Goal: Task Accomplishment & Management: Complete application form

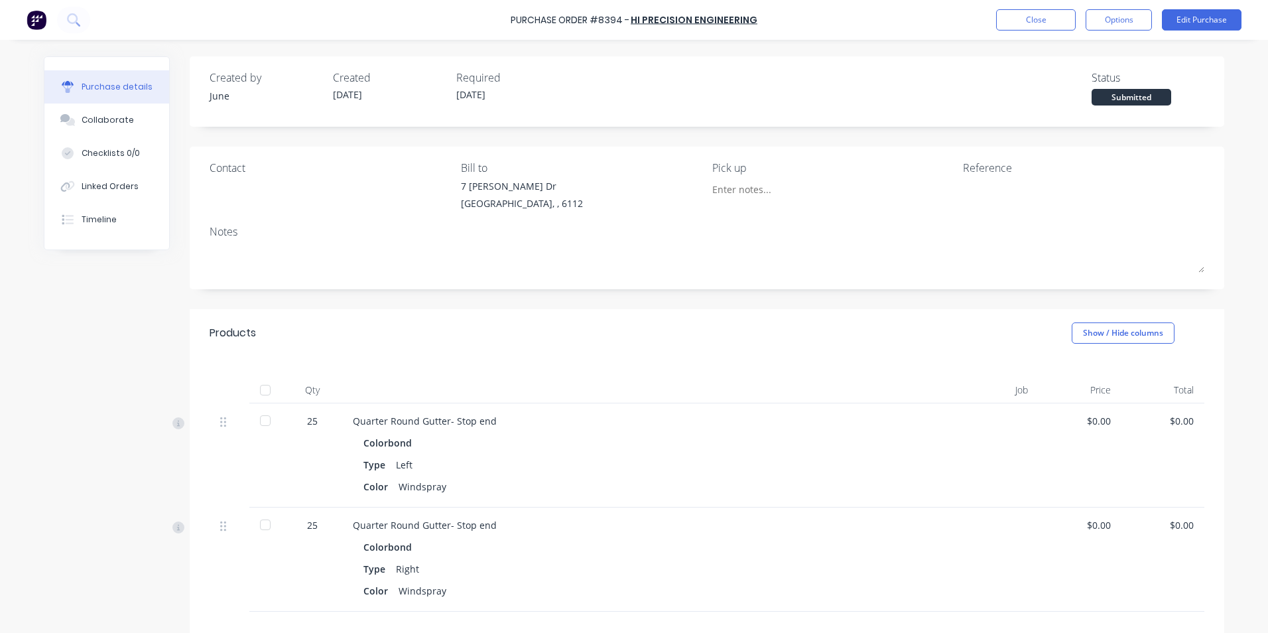
click at [780, 505] on div "Quarter Round Gutter- Stop end Colorbond Type Left Color Windspray" at bounding box center [640, 455] width 597 height 104
click at [790, 465] on div "Type Left" at bounding box center [640, 464] width 554 height 19
click at [737, 537] on div "Quarter Round Gutter- Stop end Colorbond Type Right Color Windspray" at bounding box center [640, 559] width 597 height 104
click at [1029, 15] on button "Close" at bounding box center [1036, 19] width 80 height 21
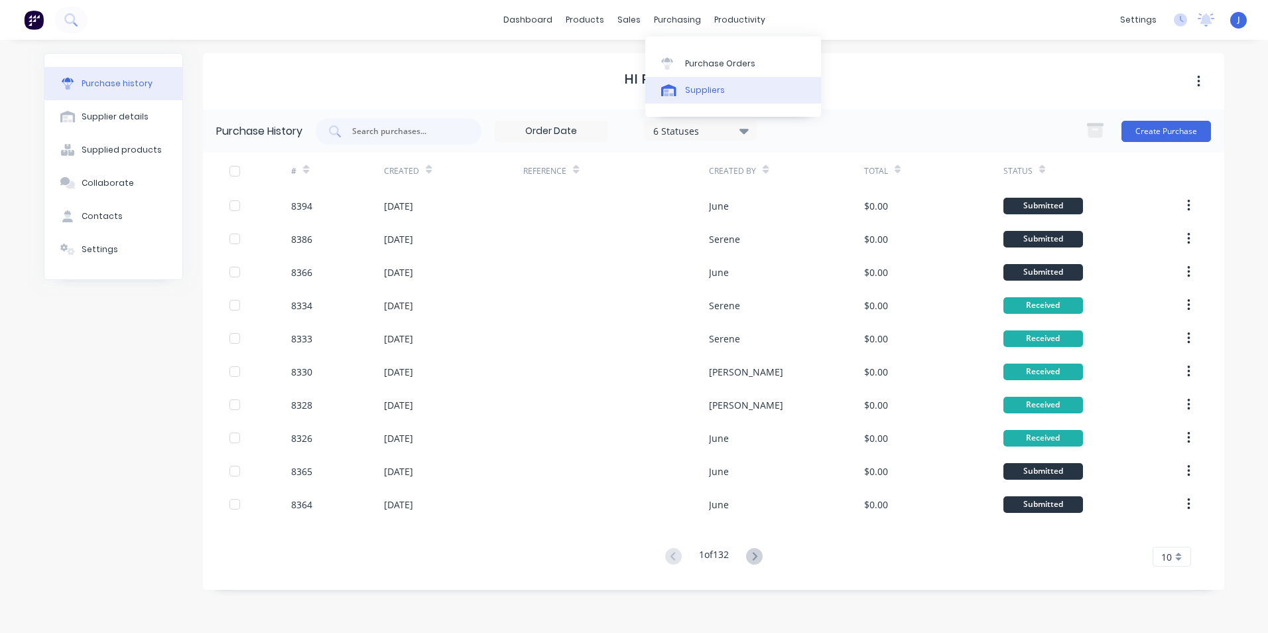
click at [688, 82] on link "Suppliers" at bounding box center [733, 90] width 176 height 27
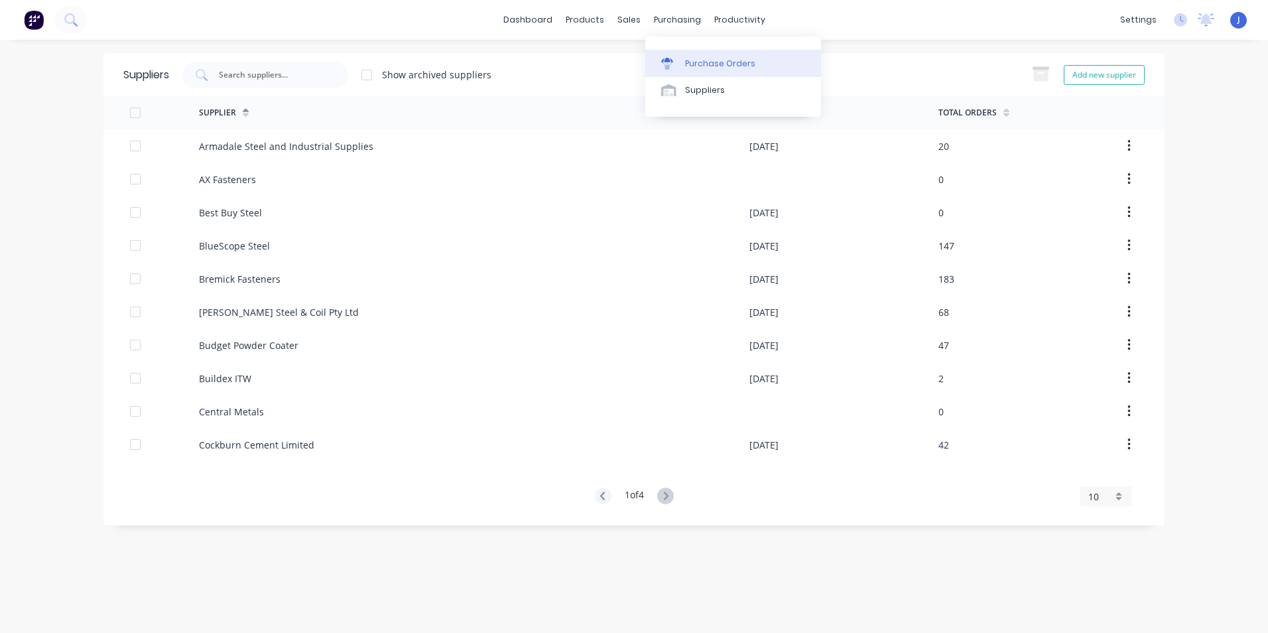
click at [692, 62] on div "Purchase Orders" at bounding box center [720, 64] width 70 height 12
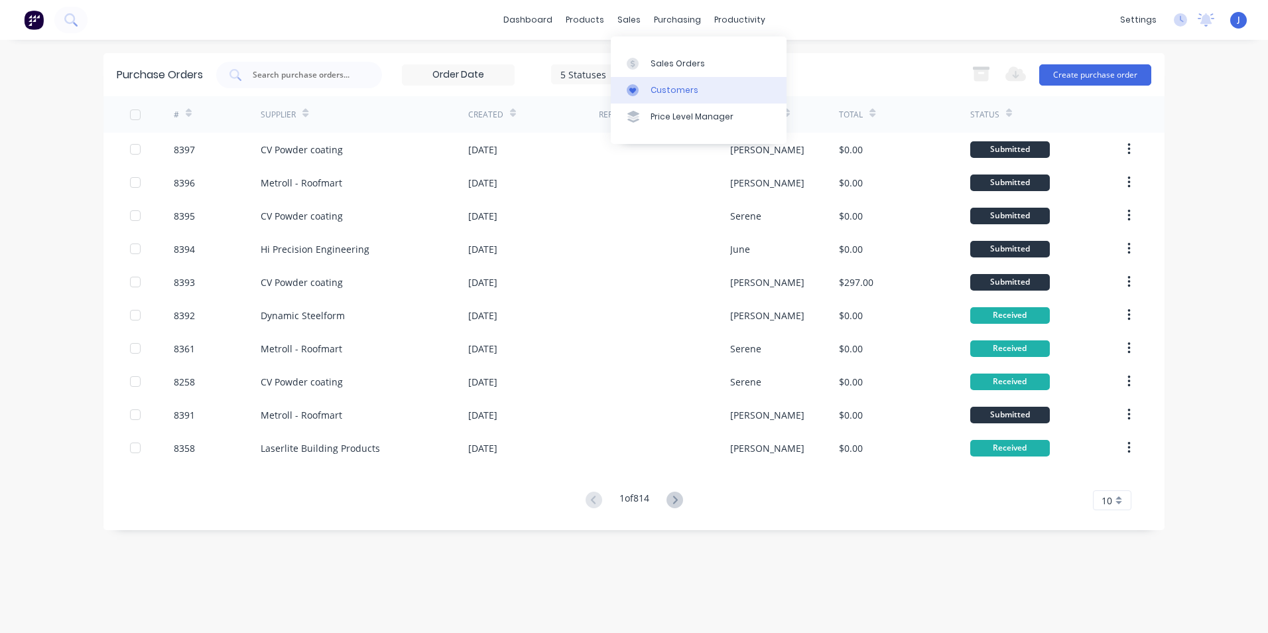
click at [648, 85] on link "Customers" at bounding box center [699, 90] width 176 height 27
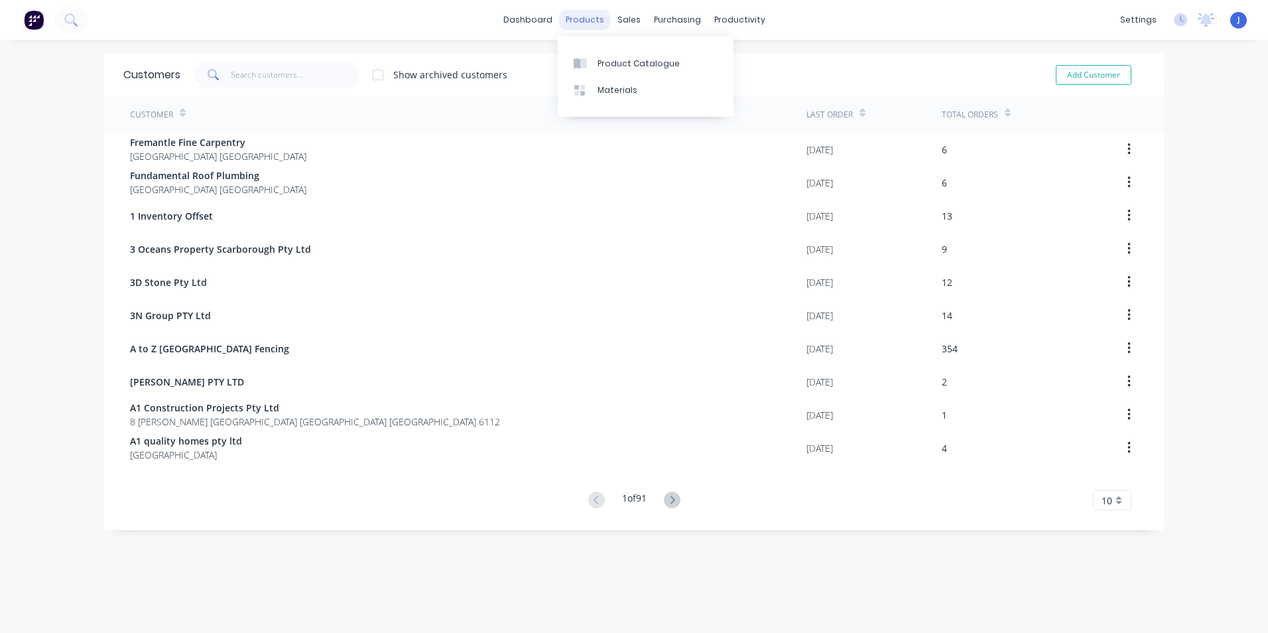
click at [588, 17] on div "products" at bounding box center [585, 20] width 52 height 20
click at [600, 51] on link "Product Catalogue" at bounding box center [646, 63] width 176 height 27
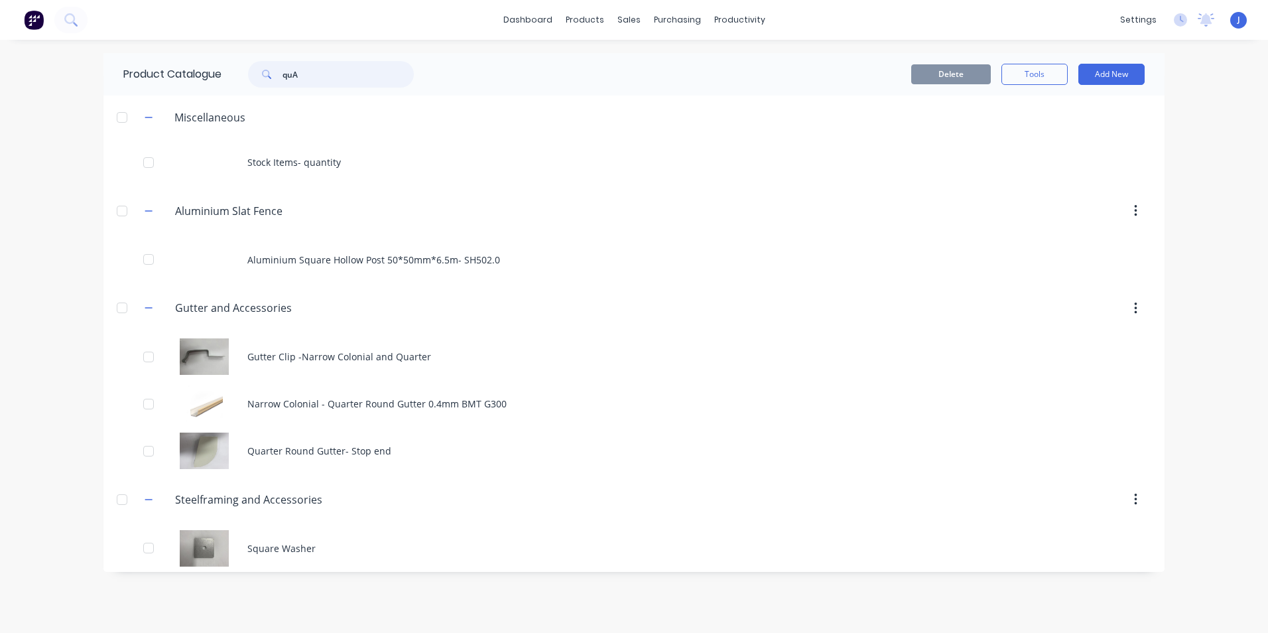
drag, startPoint x: 306, startPoint y: 66, endPoint x: 247, endPoint y: 86, distance: 62.3
click at [247, 86] on div "quA" at bounding box center [324, 74] width 179 height 27
type input "95"
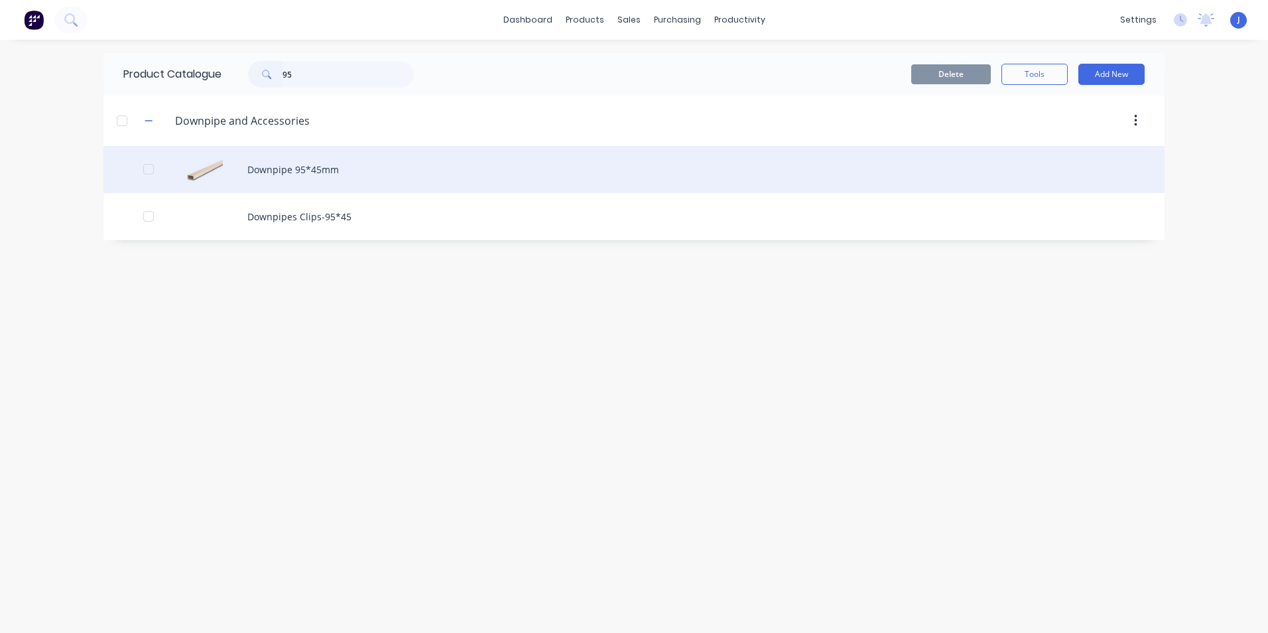
click at [287, 170] on div "Downpipe 95*45mm" at bounding box center [633, 169] width 1061 height 47
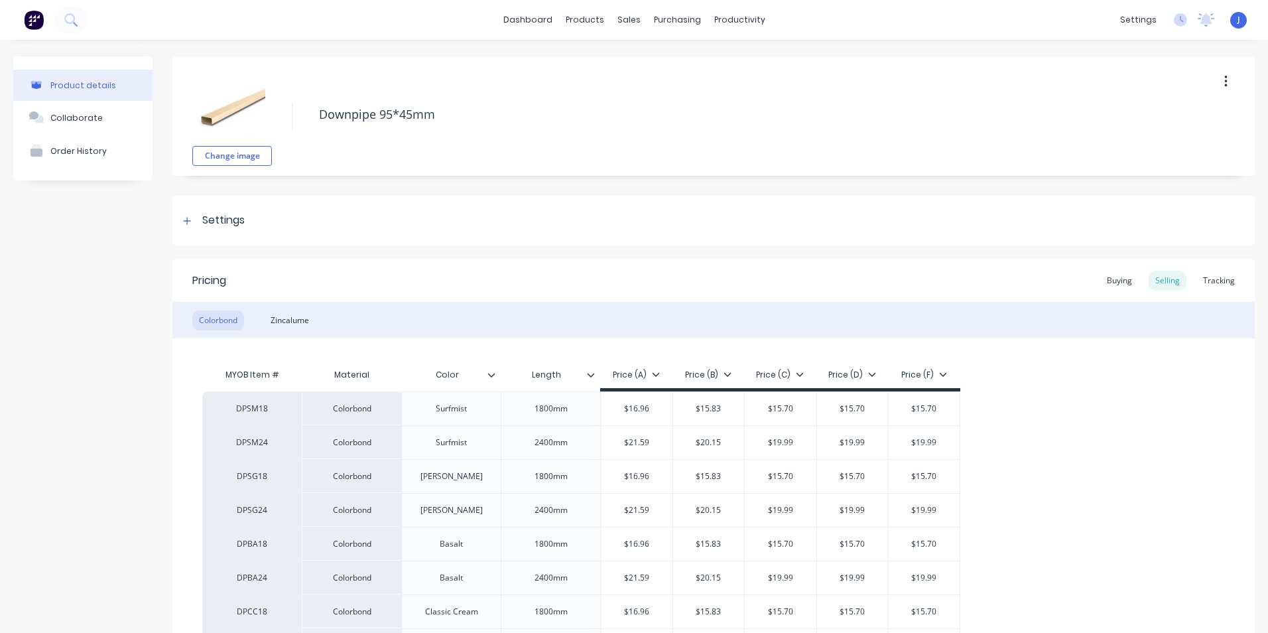
type textarea "x"
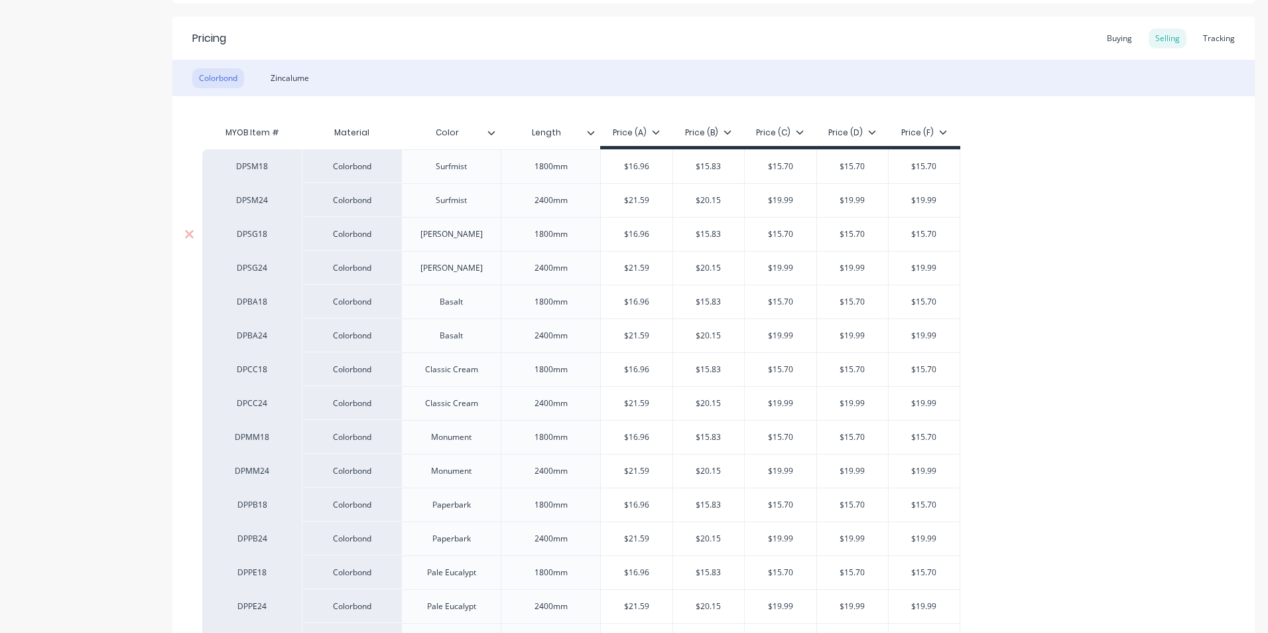
scroll to position [265, 0]
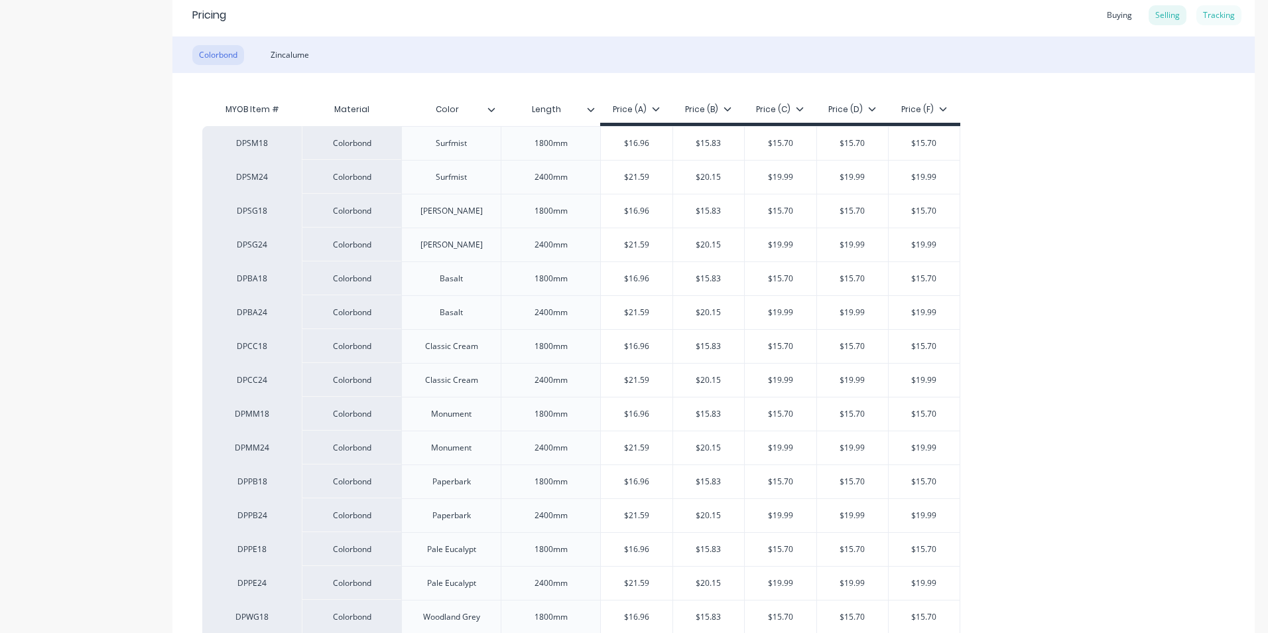
click at [1223, 17] on div "Tracking" at bounding box center [1219, 15] width 45 height 20
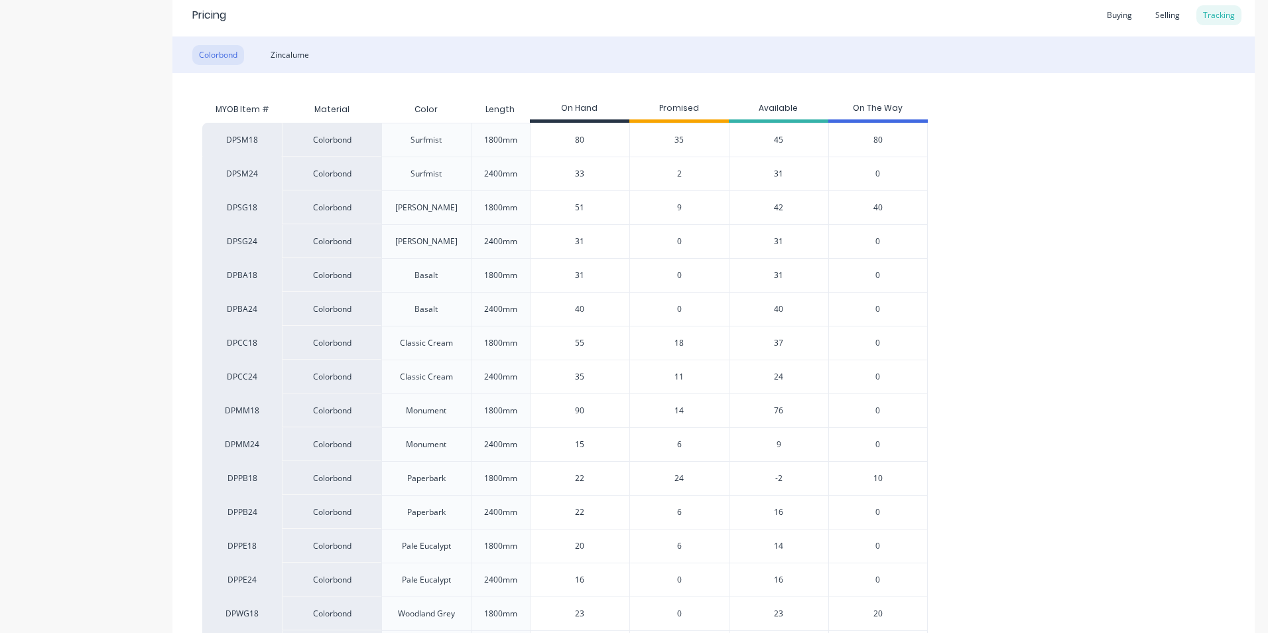
click at [783, 478] on div "-2" at bounding box center [778, 478] width 99 height 34
click at [675, 479] on span "24" at bounding box center [679, 478] width 9 height 12
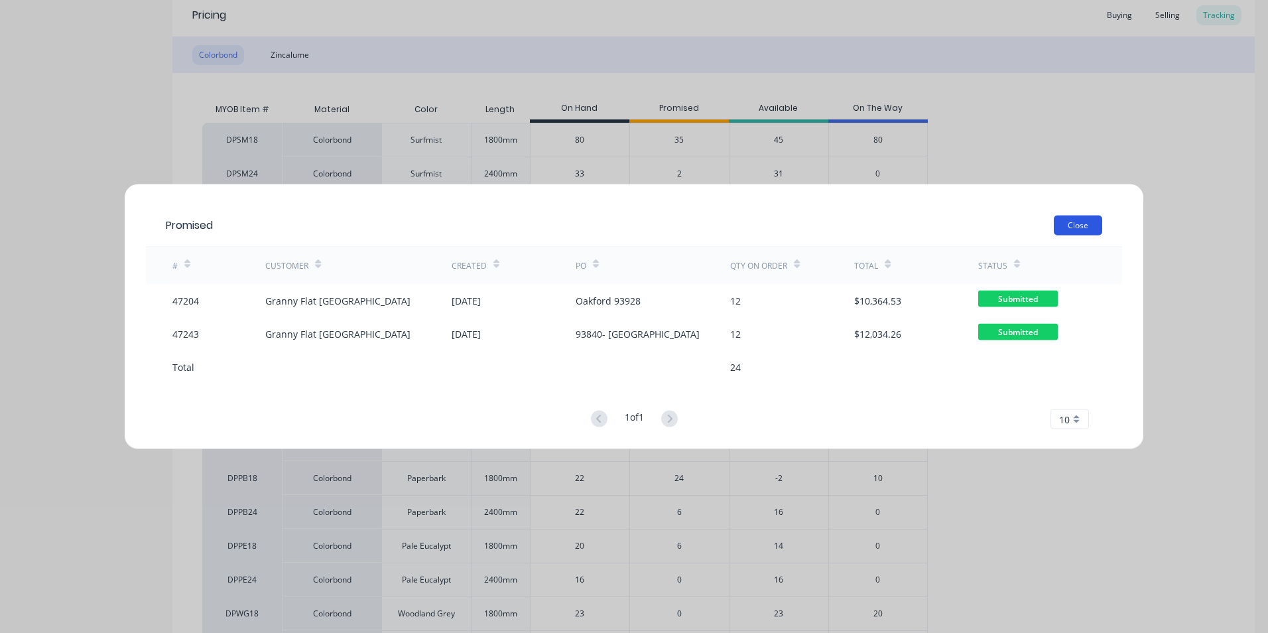
click at [1071, 231] on button "Close" at bounding box center [1078, 226] width 48 height 20
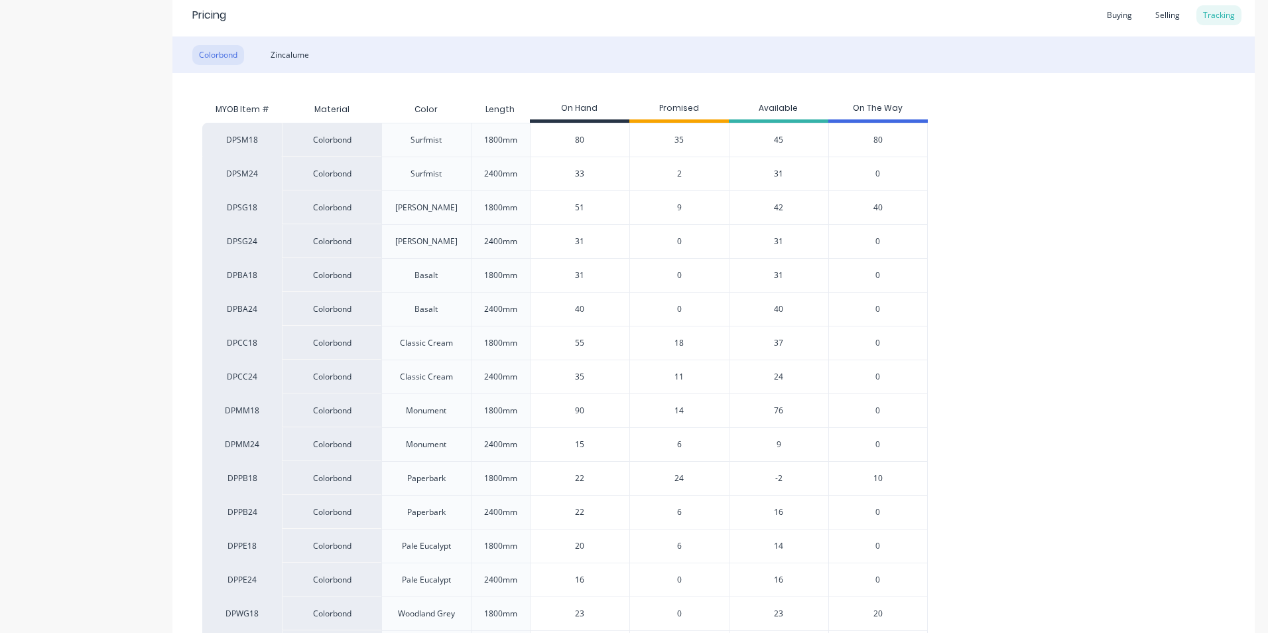
scroll to position [0, 0]
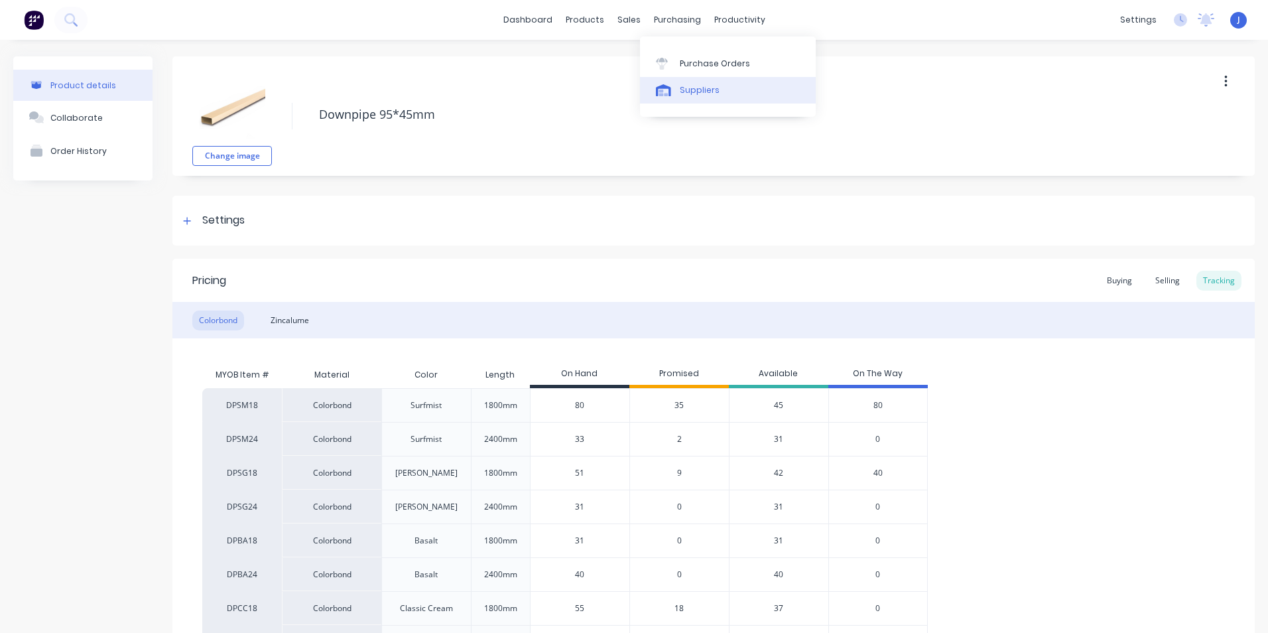
click at [684, 82] on link "Suppliers" at bounding box center [728, 90] width 176 height 27
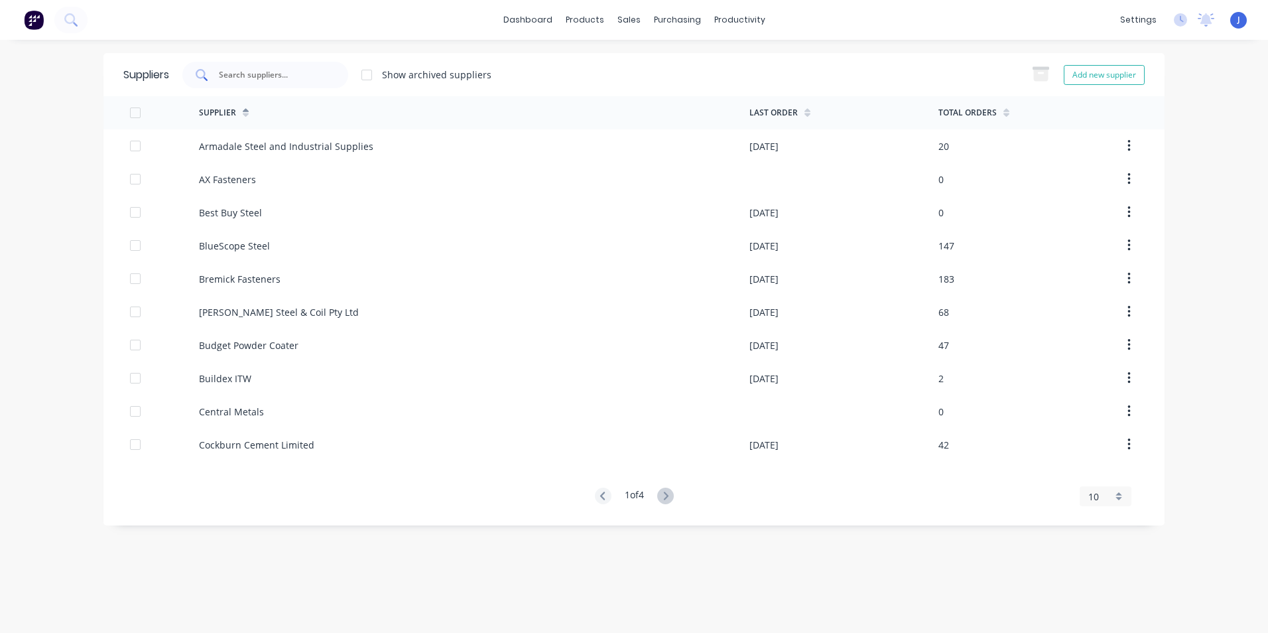
click at [332, 73] on div at bounding box center [265, 75] width 166 height 27
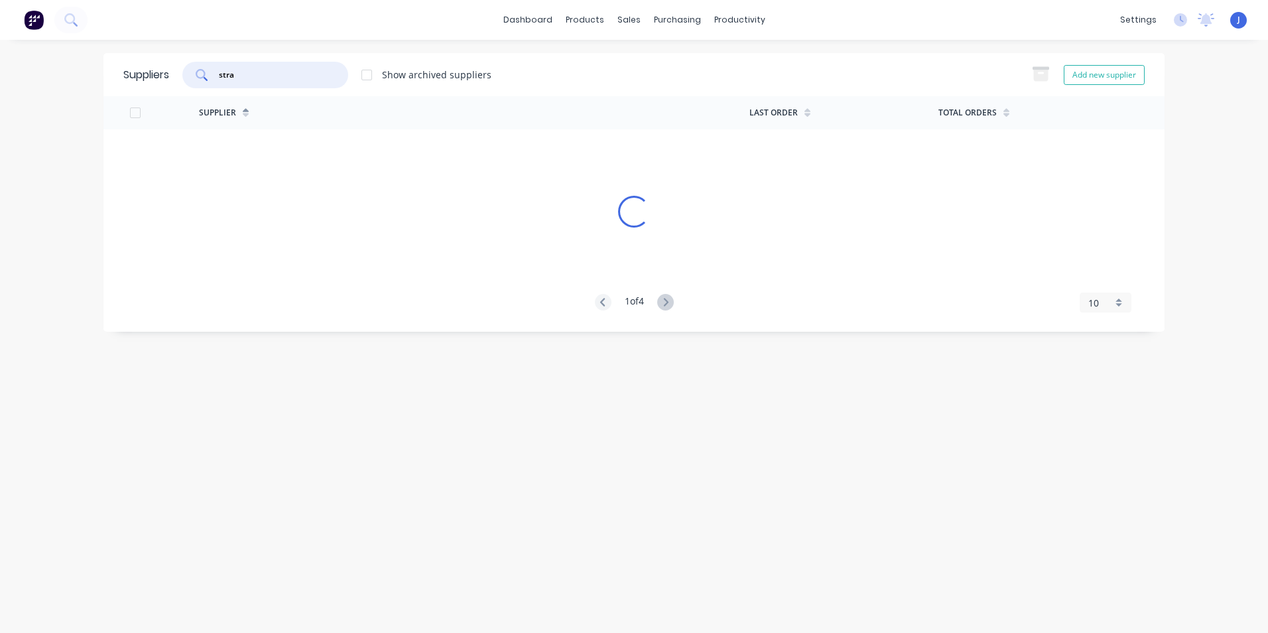
type input "stra"
click at [521, 151] on div "Supplier Last Order Total Orders Loading... 1 of 4 10 5 10 15 20 25 30 35" at bounding box center [633, 204] width 1061 height 216
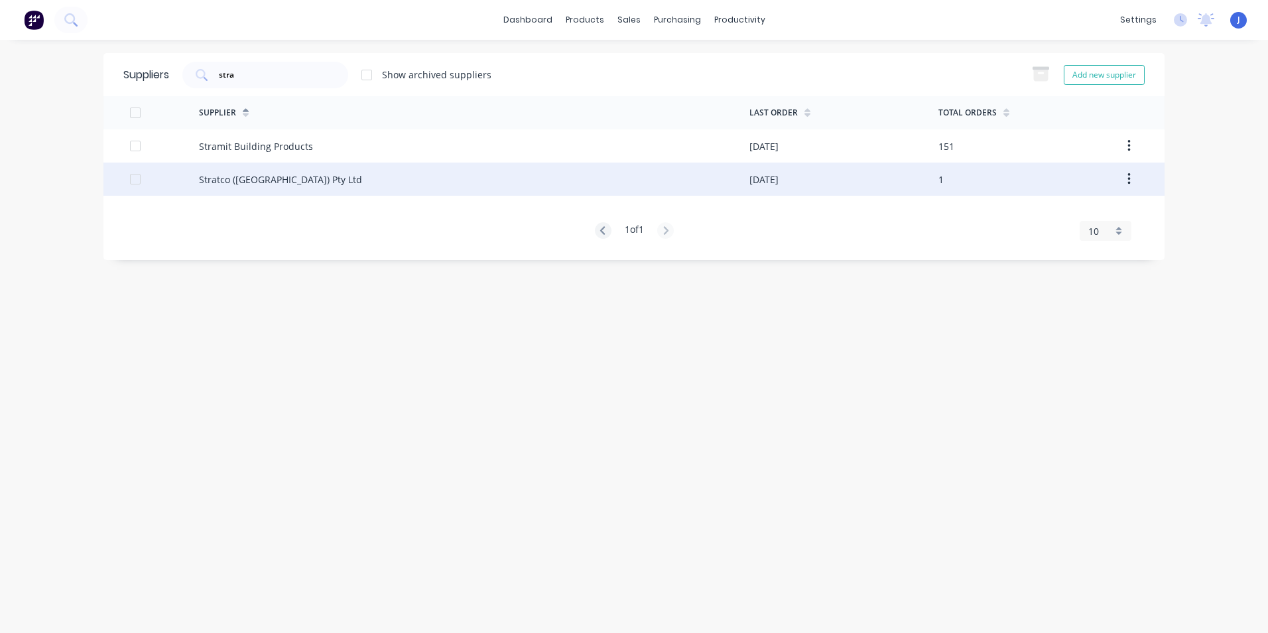
click at [289, 184] on div "Stratco ([GEOGRAPHIC_DATA]) Pty Ltd" at bounding box center [474, 179] width 551 height 33
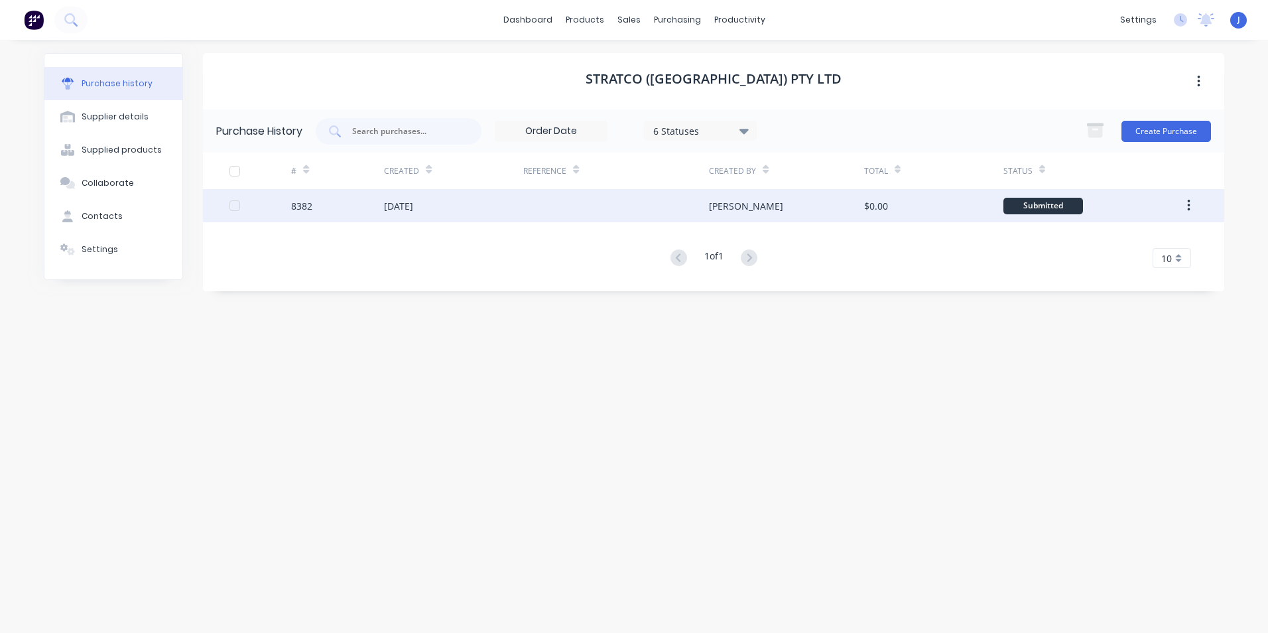
click at [618, 200] on div at bounding box center [616, 205] width 186 height 33
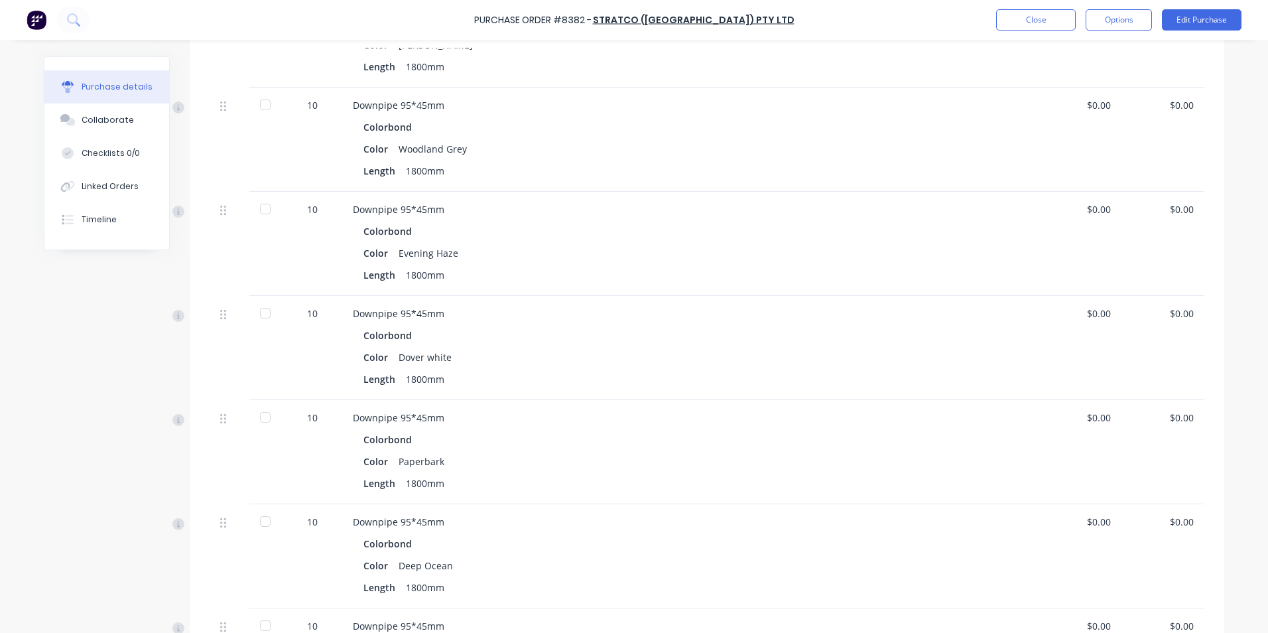
scroll to position [531, 0]
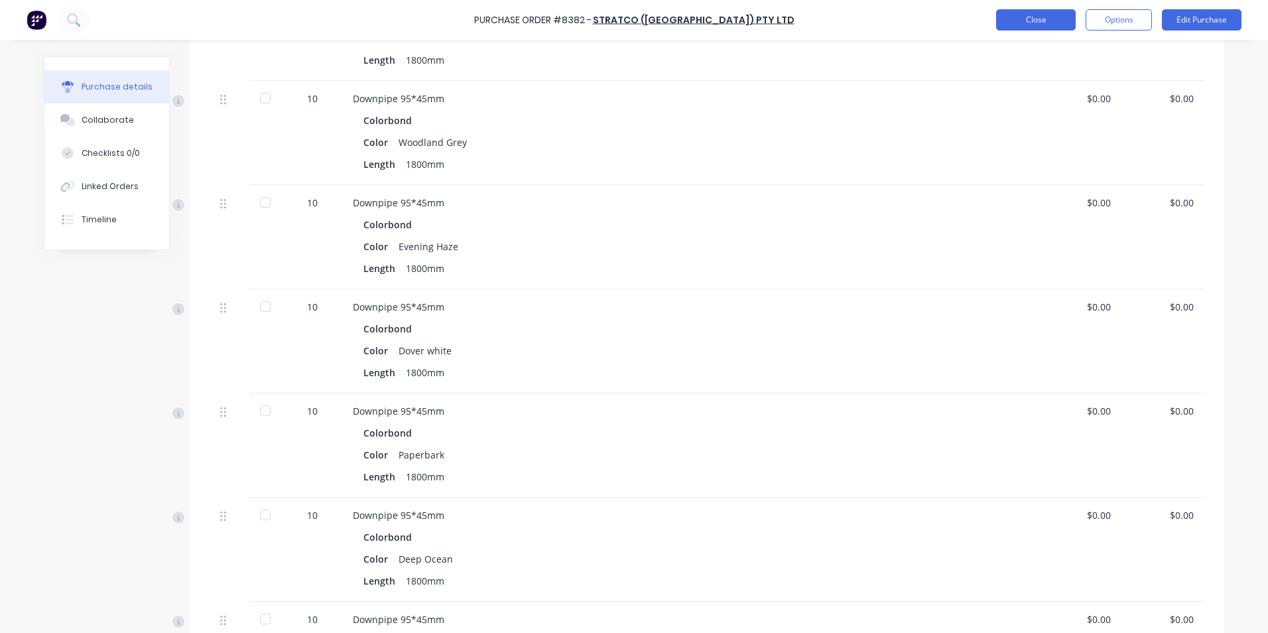
click at [1026, 15] on button "Close" at bounding box center [1036, 19] width 80 height 21
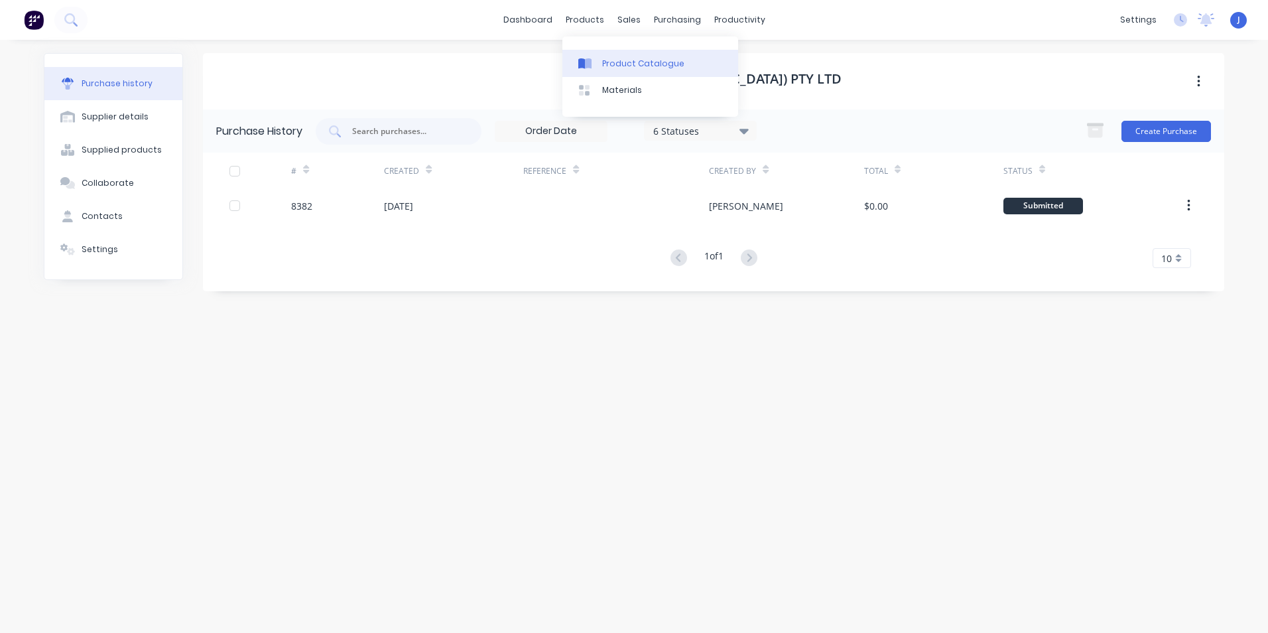
click at [585, 58] on icon at bounding box center [584, 64] width 13 height 12
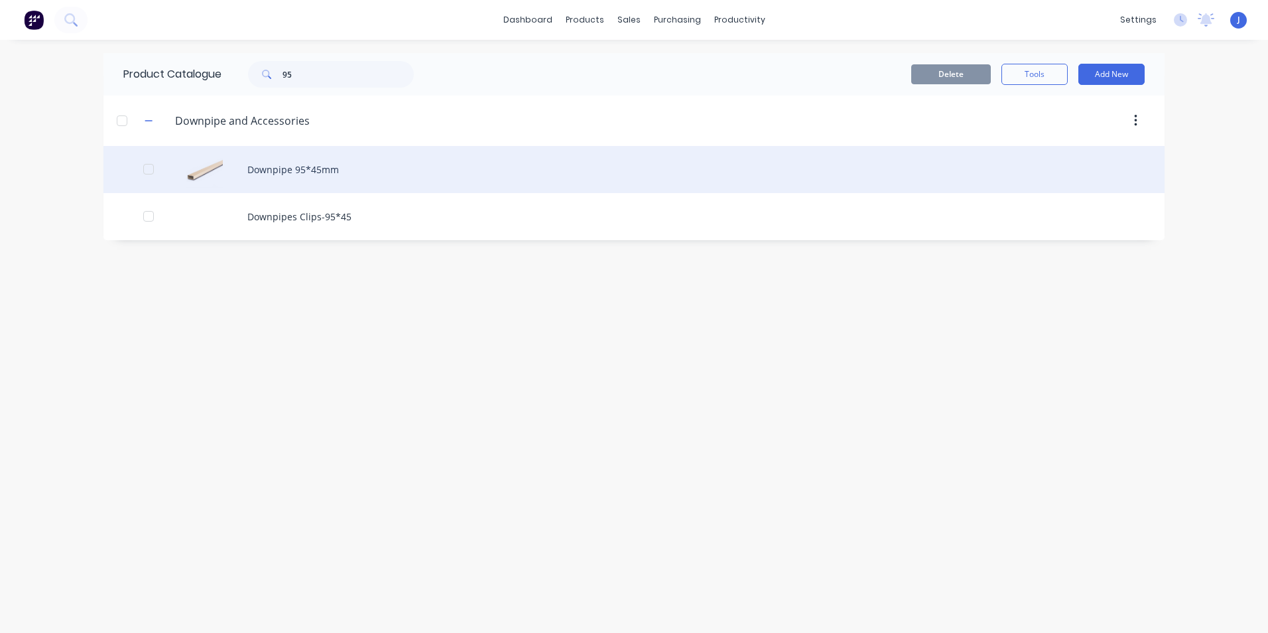
click at [298, 162] on div "Downpipe 95*45mm" at bounding box center [633, 169] width 1061 height 47
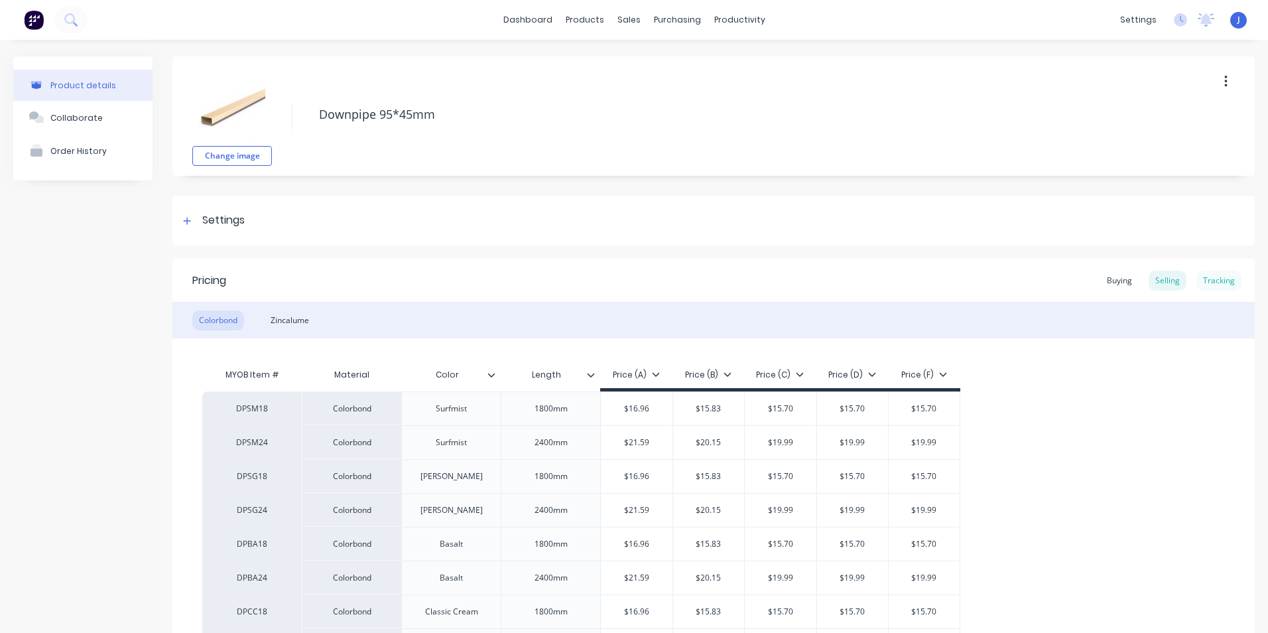
click at [1212, 277] on div "Tracking" at bounding box center [1219, 281] width 45 height 20
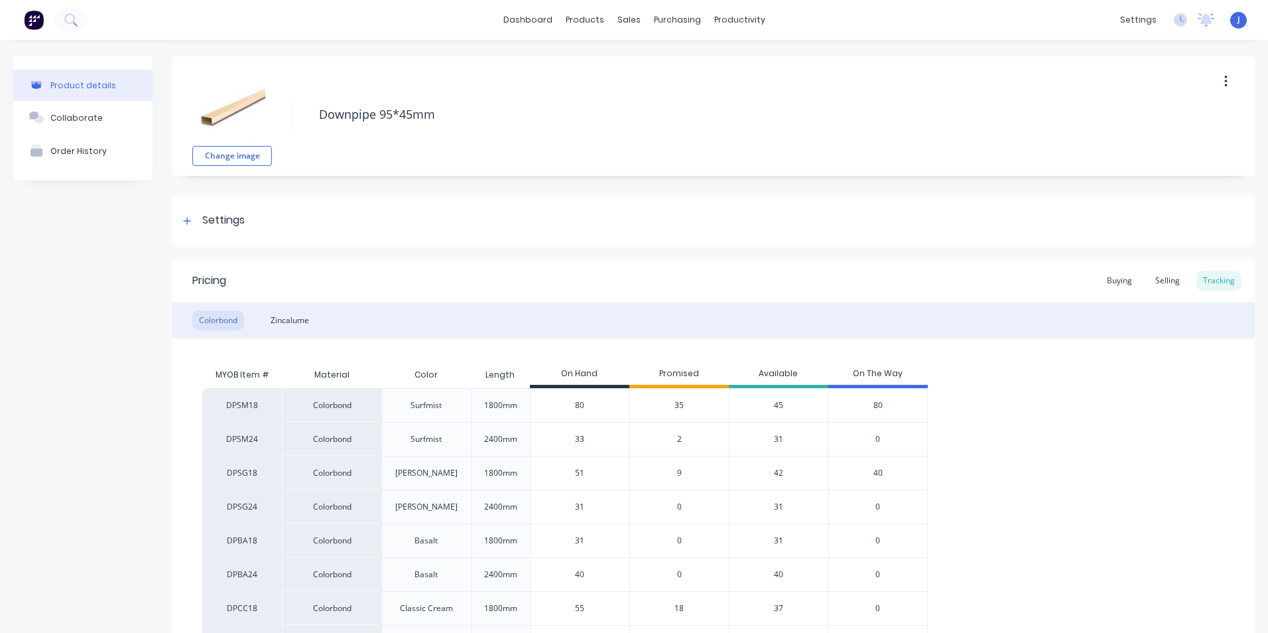
click at [677, 410] on span "35" at bounding box center [679, 405] width 9 height 12
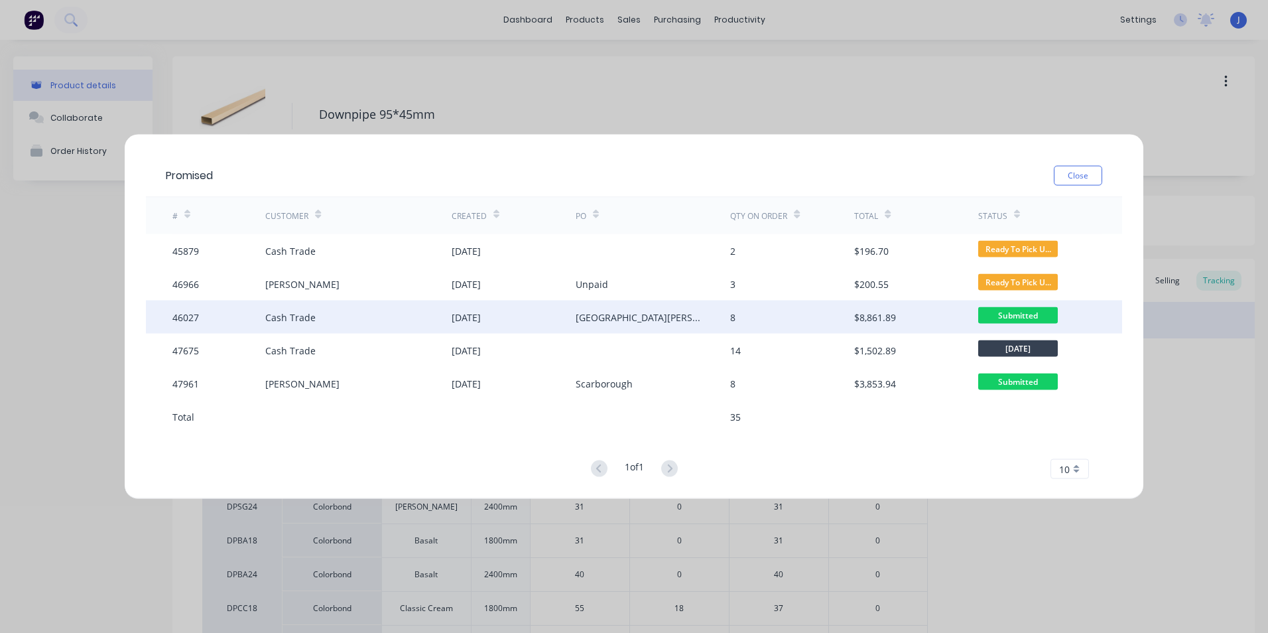
click at [604, 317] on div "[GEOGRAPHIC_DATA][PERSON_NAME]" at bounding box center [640, 317] width 129 height 14
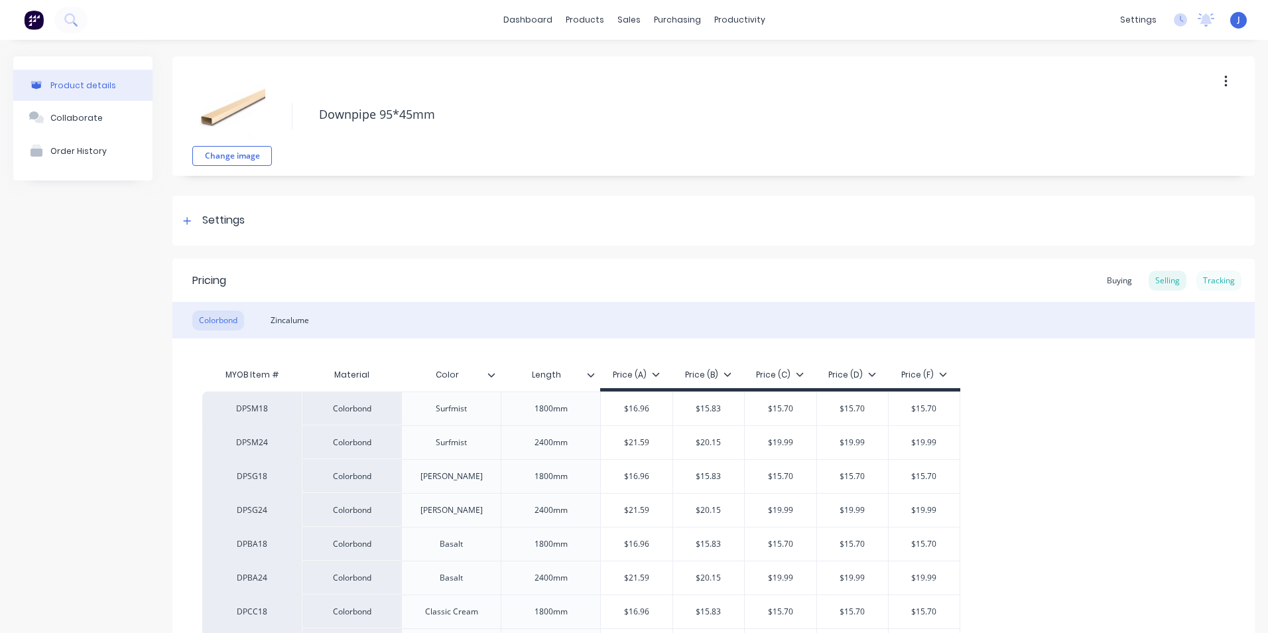
click at [1212, 275] on div "Tracking" at bounding box center [1219, 281] width 45 height 20
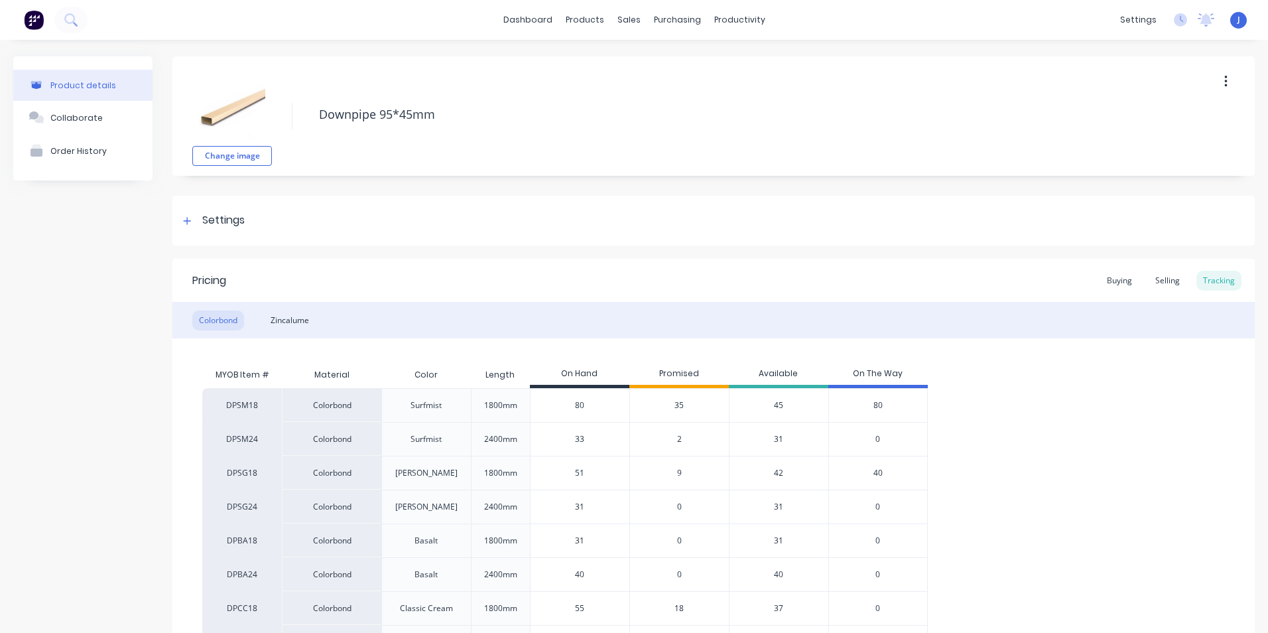
type textarea "x"
click at [643, 70] on link "Sales Orders" at bounding box center [694, 63] width 176 height 27
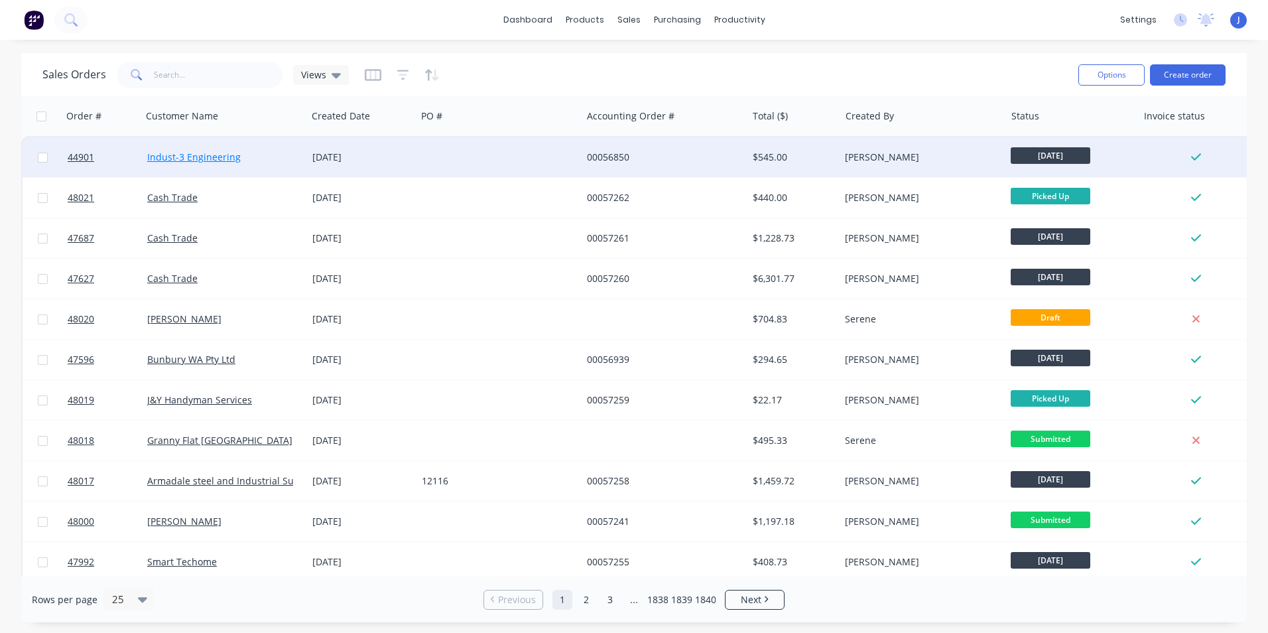
click at [189, 155] on link "Indust-3 Engineering" at bounding box center [194, 157] width 94 height 13
click at [803, 160] on div "$545.00" at bounding box center [792, 157] width 78 height 13
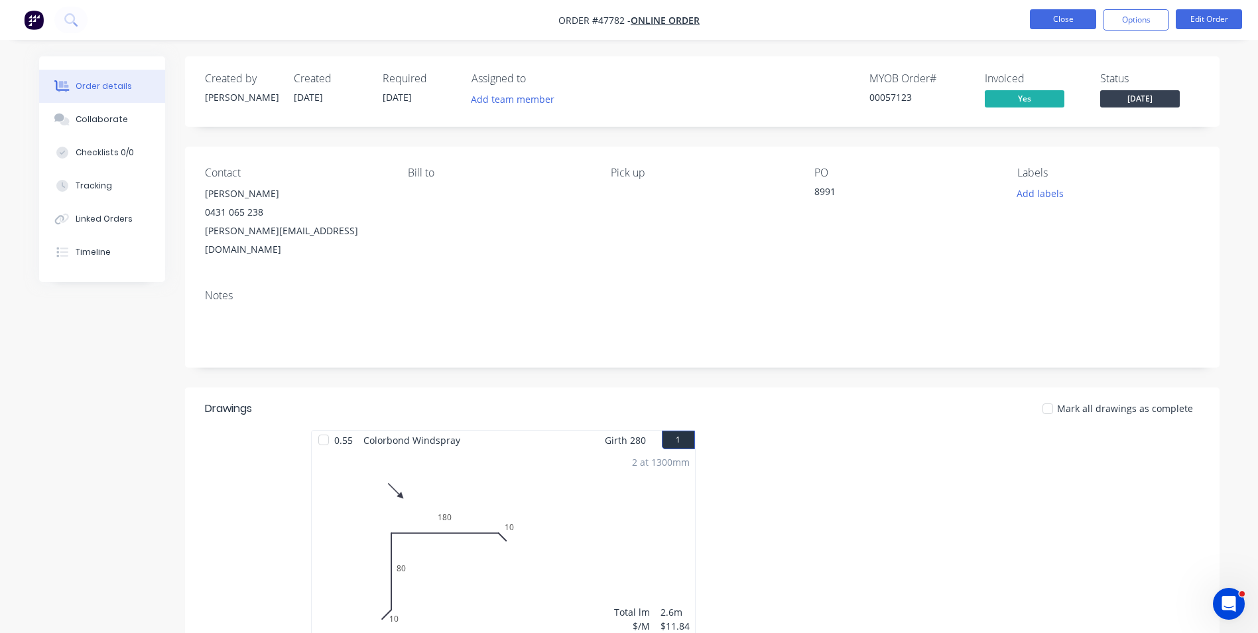
click at [1075, 19] on button "Close" at bounding box center [1063, 19] width 66 height 20
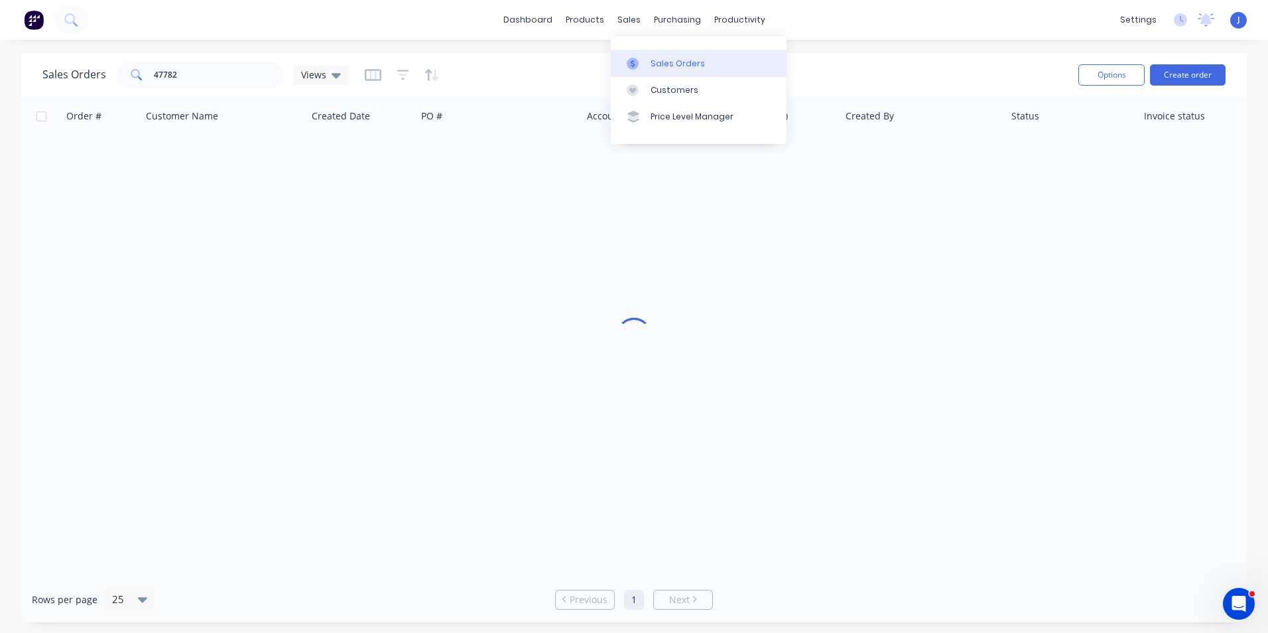
click at [644, 61] on div at bounding box center [637, 64] width 20 height 12
click at [694, 59] on div "Purchase Orders" at bounding box center [720, 64] width 70 height 12
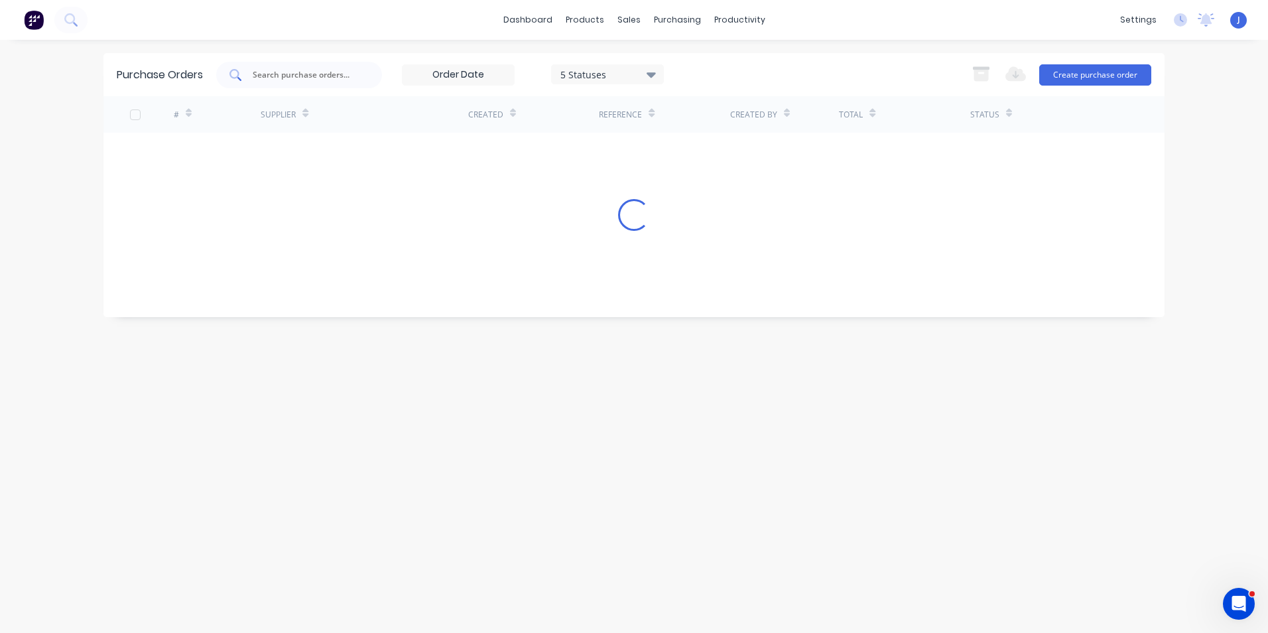
click at [295, 75] on input "text" at bounding box center [306, 74] width 110 height 13
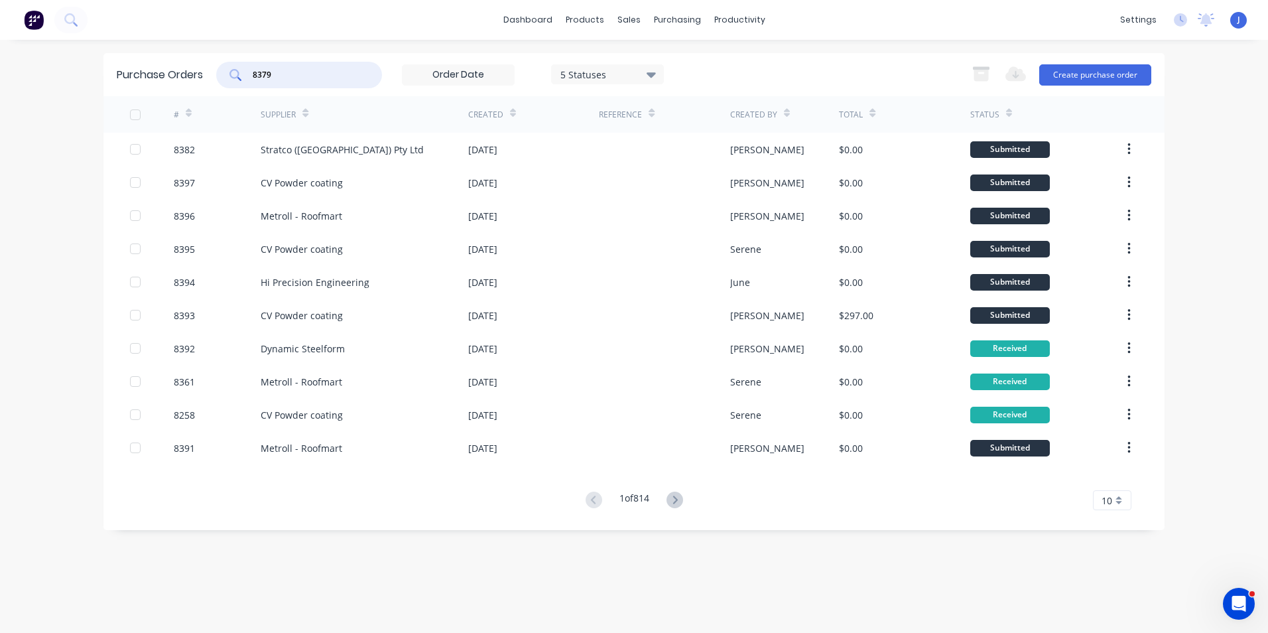
type input "8379"
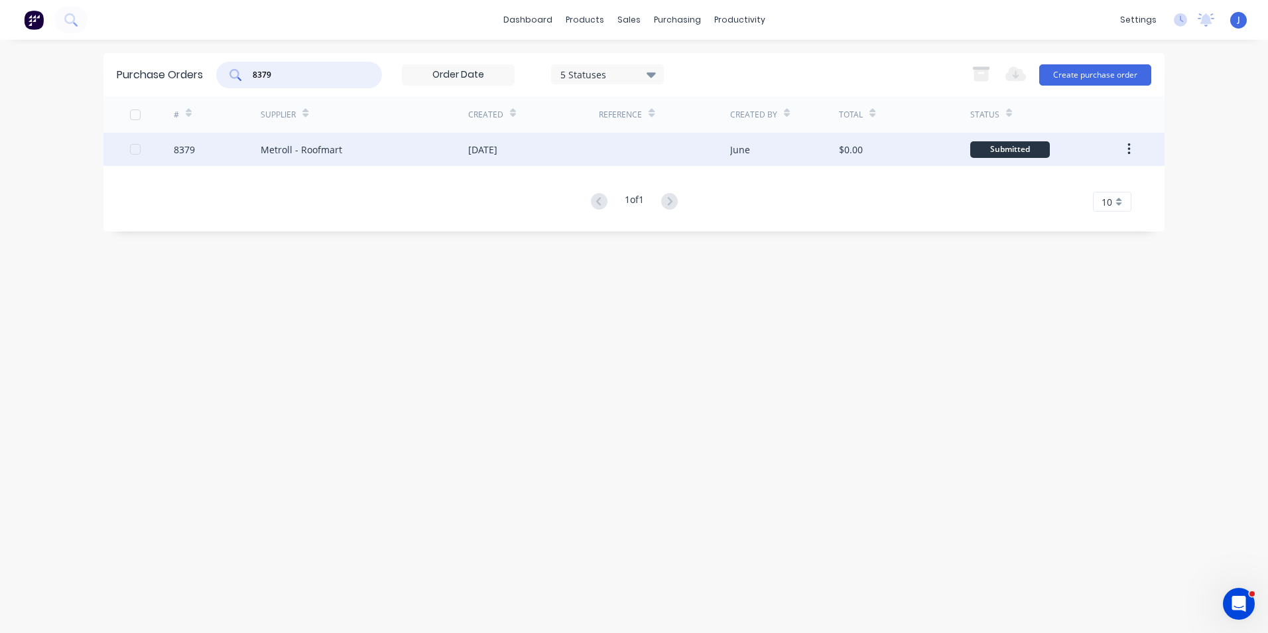
click at [306, 157] on div "Metroll - Roofmart" at bounding box center [365, 149] width 208 height 33
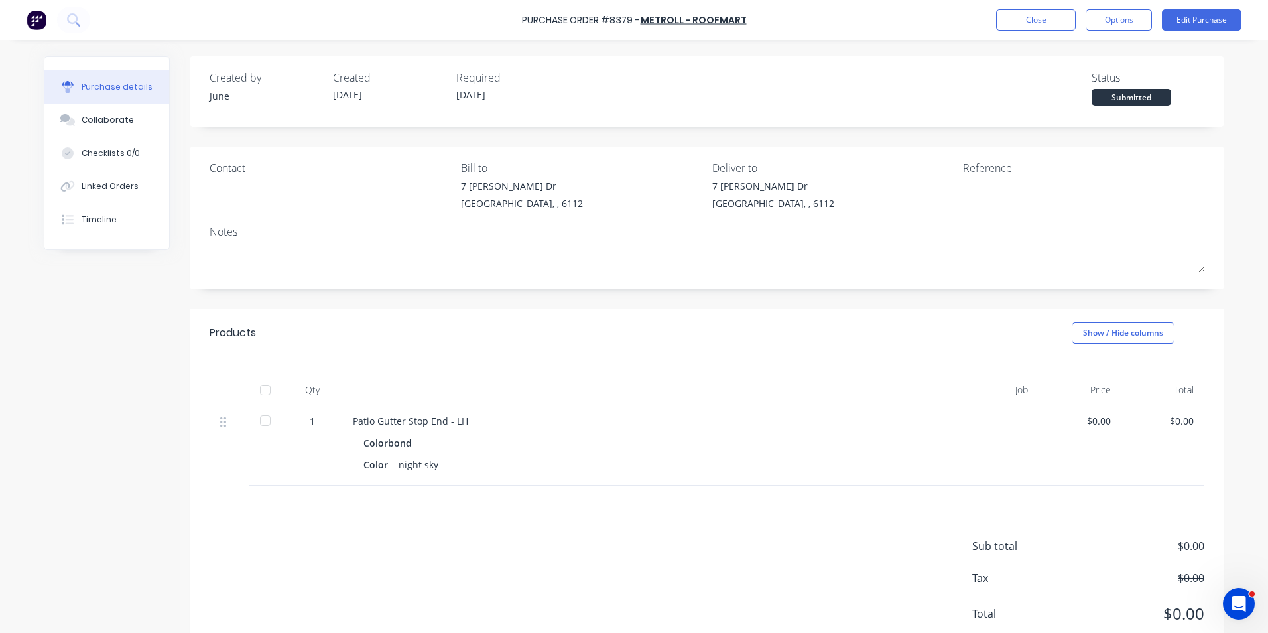
click at [271, 387] on div at bounding box center [265, 390] width 27 height 27
click at [115, 178] on button "Linked Orders" at bounding box center [106, 186] width 125 height 33
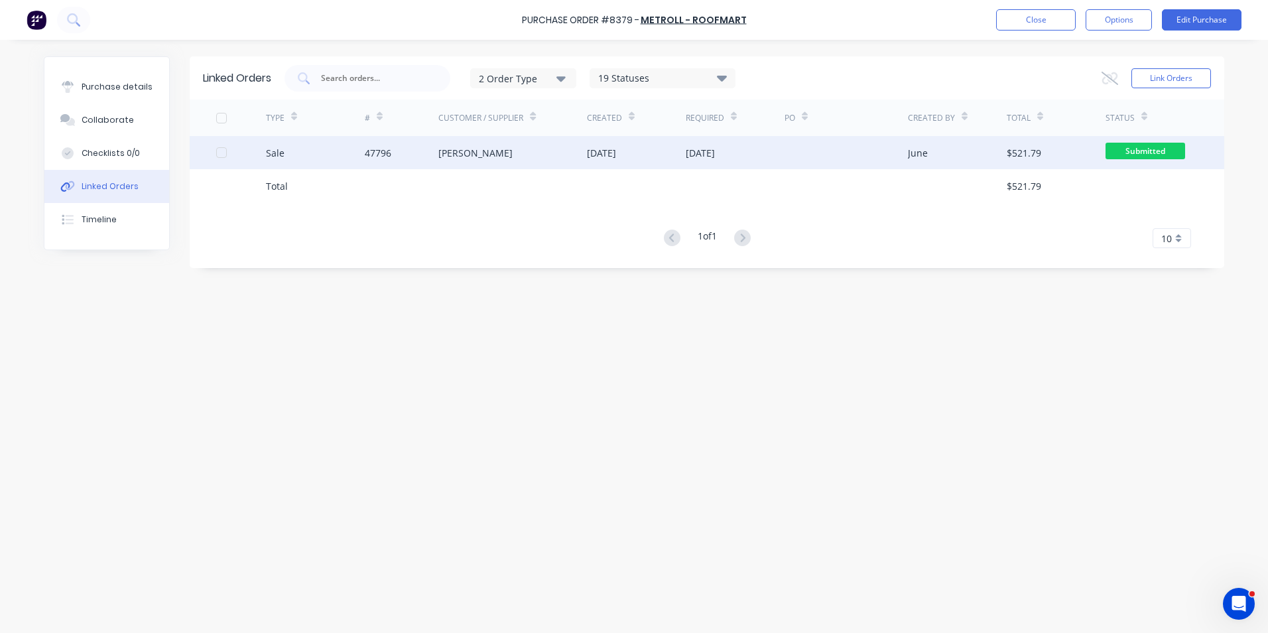
click at [365, 162] on div "47796" at bounding box center [402, 152] width 74 height 33
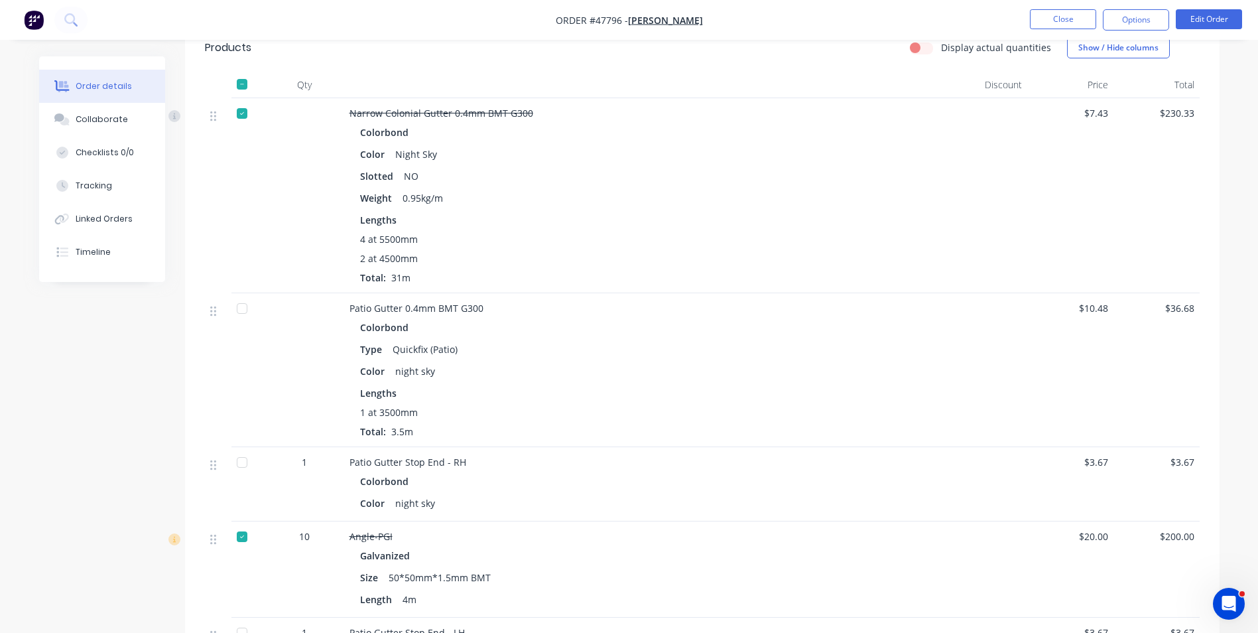
scroll to position [597, 0]
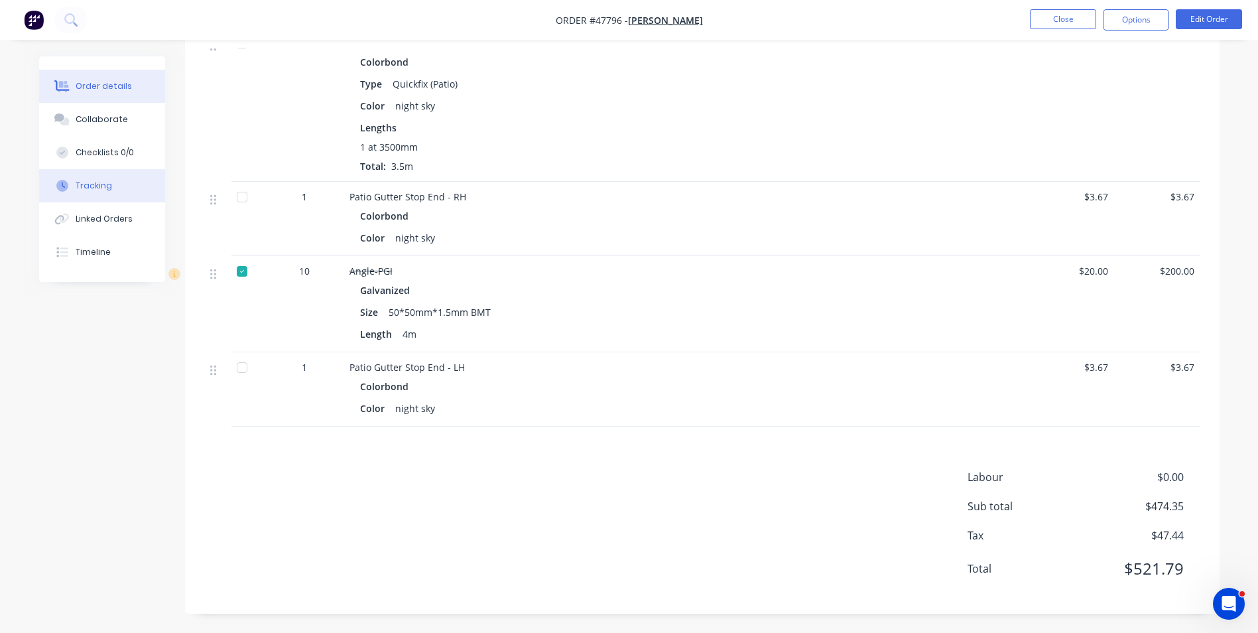
click at [102, 188] on div "Tracking" at bounding box center [94, 186] width 36 height 12
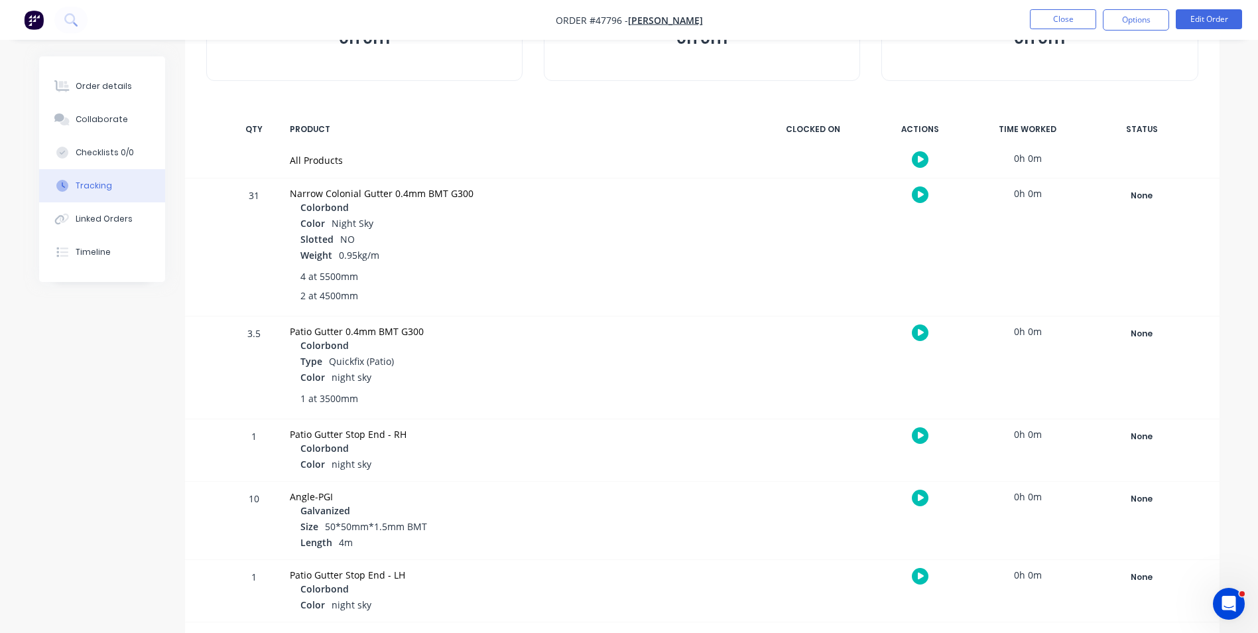
scroll to position [140, 0]
click at [1163, 576] on div "None" at bounding box center [1142, 574] width 96 height 17
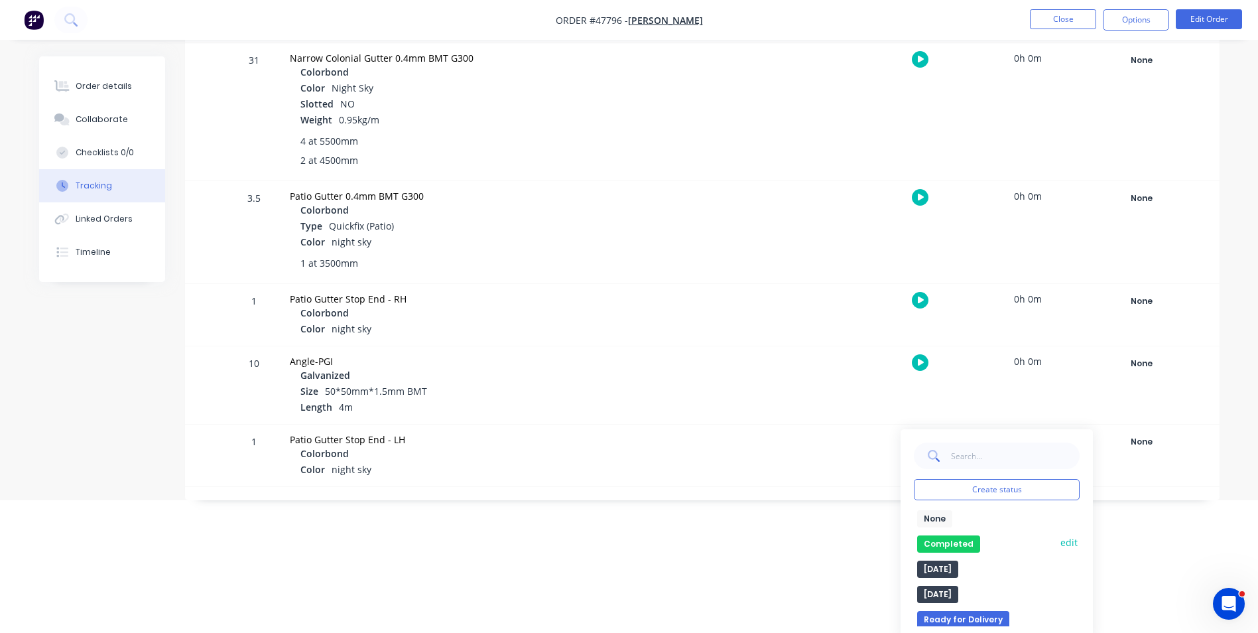
click at [958, 542] on button "Completed" at bounding box center [948, 543] width 63 height 17
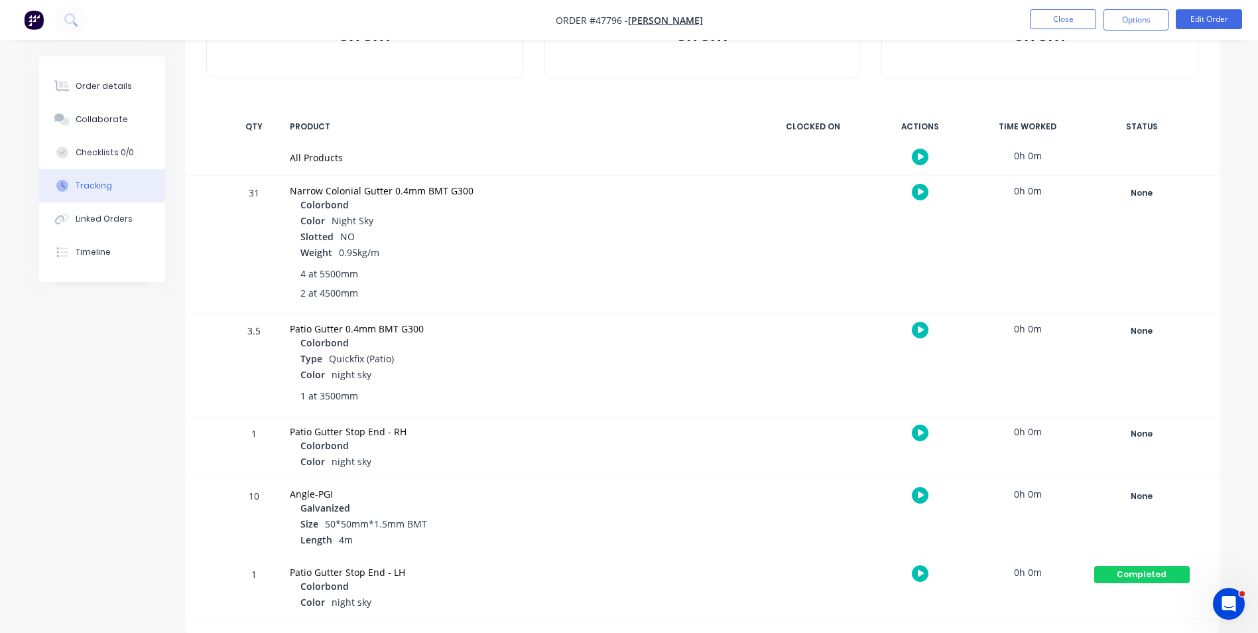
click at [620, 471] on div "Patio Gutter Stop End - RH Colorbond Color night sky" at bounding box center [519, 448] width 474 height 62
click at [548, 318] on div "Patio Gutter 0.4mm BMT G300 Colorbond Type Quickfix (Patio) Color night sky 1 a…" at bounding box center [519, 365] width 474 height 102
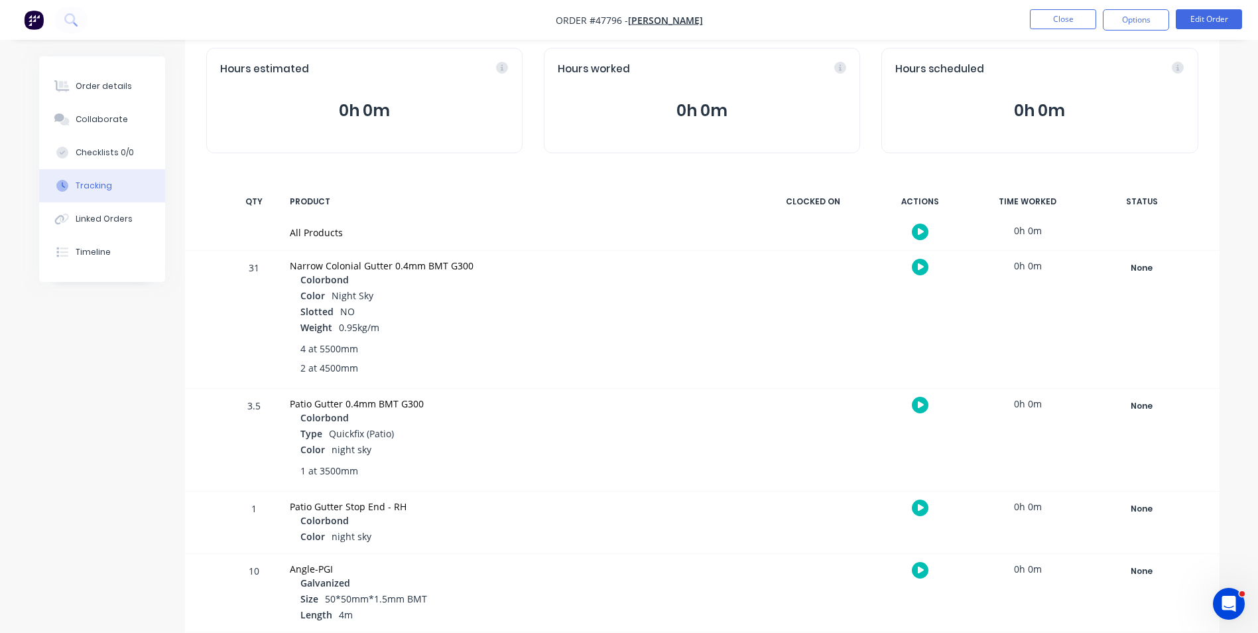
scroll to position [133, 0]
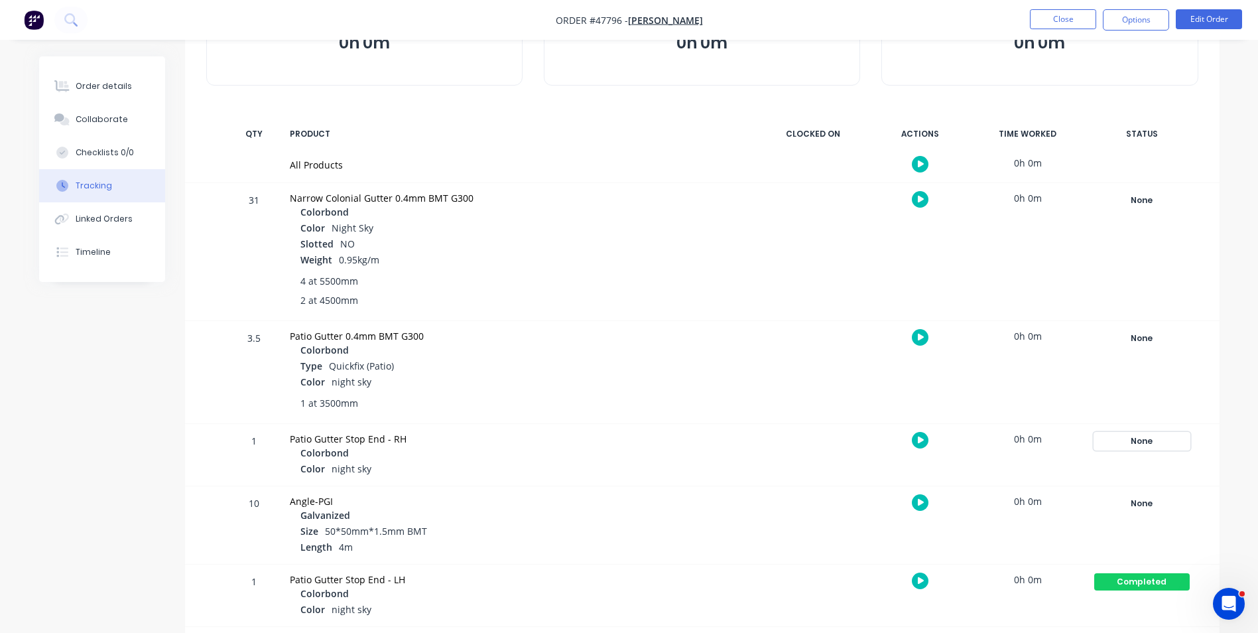
click at [1137, 444] on div "None" at bounding box center [1142, 440] width 96 height 17
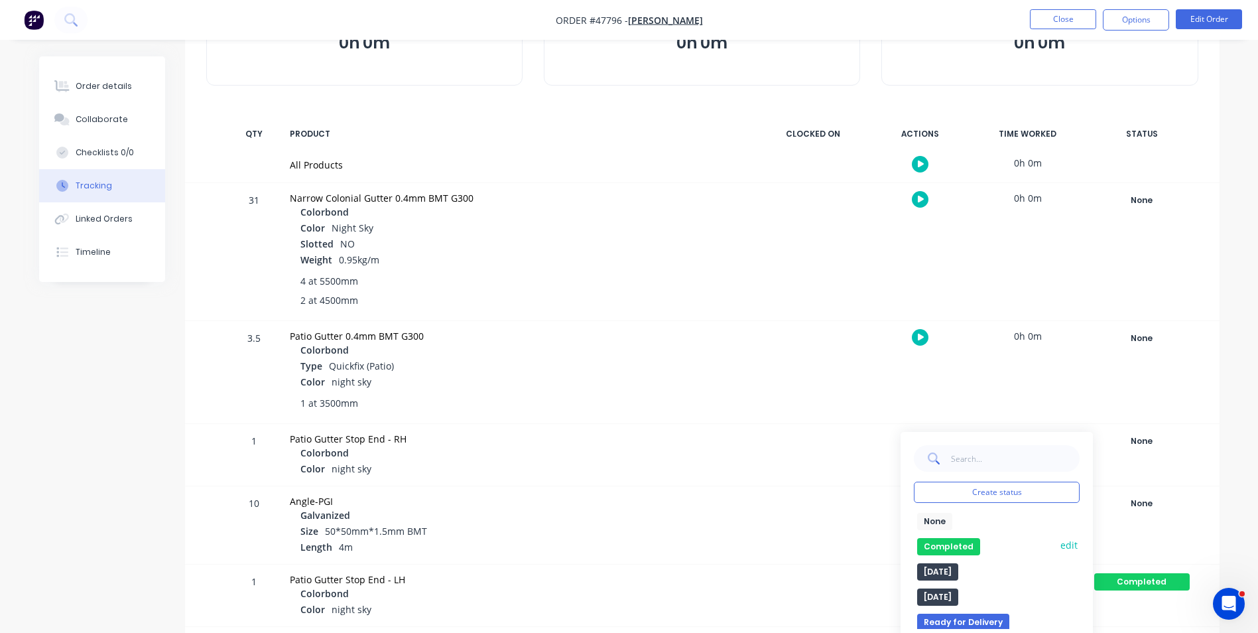
click at [962, 545] on button "Completed" at bounding box center [948, 546] width 63 height 17
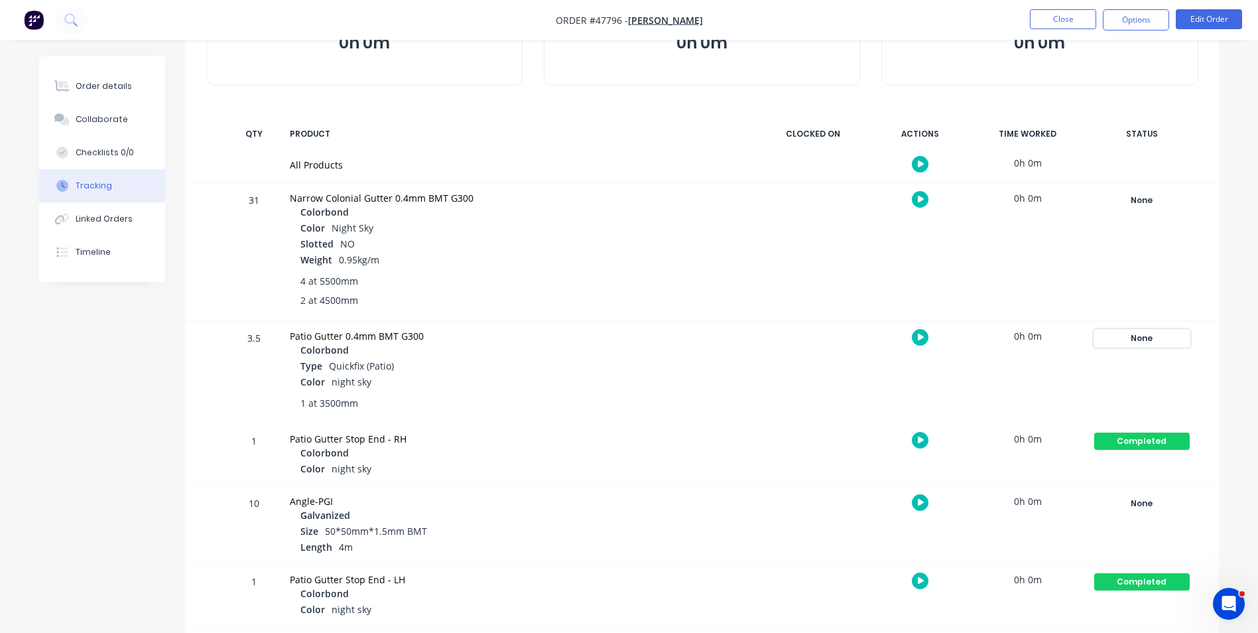
click at [1123, 332] on div "None" at bounding box center [1142, 338] width 96 height 17
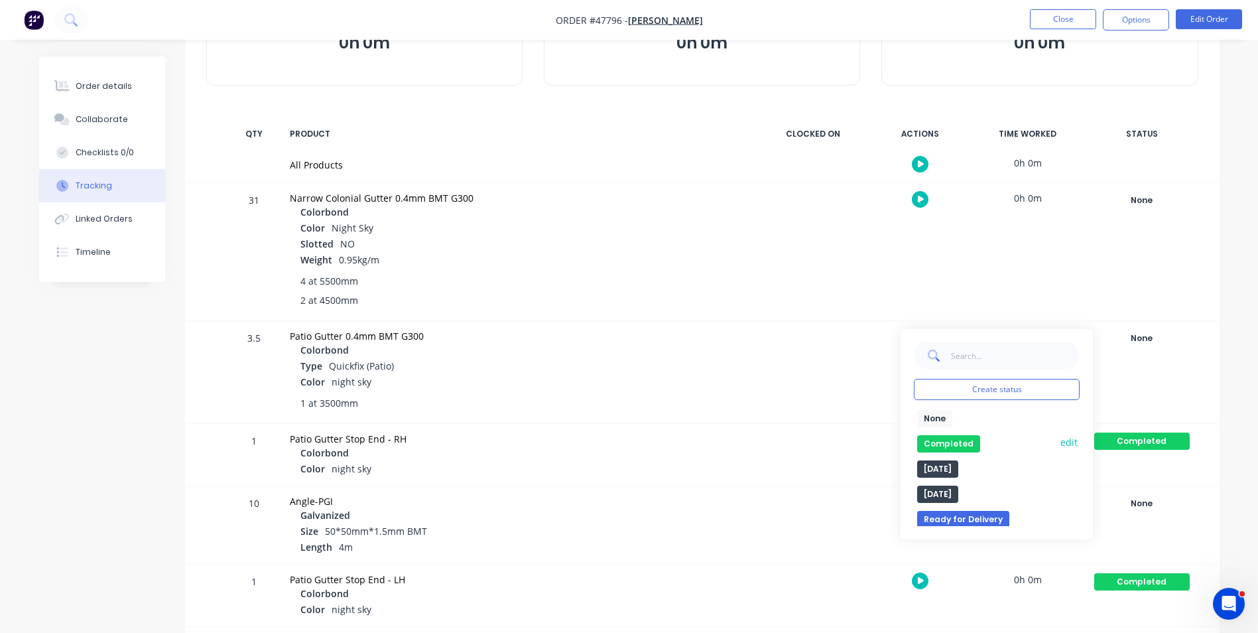
click at [957, 445] on button "Completed" at bounding box center [948, 443] width 63 height 17
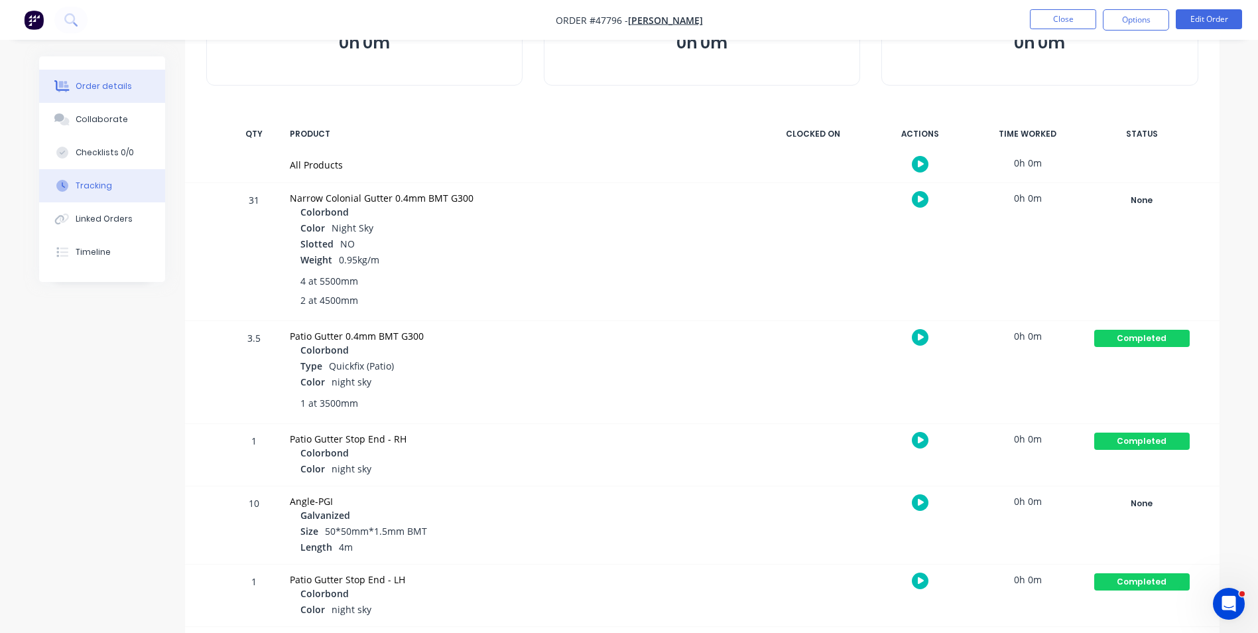
click at [101, 89] on div "Order details" at bounding box center [104, 86] width 56 height 12
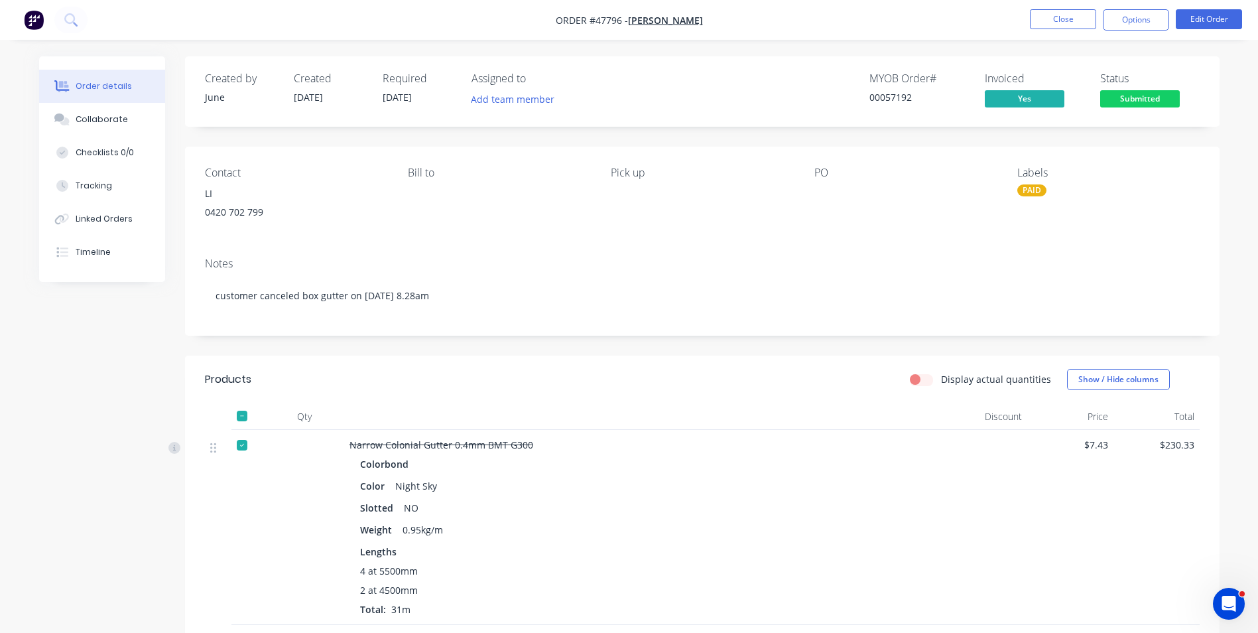
click at [1145, 95] on span "Submitted" at bounding box center [1140, 98] width 80 height 17
click at [65, 191] on icon at bounding box center [62, 186] width 12 height 12
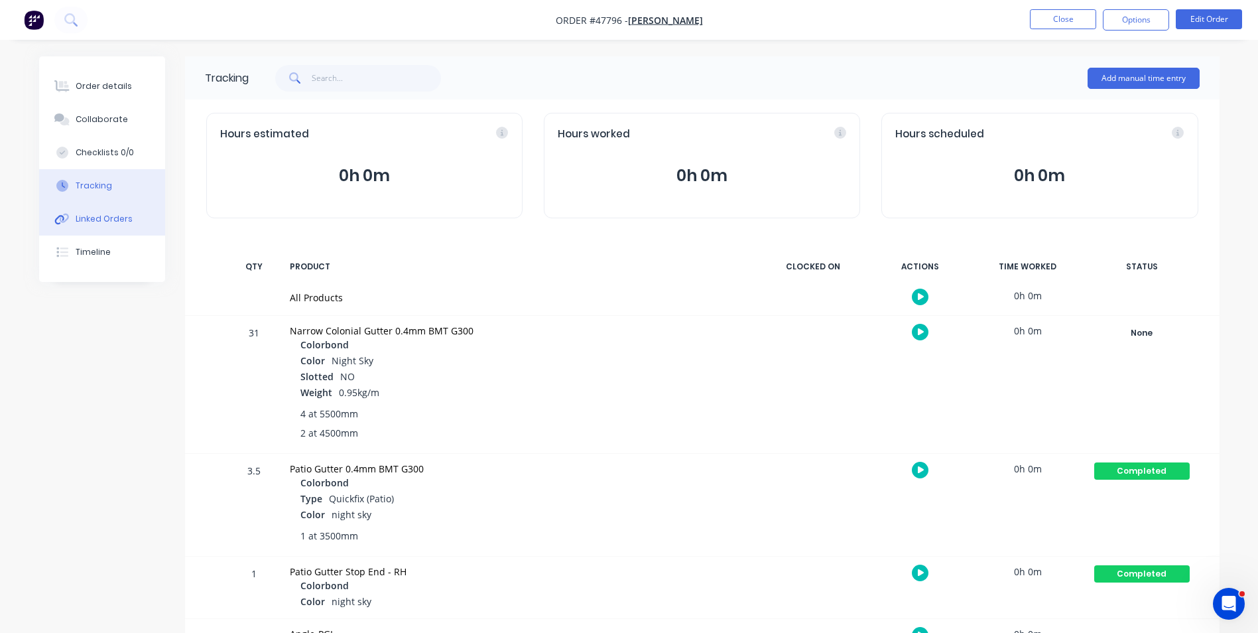
click at [75, 220] on button "Linked Orders" at bounding box center [102, 218] width 126 height 33
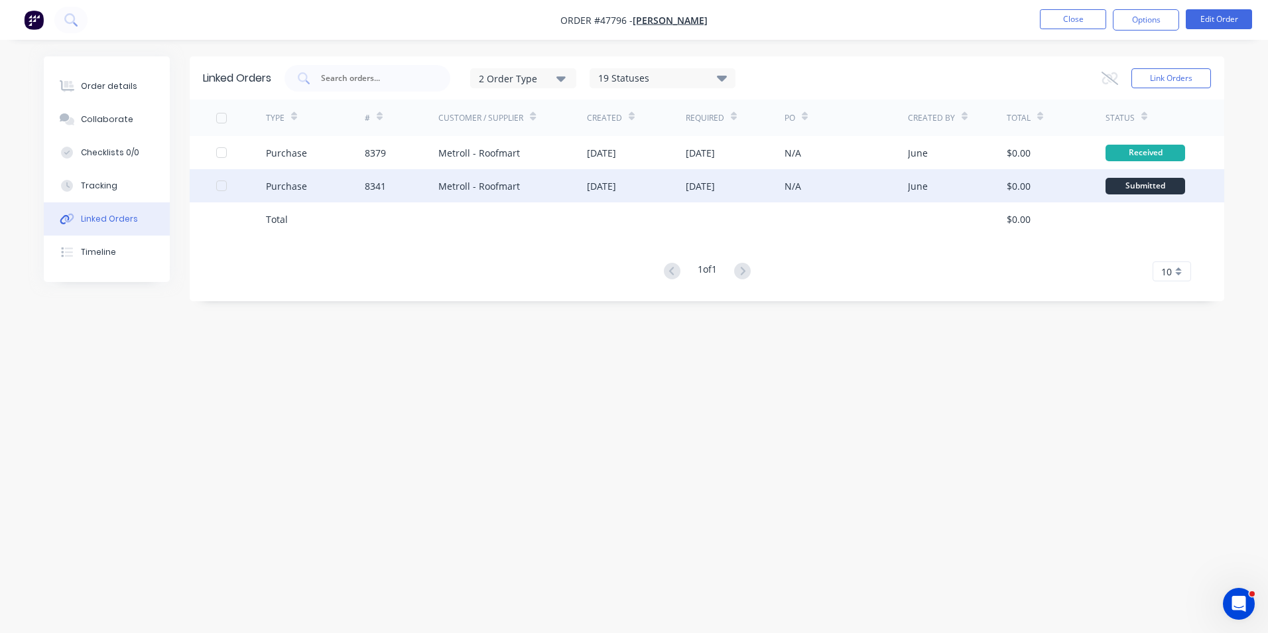
click at [1039, 194] on div "$0.00" at bounding box center [1056, 185] width 99 height 33
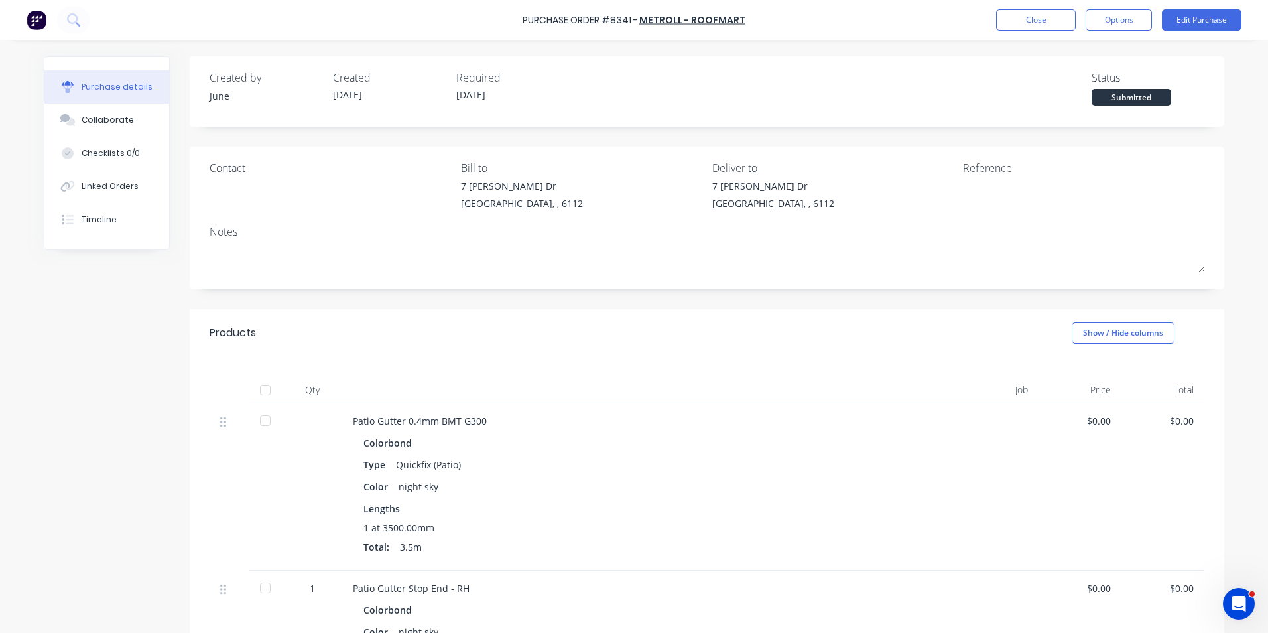
click at [266, 389] on div at bounding box center [265, 390] width 27 height 27
click at [113, 188] on div "Linked Orders" at bounding box center [110, 186] width 57 height 12
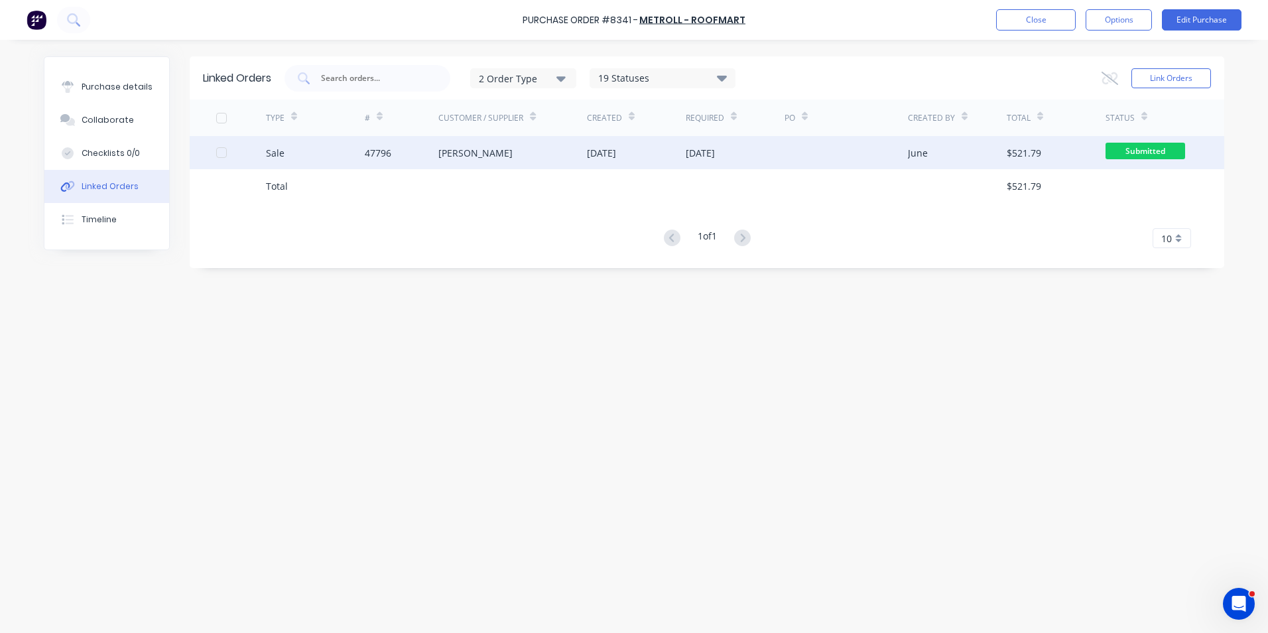
click at [358, 156] on div "Sale" at bounding box center [315, 152] width 99 height 33
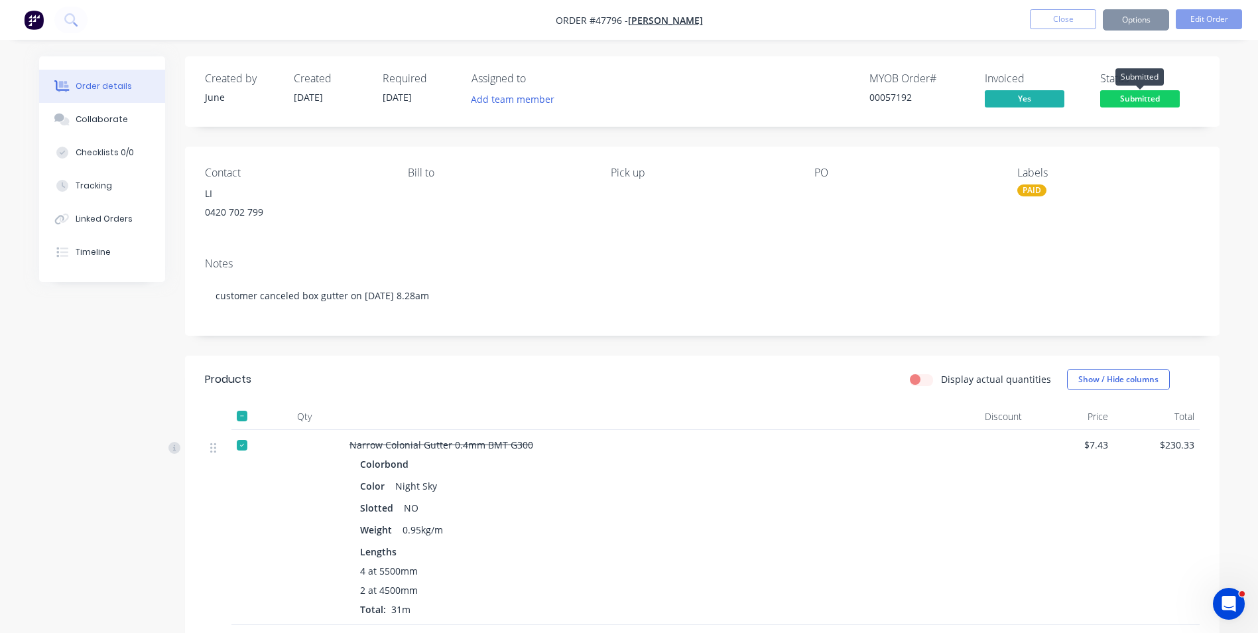
click at [1126, 92] on span "Submitted" at bounding box center [1140, 98] width 80 height 17
click at [1128, 96] on span "Submitted" at bounding box center [1140, 98] width 80 height 17
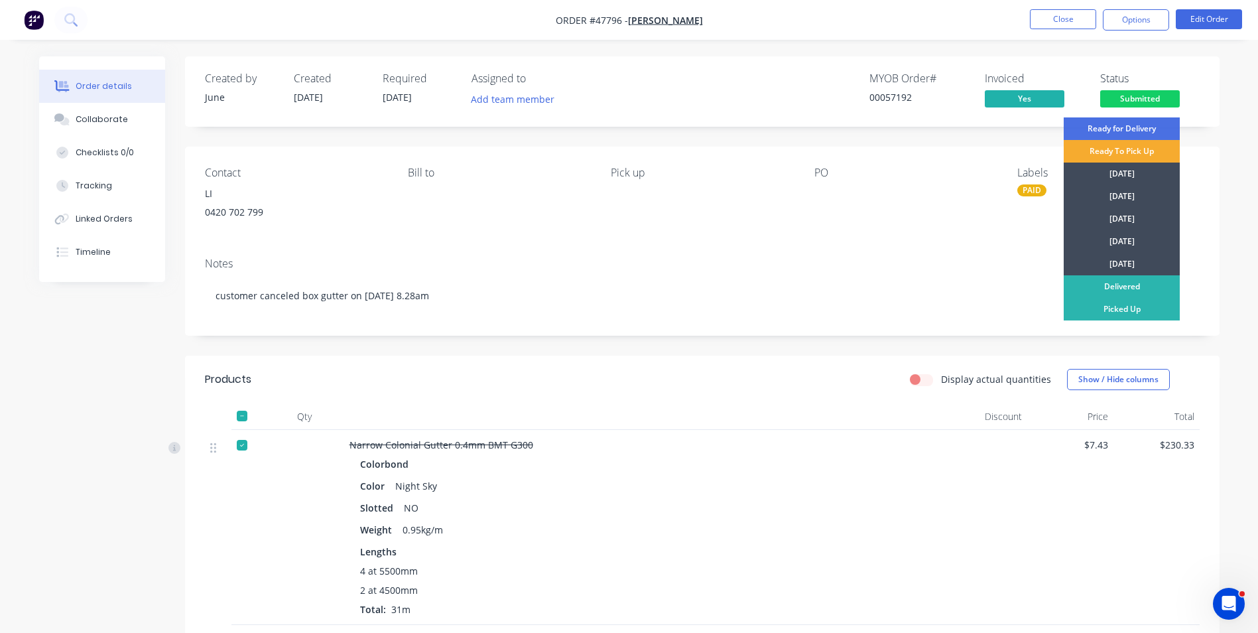
click at [1113, 157] on div "Ready To Pick Up" at bounding box center [1122, 151] width 116 height 23
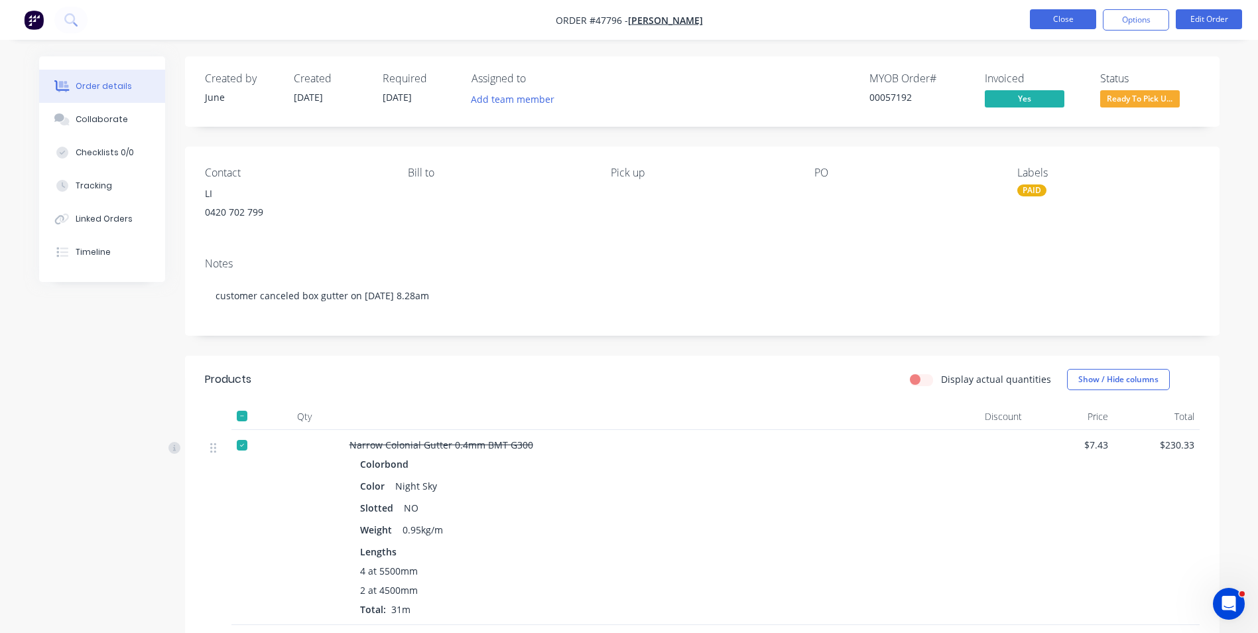
click at [1037, 25] on button "Close" at bounding box center [1063, 19] width 66 height 20
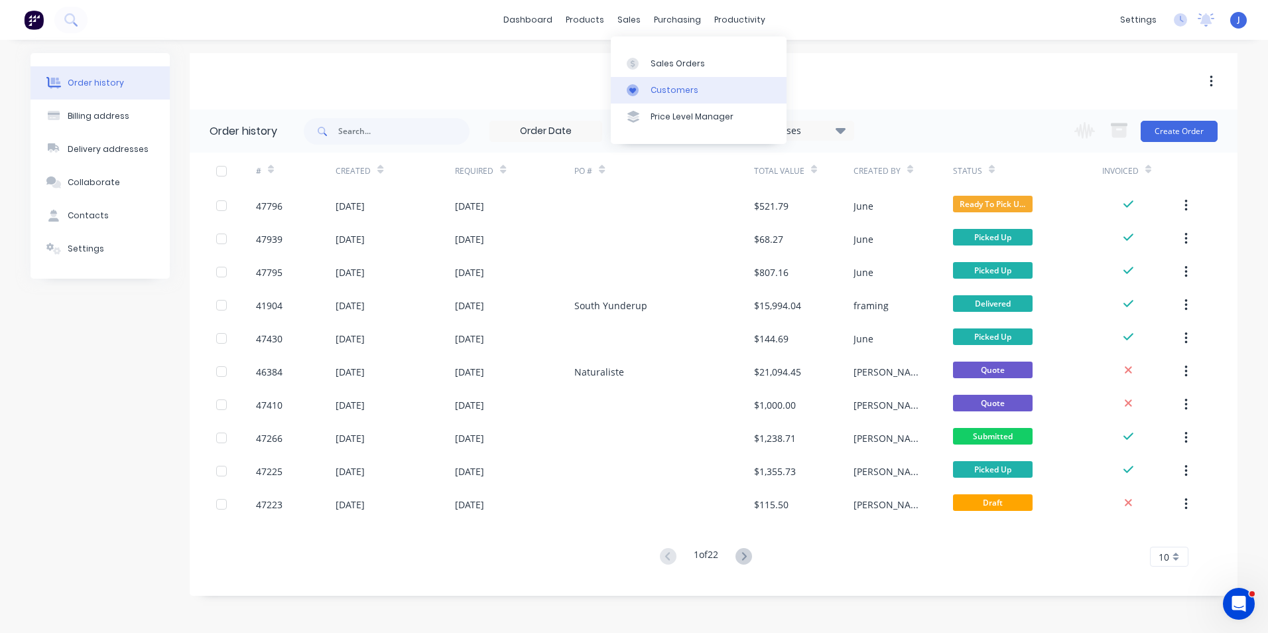
click at [637, 83] on link "Customers" at bounding box center [699, 90] width 176 height 27
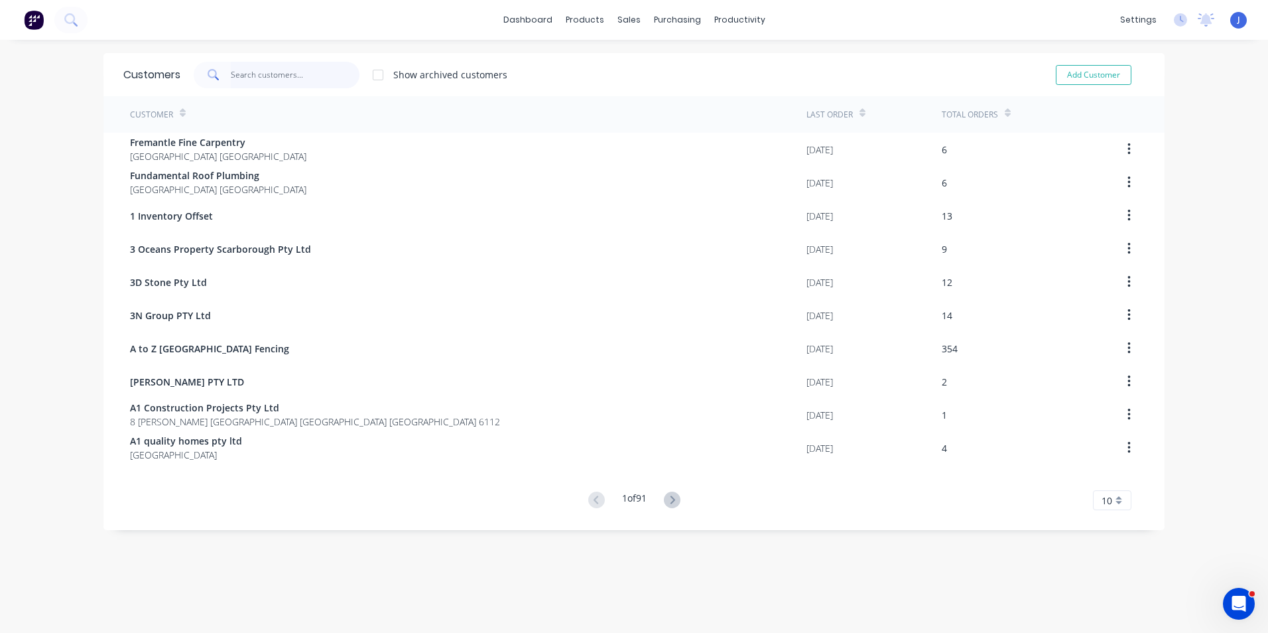
click at [242, 69] on input "text" at bounding box center [295, 75] width 129 height 27
click at [601, 68] on div "Product Catalogue" at bounding box center [639, 64] width 82 height 12
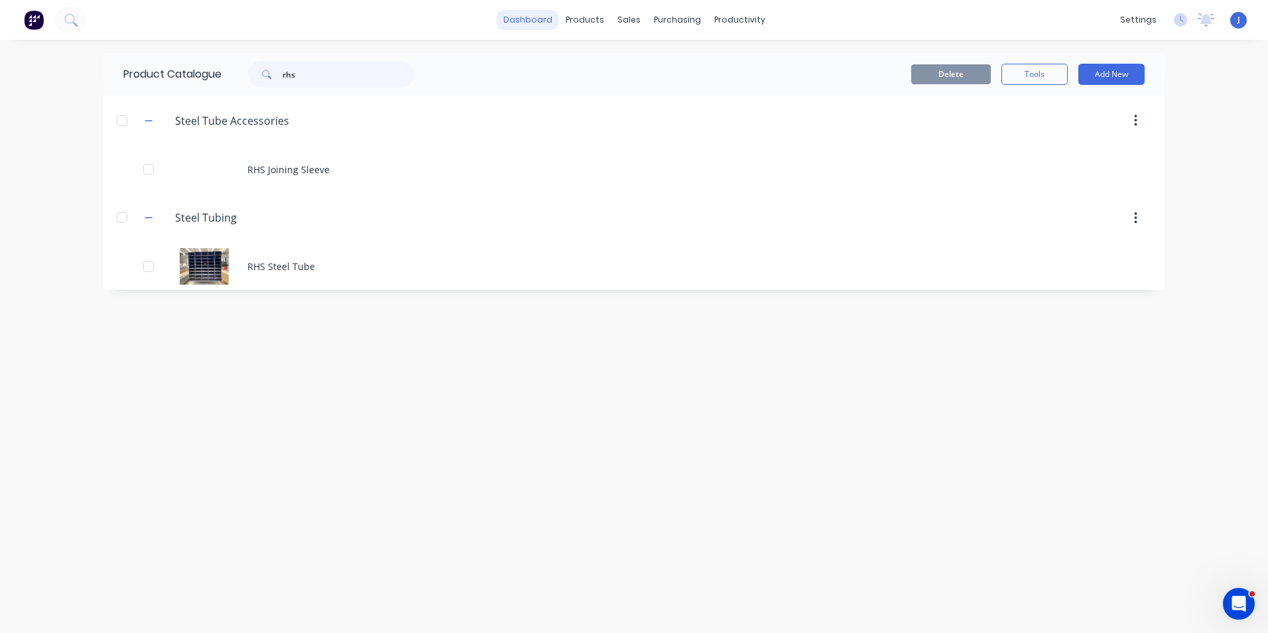
click at [514, 19] on link "dashboard" at bounding box center [528, 20] width 62 height 20
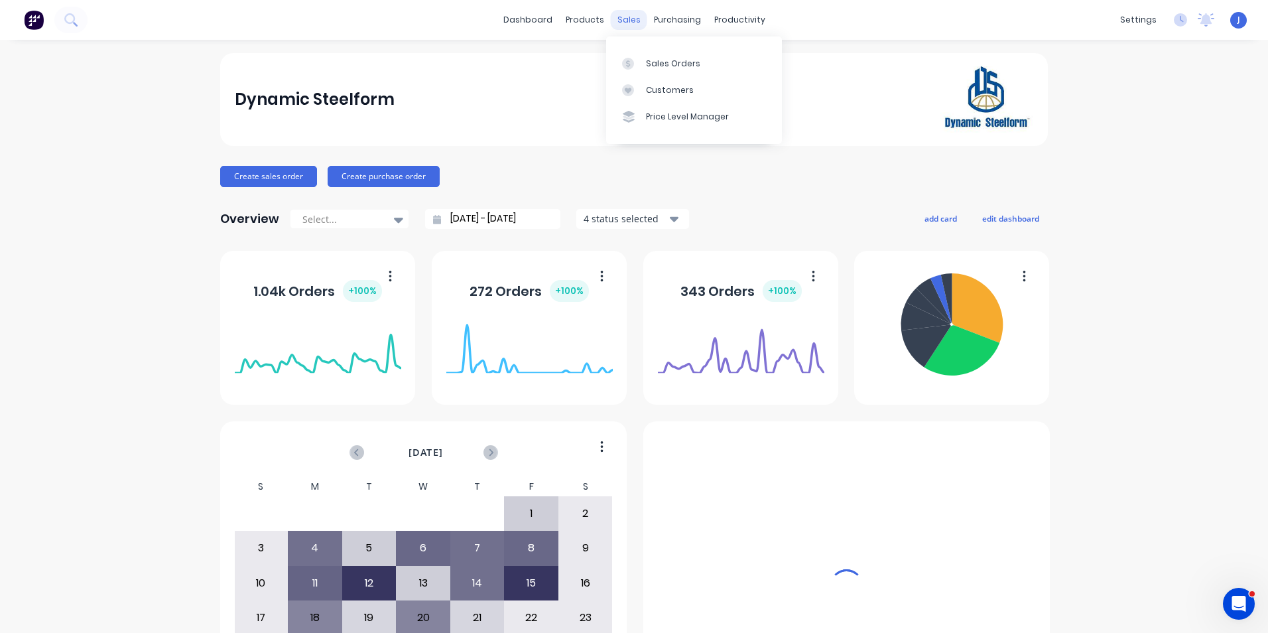
click at [635, 60] on div at bounding box center [632, 64] width 20 height 12
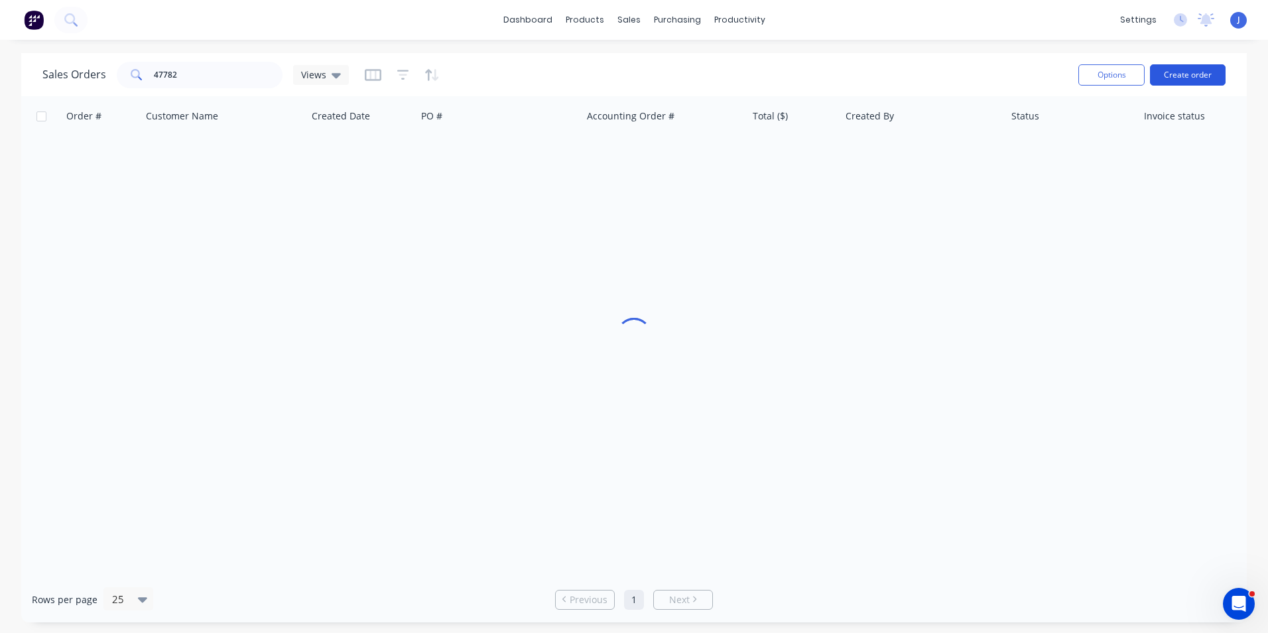
click at [1195, 76] on button "Create order" at bounding box center [1188, 74] width 76 height 21
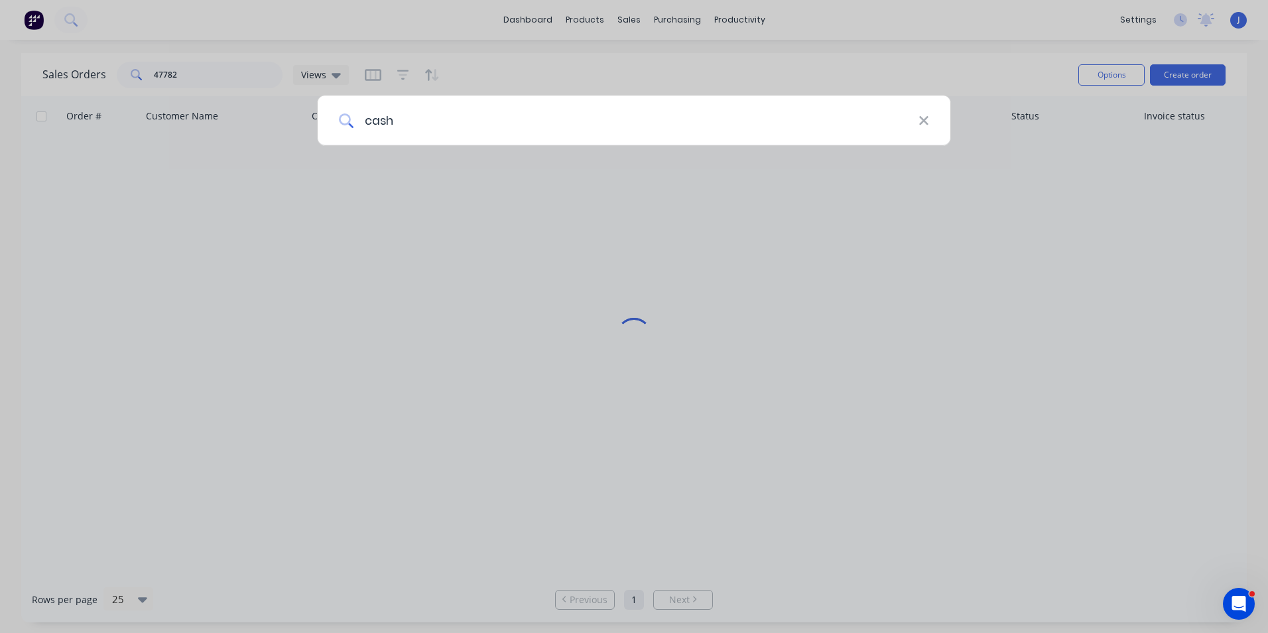
type input "cash"
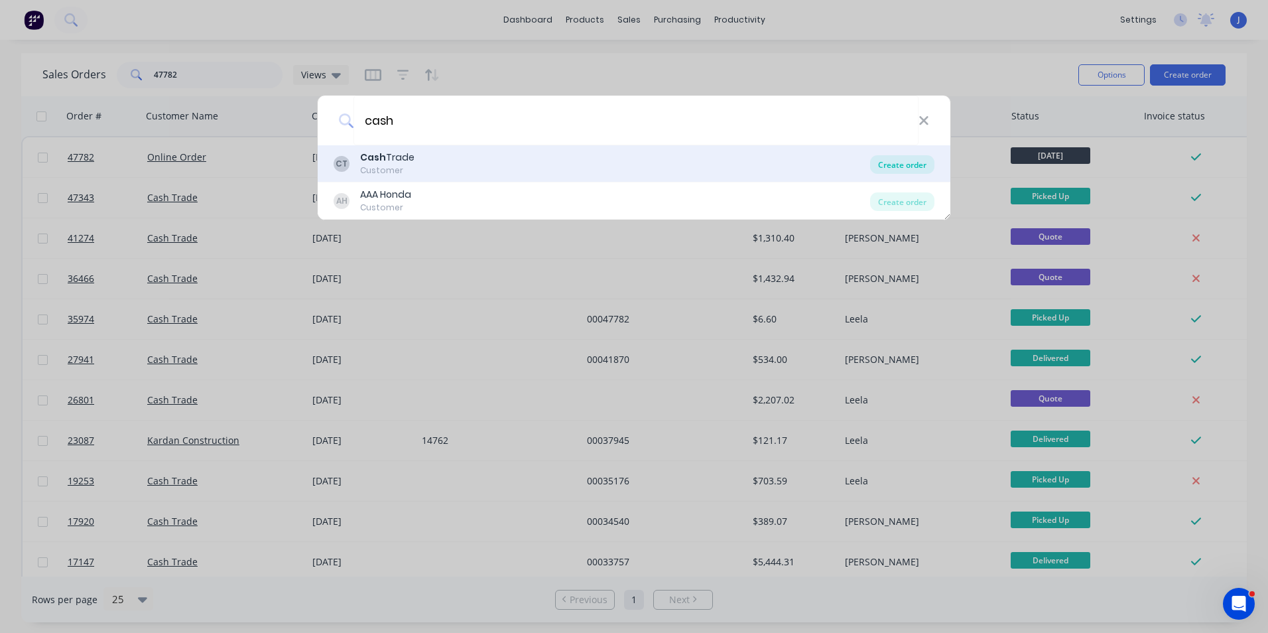
click at [885, 163] on div "Create order" at bounding box center [902, 164] width 64 height 19
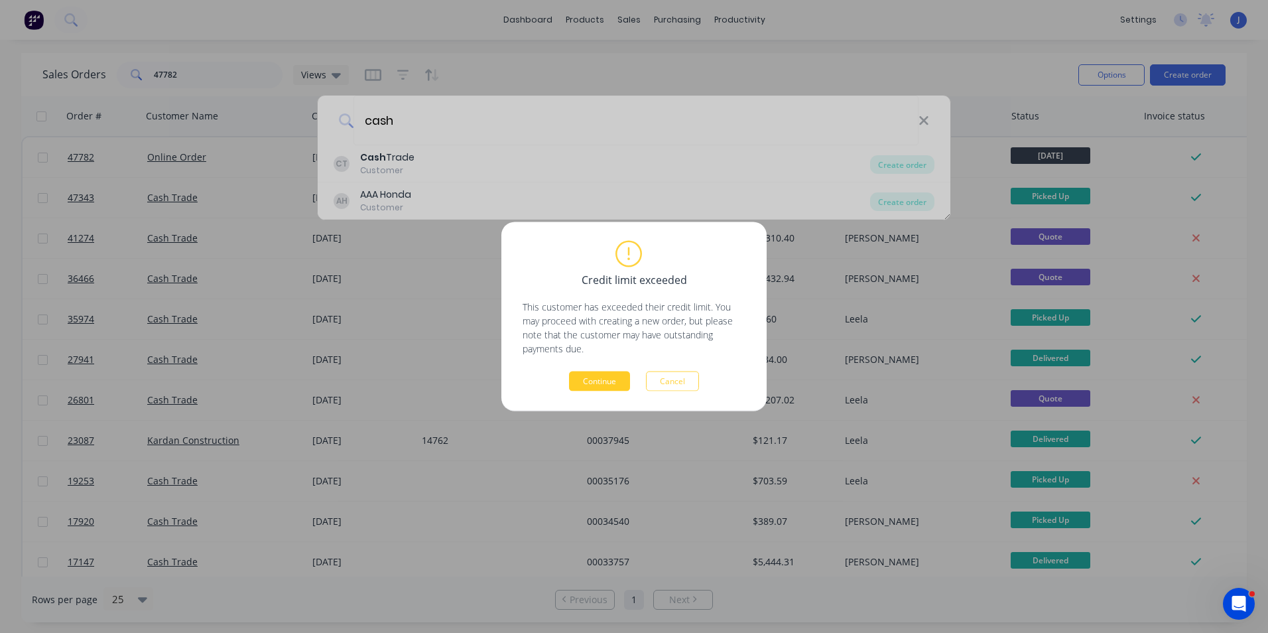
click at [609, 377] on button "Continue" at bounding box center [599, 381] width 61 height 20
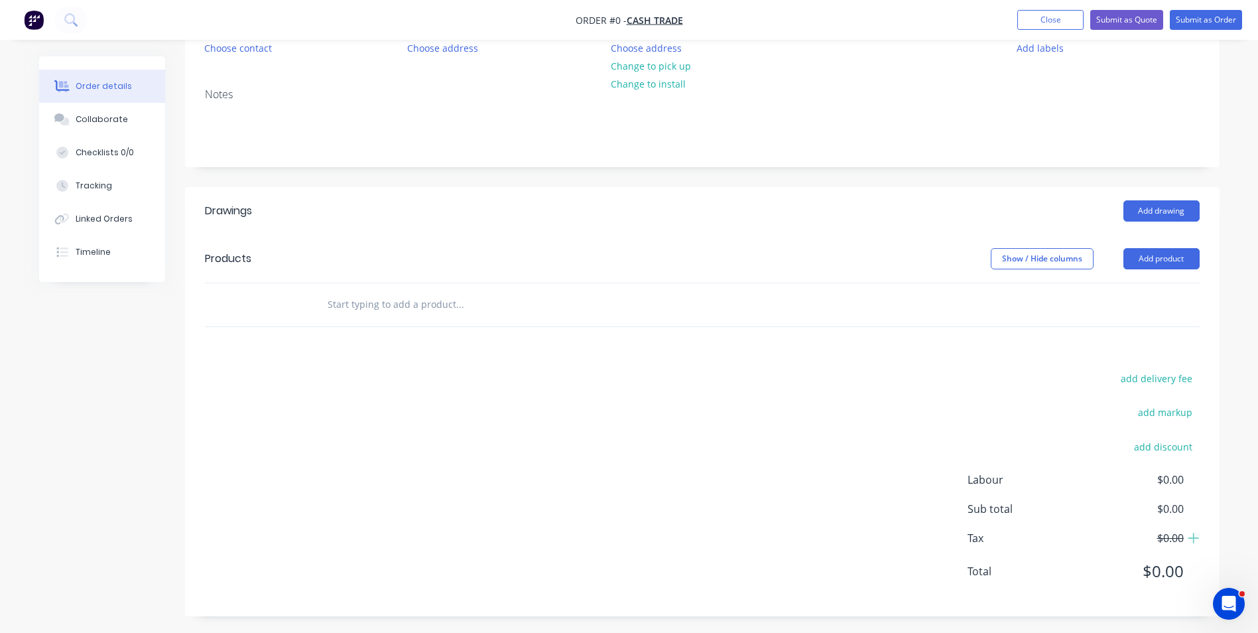
scroll to position [150, 0]
click at [1175, 257] on button "Add product" at bounding box center [1162, 255] width 76 height 21
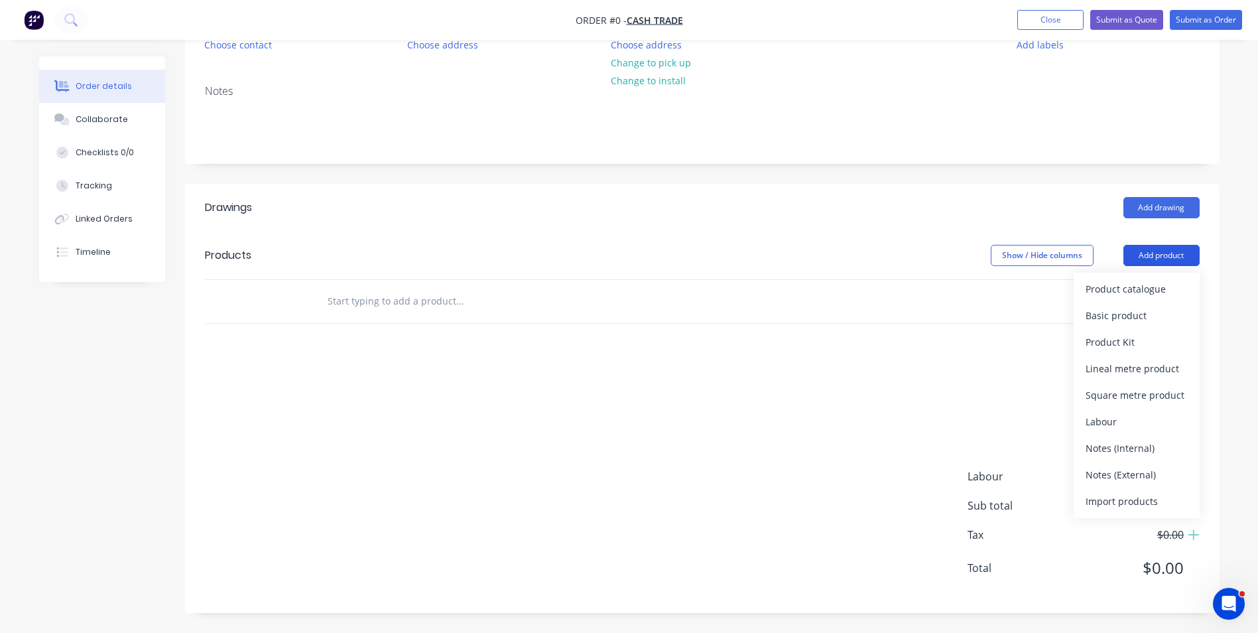
click at [1144, 294] on div "Product catalogue" at bounding box center [1137, 288] width 102 height 19
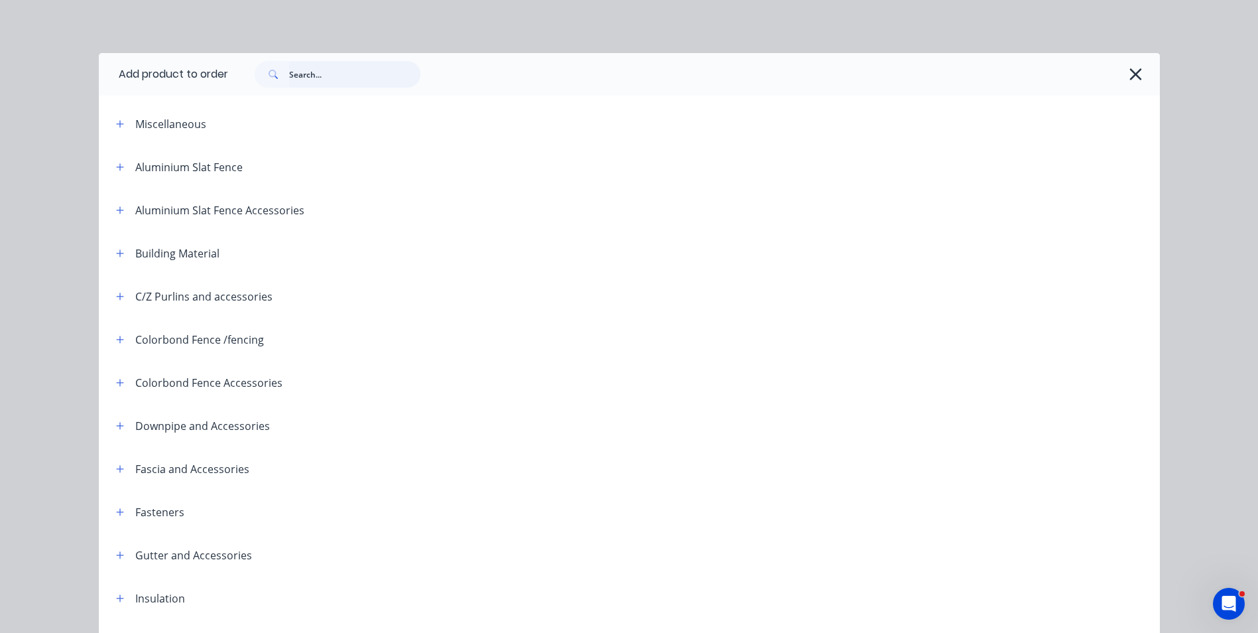
click at [356, 78] on input "text" at bounding box center [354, 74] width 131 height 27
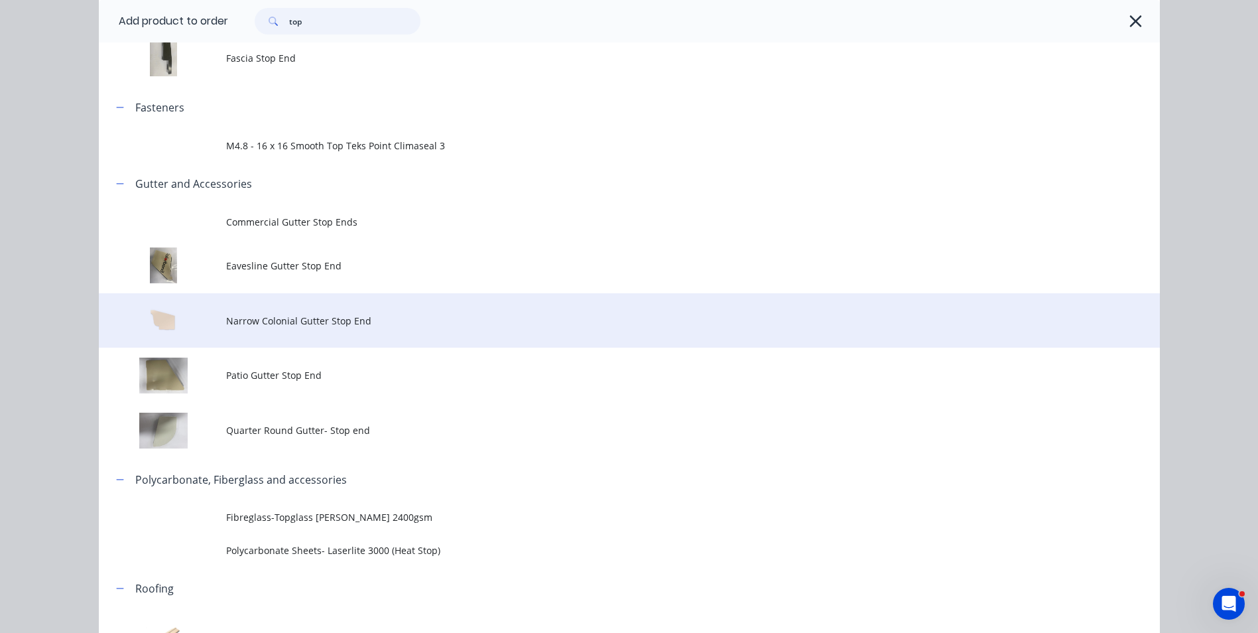
scroll to position [0, 0]
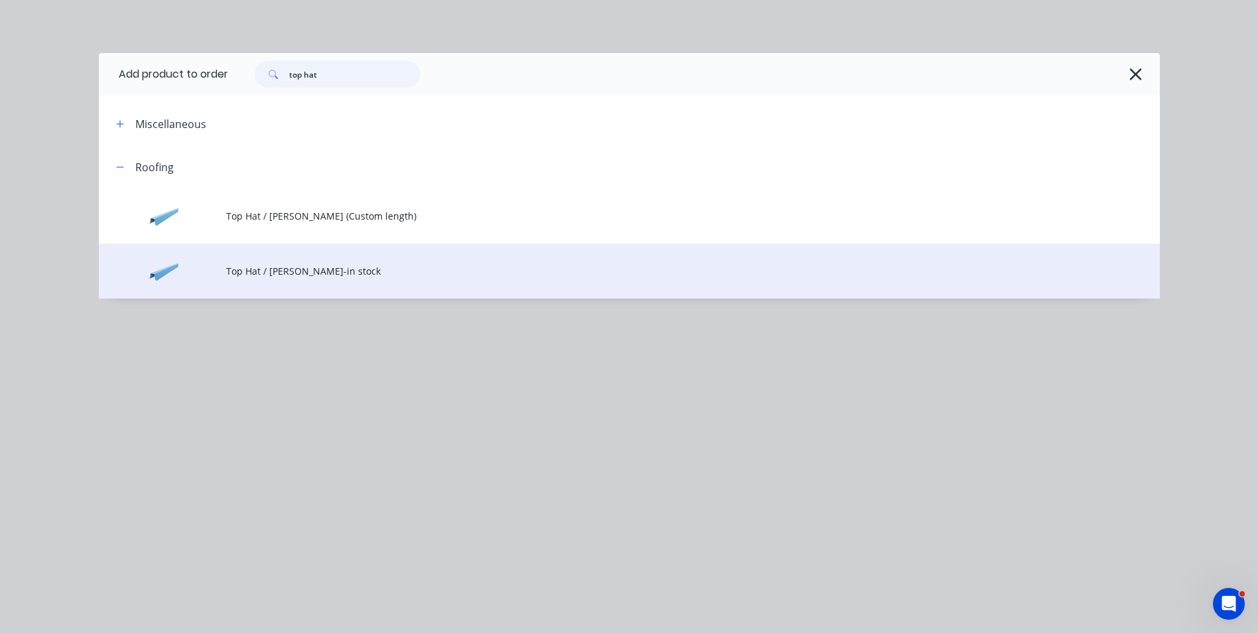
type input "top hat"
click at [261, 271] on span "Top Hat / Batten-in stock" at bounding box center [599, 271] width 747 height 14
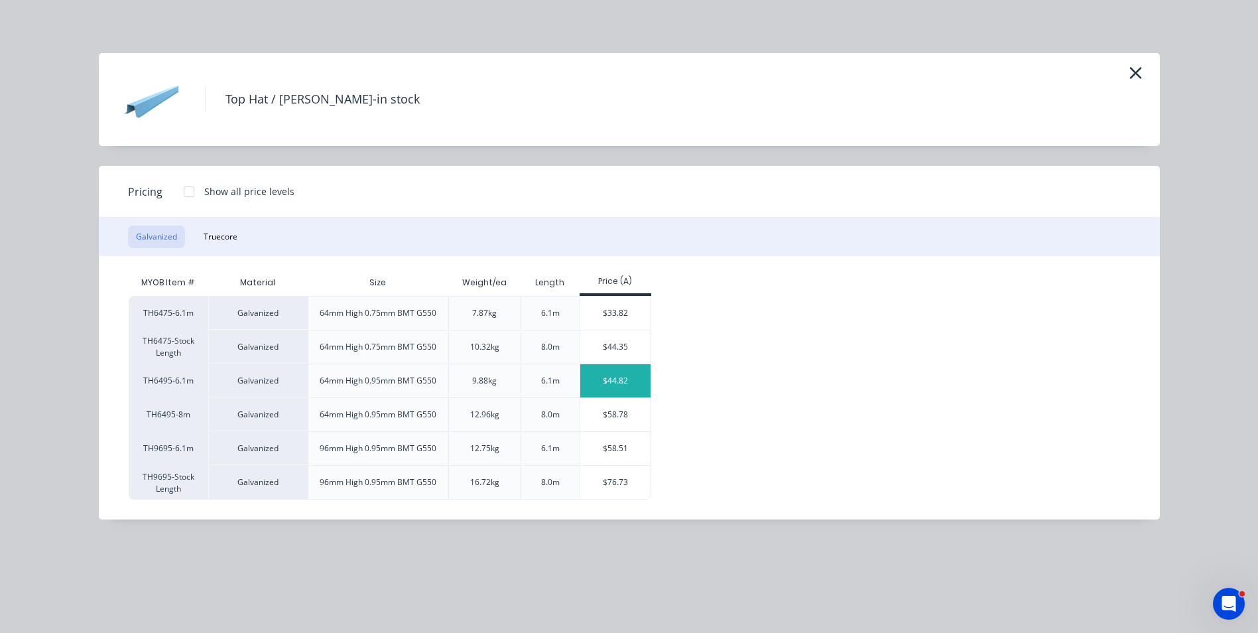
click at [600, 380] on div "$44.82" at bounding box center [615, 380] width 71 height 33
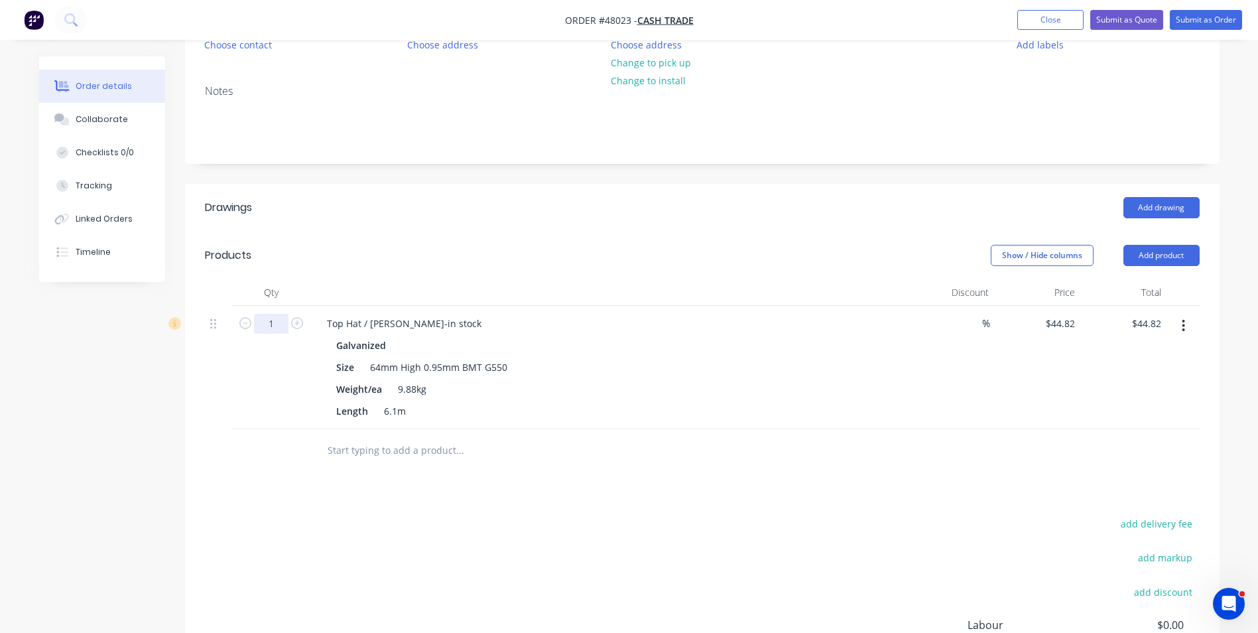
click at [283, 320] on input "1" at bounding box center [271, 324] width 34 height 20
type input "20"
type input "$896.40"
click at [328, 278] on header "Products Show / Hide columns Add product" at bounding box center [702, 255] width 1035 height 48
click at [279, 324] on input "20" at bounding box center [271, 324] width 34 height 20
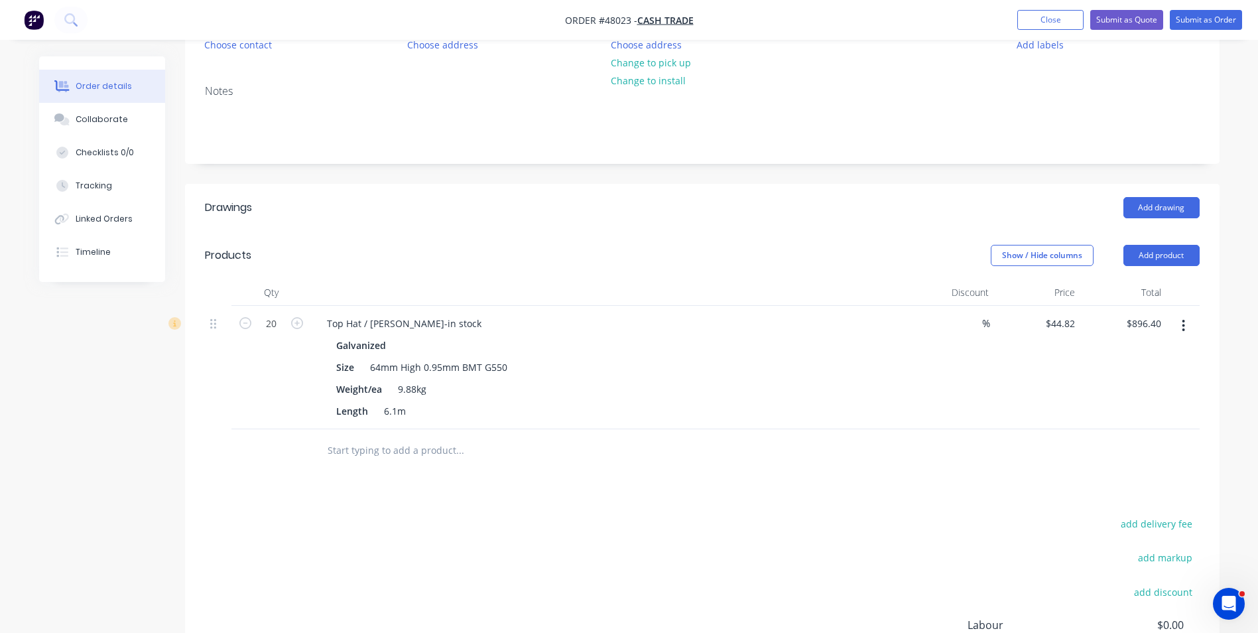
click at [574, 298] on div at bounding box center [609, 292] width 597 height 27
click at [418, 418] on div "Length 6.1m" at bounding box center [607, 410] width 552 height 19
click at [442, 411] on div "Length 6.1m" at bounding box center [607, 410] width 552 height 19
click at [1187, 330] on button "button" at bounding box center [1183, 326] width 31 height 24
click at [1157, 386] on div "Duplicate" at bounding box center [1137, 386] width 102 height 19
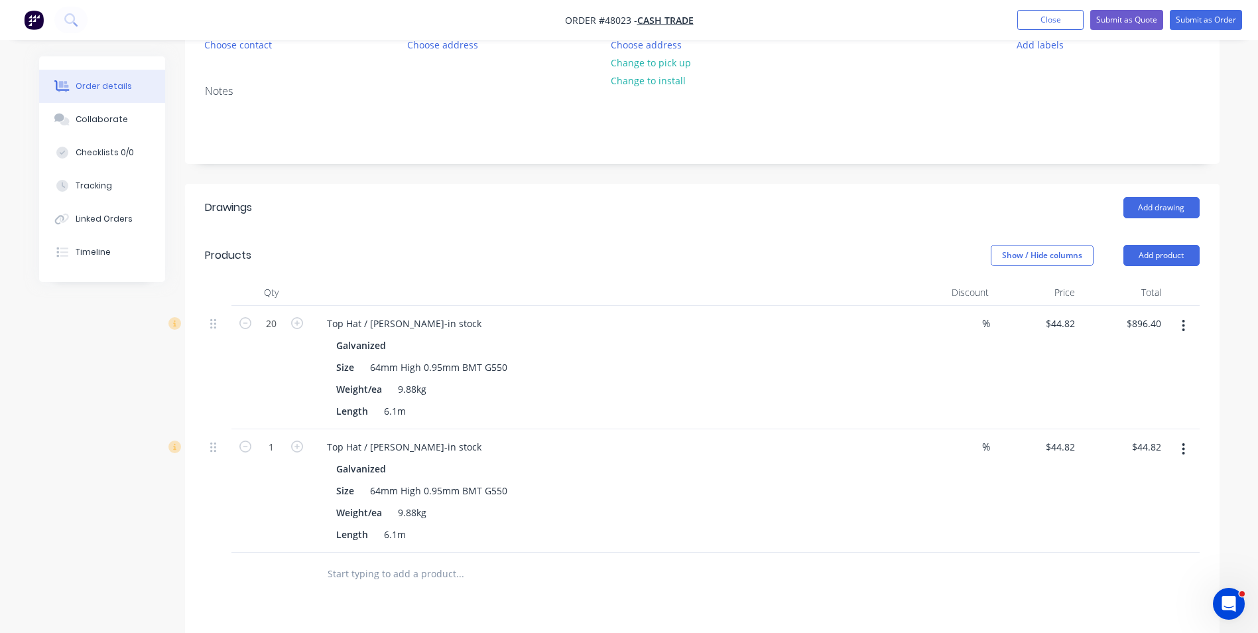
click at [1181, 452] on button "button" at bounding box center [1183, 449] width 31 height 24
click at [1159, 490] on div "Edit" at bounding box center [1137, 483] width 102 height 19
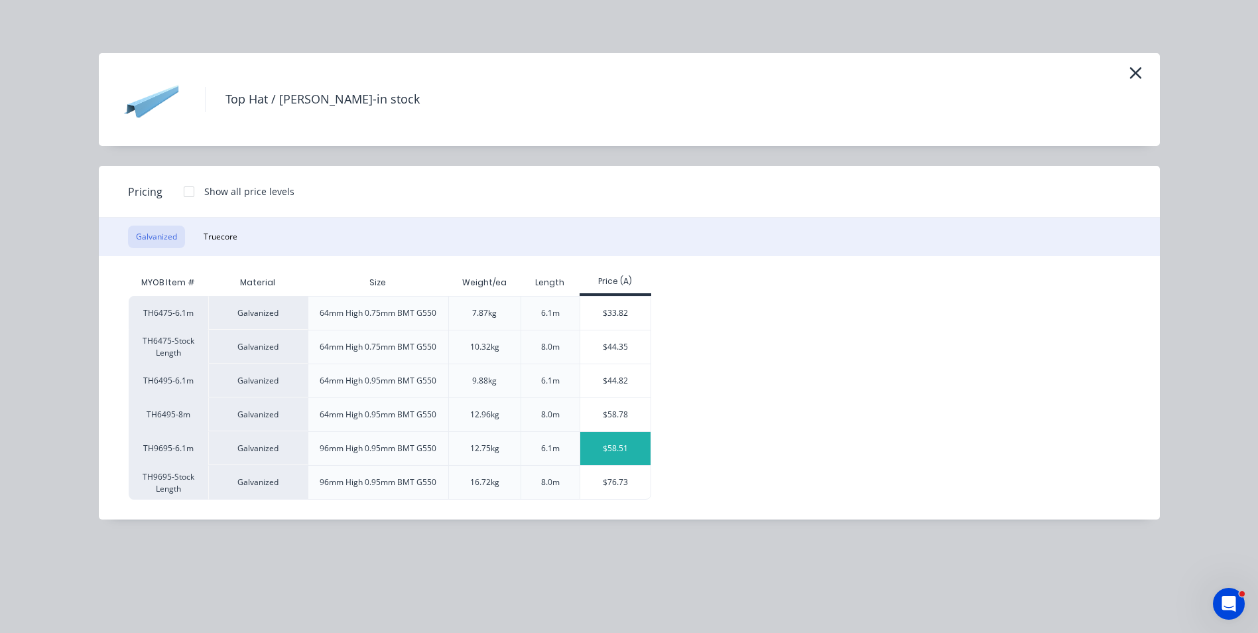
click at [631, 452] on div "$58.51" at bounding box center [615, 448] width 71 height 33
type input "$58.51"
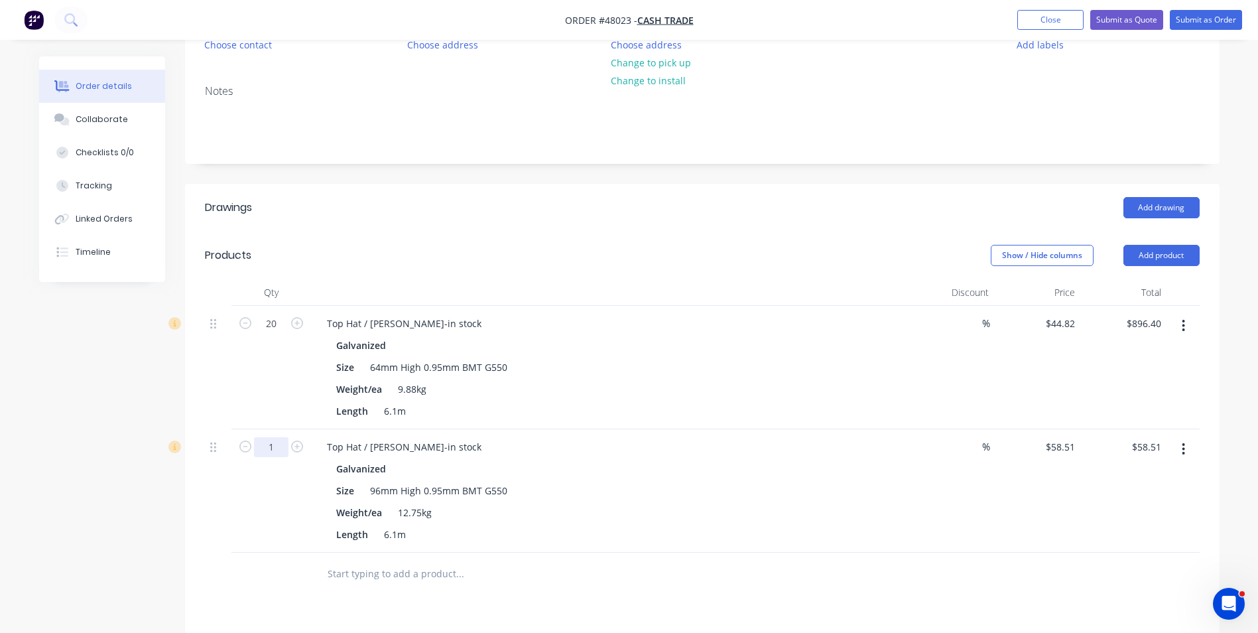
click at [267, 334] on input "1" at bounding box center [271, 324] width 34 height 20
type input "10"
type input "$585.10"
click at [590, 413] on div "Length 6.1m" at bounding box center [607, 410] width 552 height 19
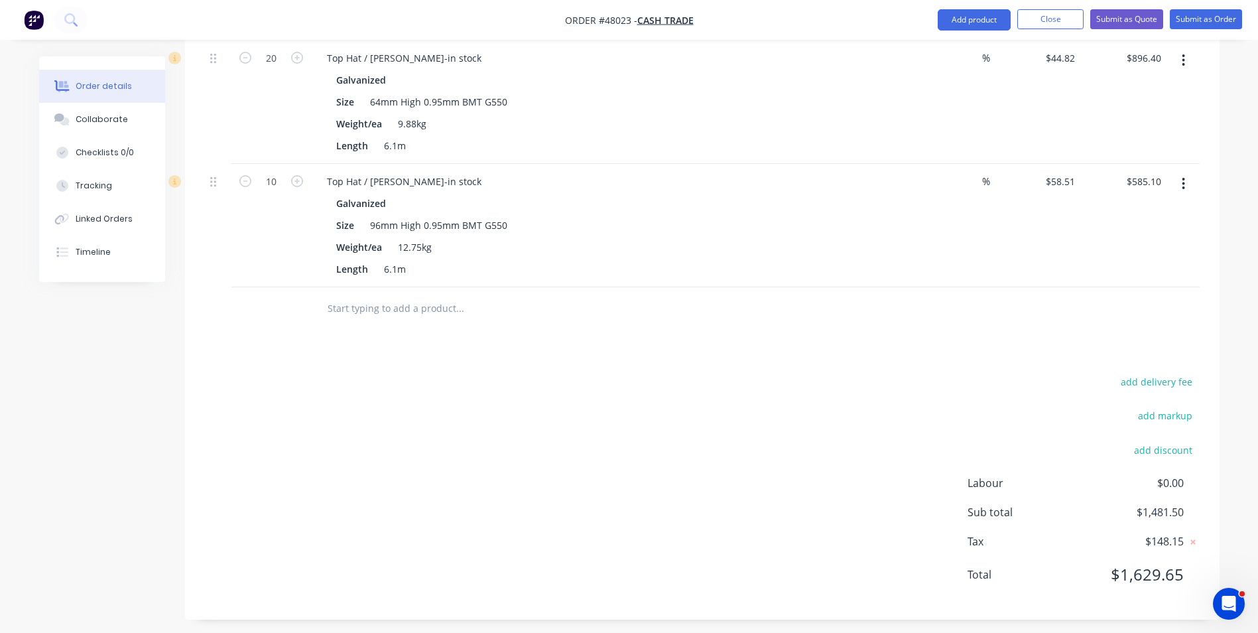
click at [592, 413] on div "add delivery fee add markup add discount Labour $0.00 Sub total $1,481.50 Tax $…" at bounding box center [702, 486] width 995 height 227
click at [245, 234] on div "10" at bounding box center [271, 225] width 80 height 123
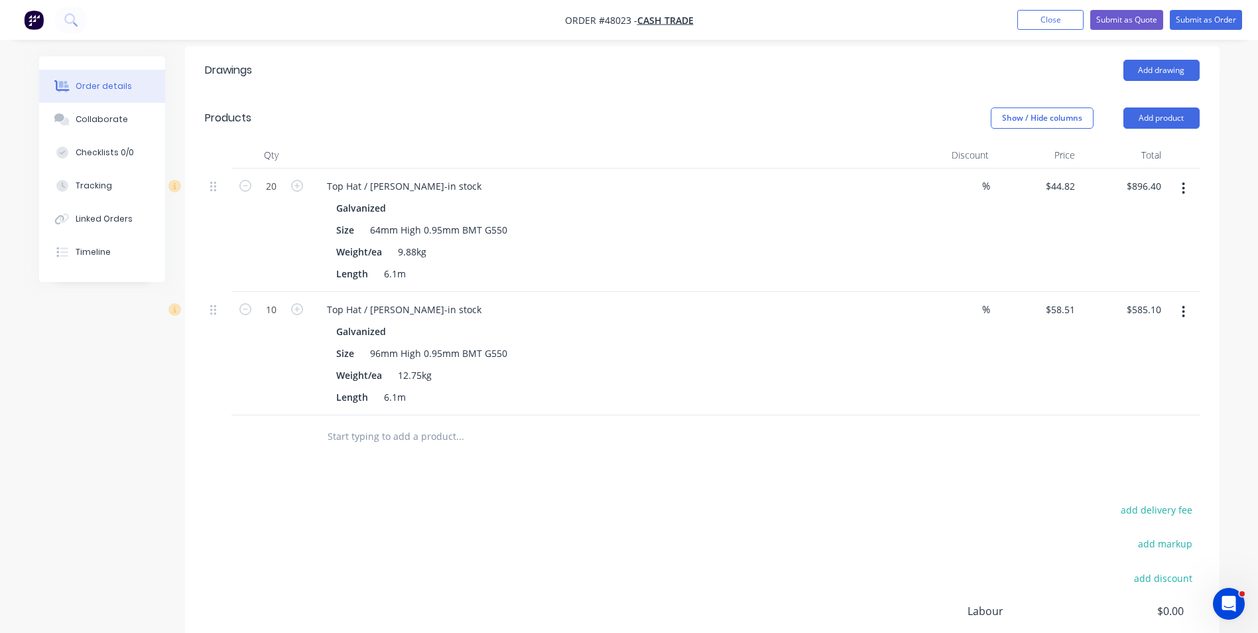
scroll to position [283, 0]
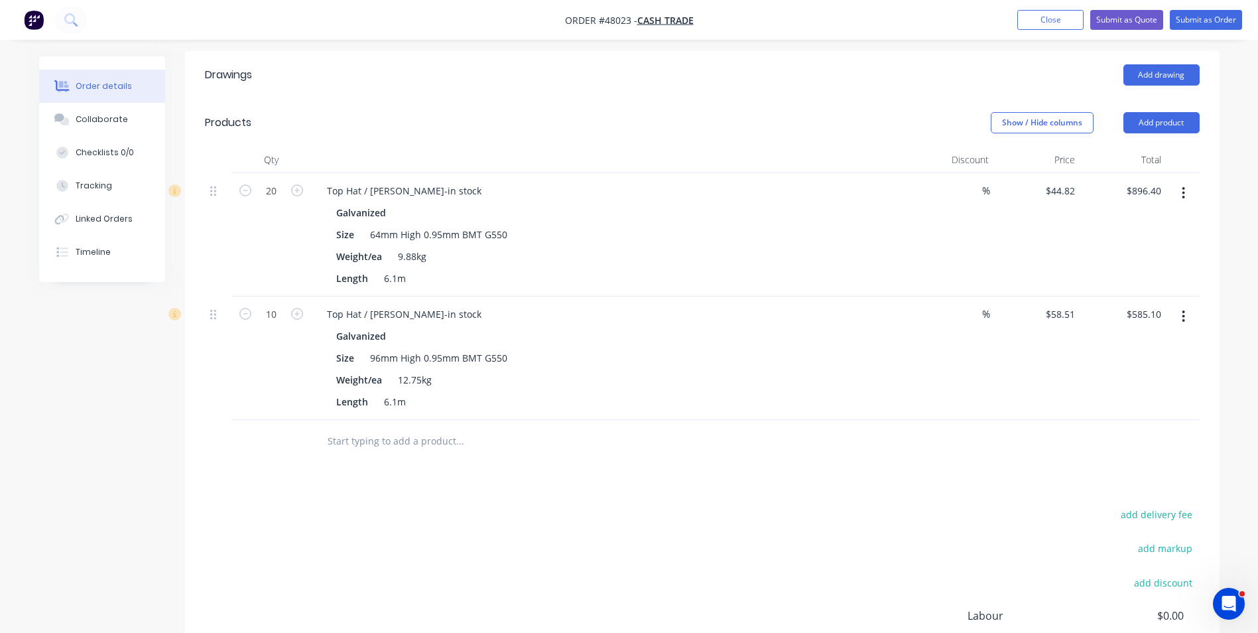
click at [259, 344] on div "10" at bounding box center [271, 357] width 80 height 123
click at [198, 323] on div "Qty Discount Price Total 20 Top Hat / Batten-in stock Galvanized Size 64mm High…" at bounding box center [702, 305] width 1035 height 316
click at [1147, 117] on button "Add product" at bounding box center [1162, 122] width 76 height 21
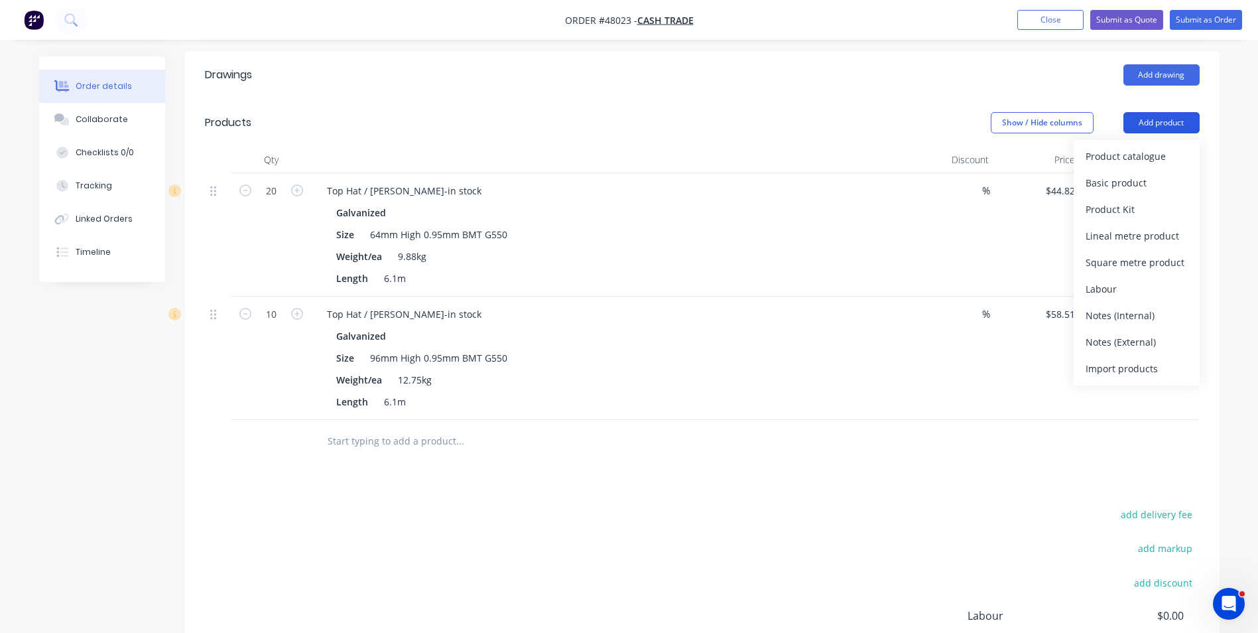
click at [1134, 152] on div "Product catalogue" at bounding box center [1137, 156] width 102 height 19
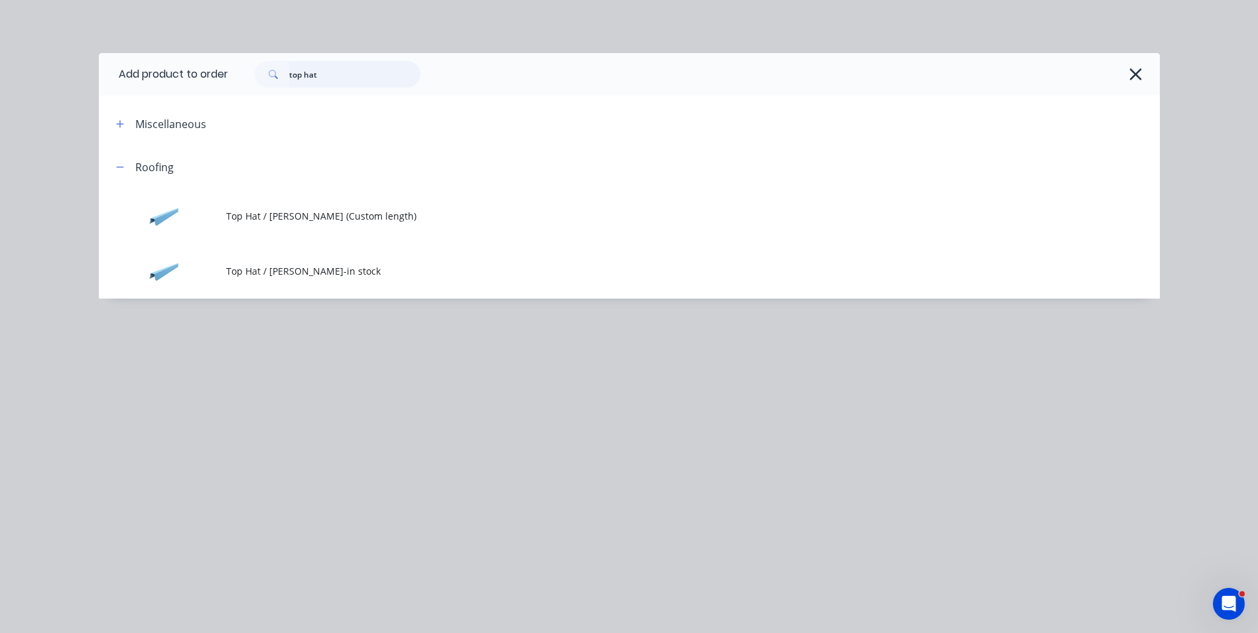
drag, startPoint x: 364, startPoint y: 78, endPoint x: 247, endPoint y: 74, distance: 116.8
click at [247, 74] on div "top hat" at bounding box center [330, 74] width 179 height 27
type input "roof"
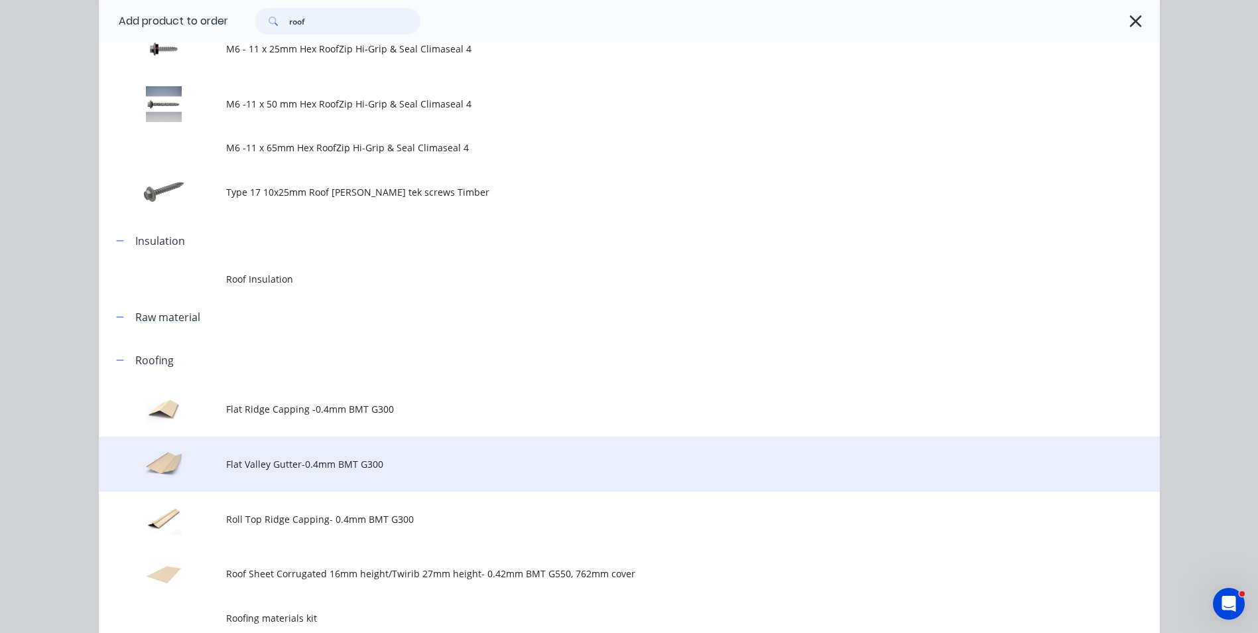
scroll to position [398, 0]
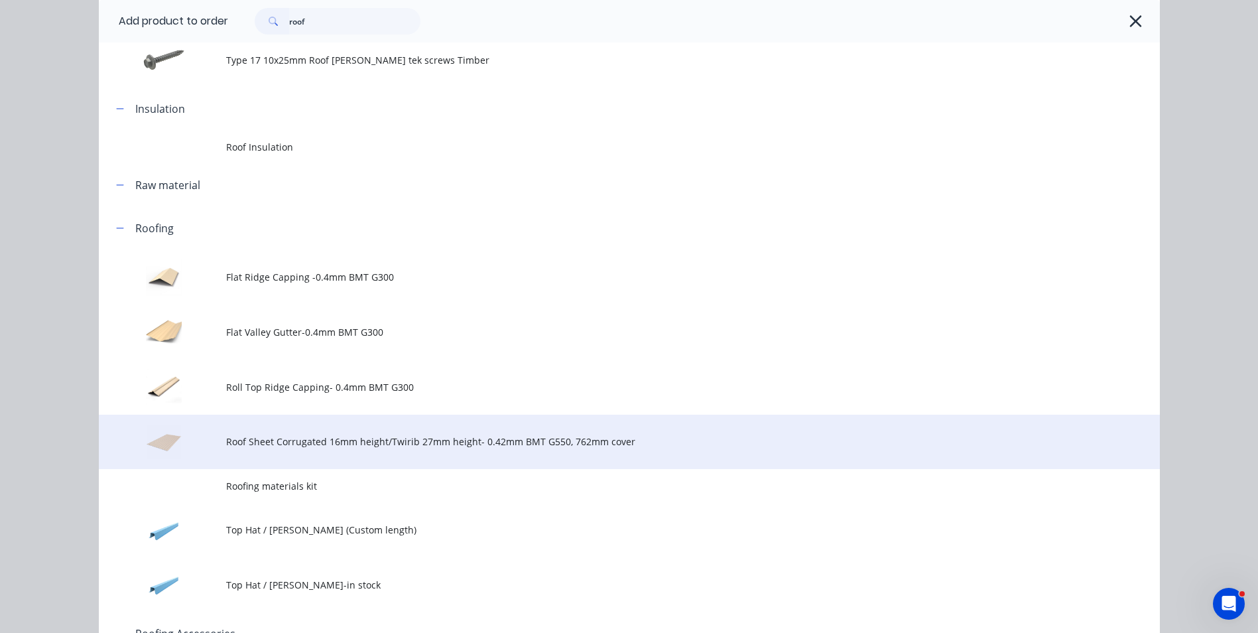
click at [285, 452] on td "Roof Sheet Corrugated 16mm height/Twirib 27mm height- 0.42mm BMT G550, 762mm co…" at bounding box center [693, 442] width 934 height 55
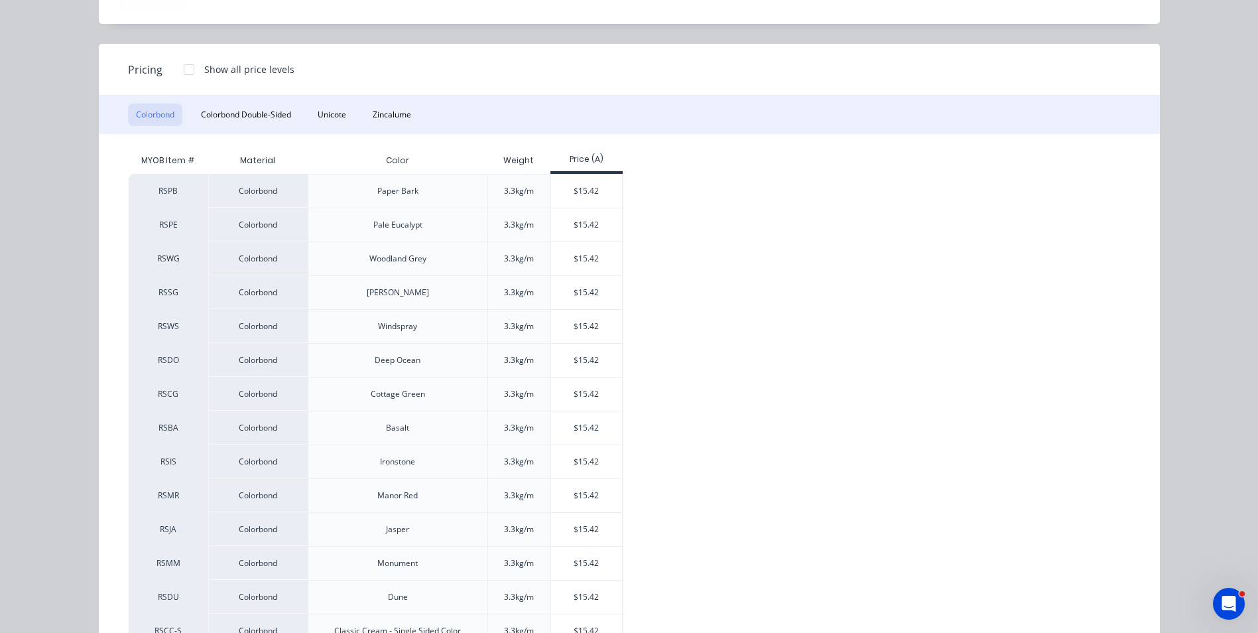
scroll to position [133, 0]
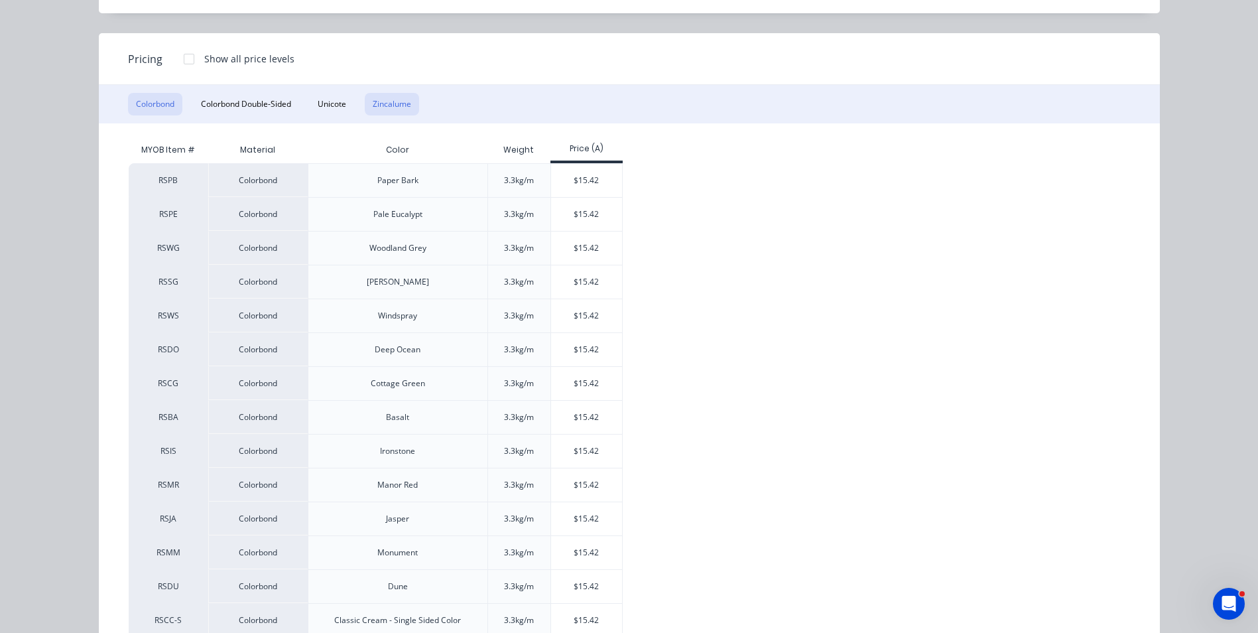
click at [377, 99] on button "Zincalume" at bounding box center [392, 104] width 54 height 23
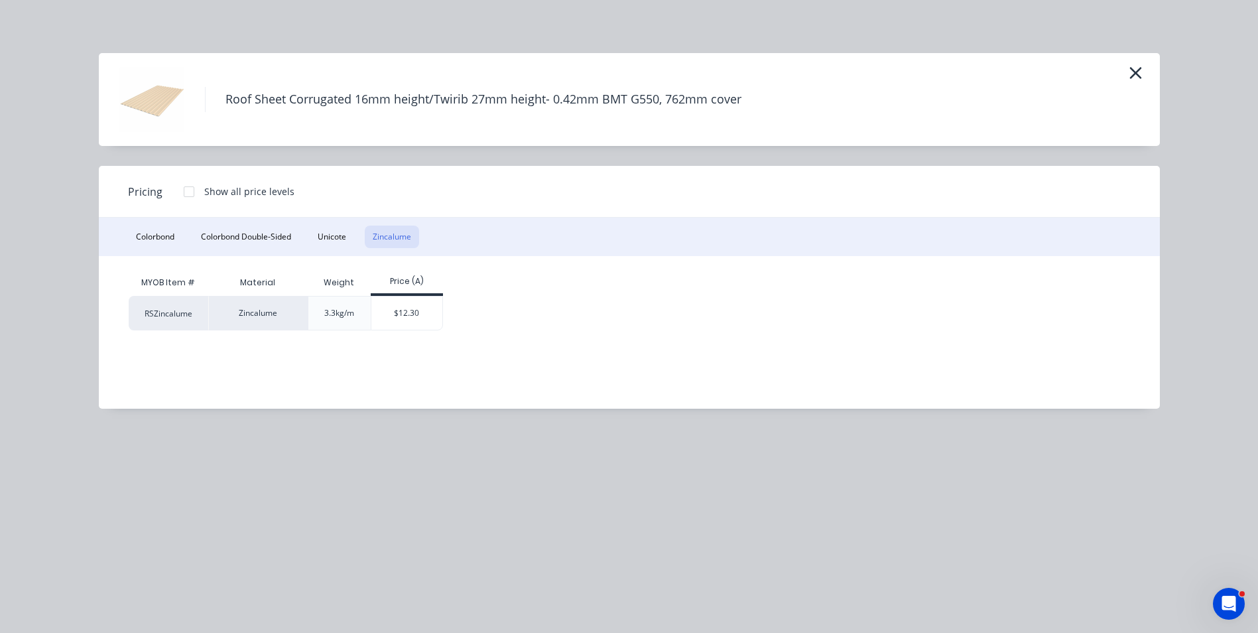
scroll to position [0, 0]
click at [407, 314] on div "$12.30" at bounding box center [406, 312] width 71 height 33
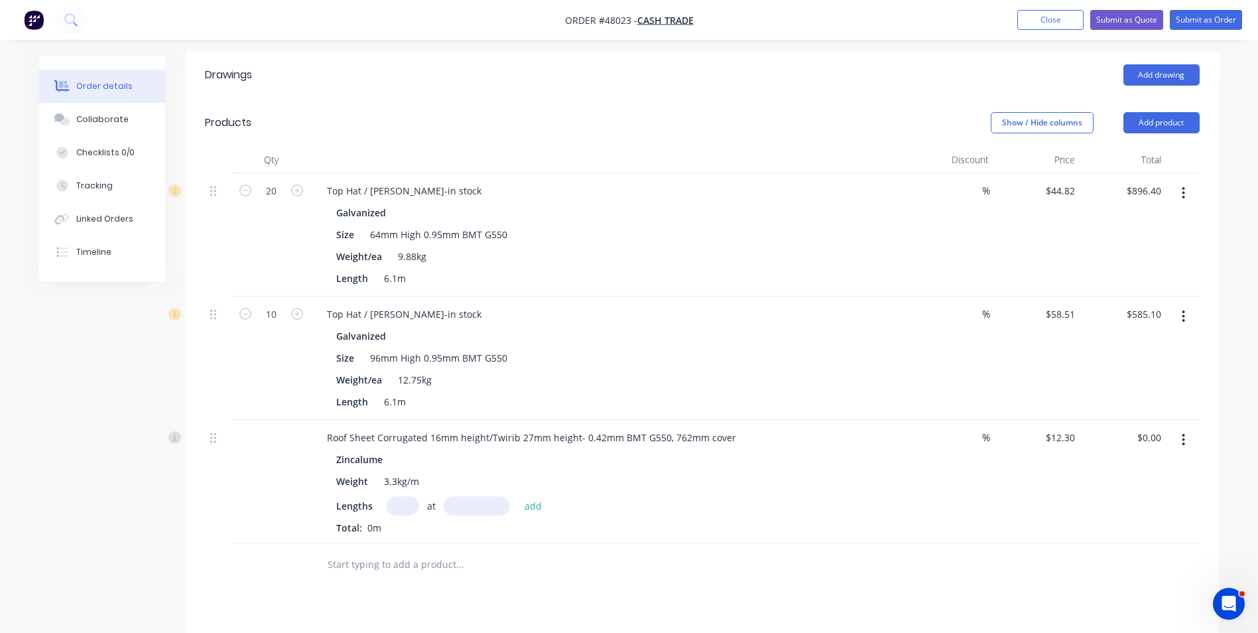
click at [399, 509] on input "text" at bounding box center [402, 505] width 33 height 19
type input "6"
click at [463, 509] on input "text" at bounding box center [477, 505] width 66 height 19
type input "3300"
click at [518, 496] on button "add" at bounding box center [533, 505] width 31 height 18
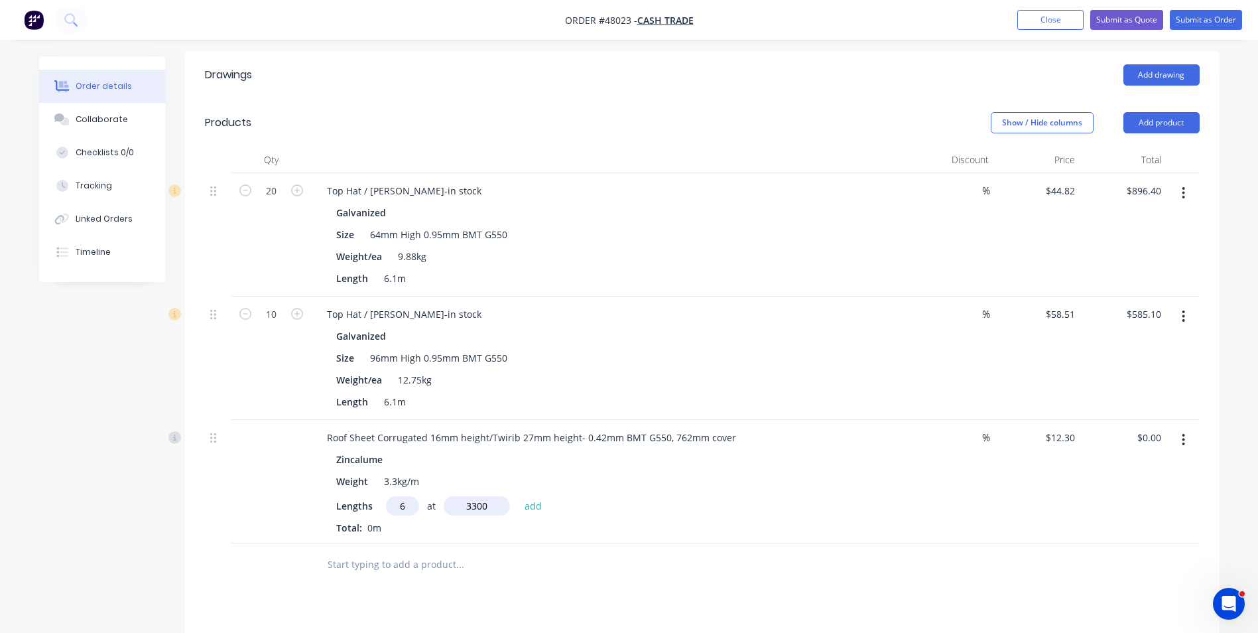
type input "$243.54"
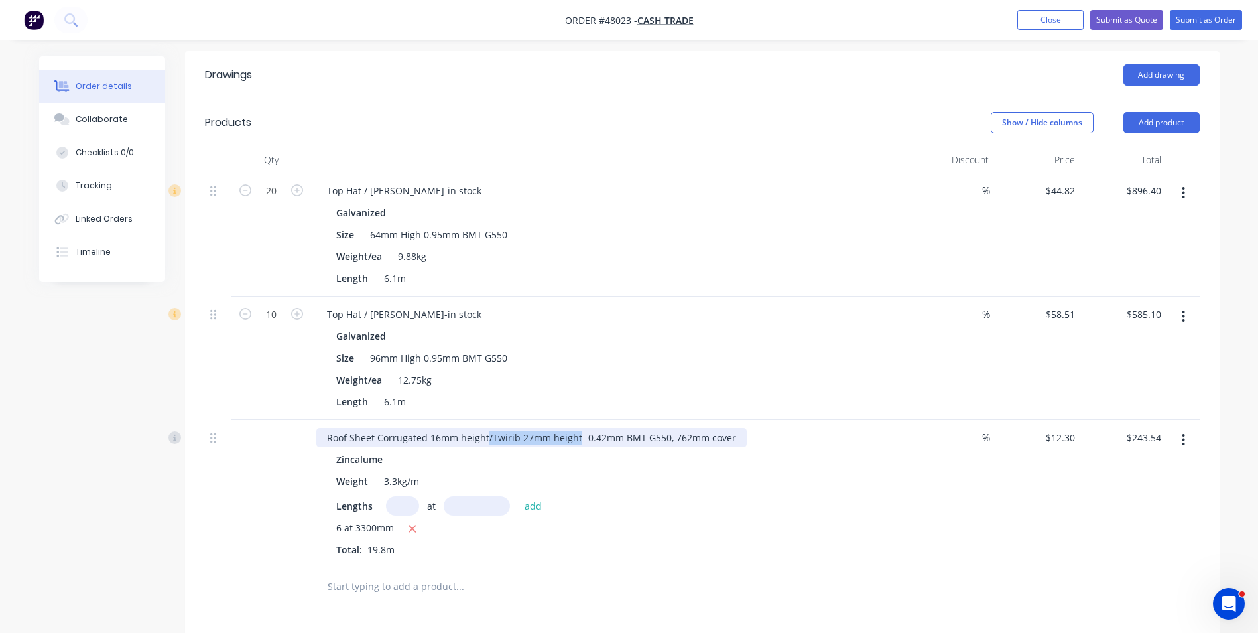
drag, startPoint x: 486, startPoint y: 439, endPoint x: 574, endPoint y: 432, distance: 89.1
click at [574, 432] on div "Roof Sheet Corrugated 16mm height/Twirib 27mm height- 0.42mm BMT G550, 762mm co…" at bounding box center [531, 437] width 430 height 19
click at [450, 505] on input "text" at bounding box center [477, 505] width 66 height 19
type input "5600mm"
click at [391, 504] on input "text" at bounding box center [402, 505] width 33 height 19
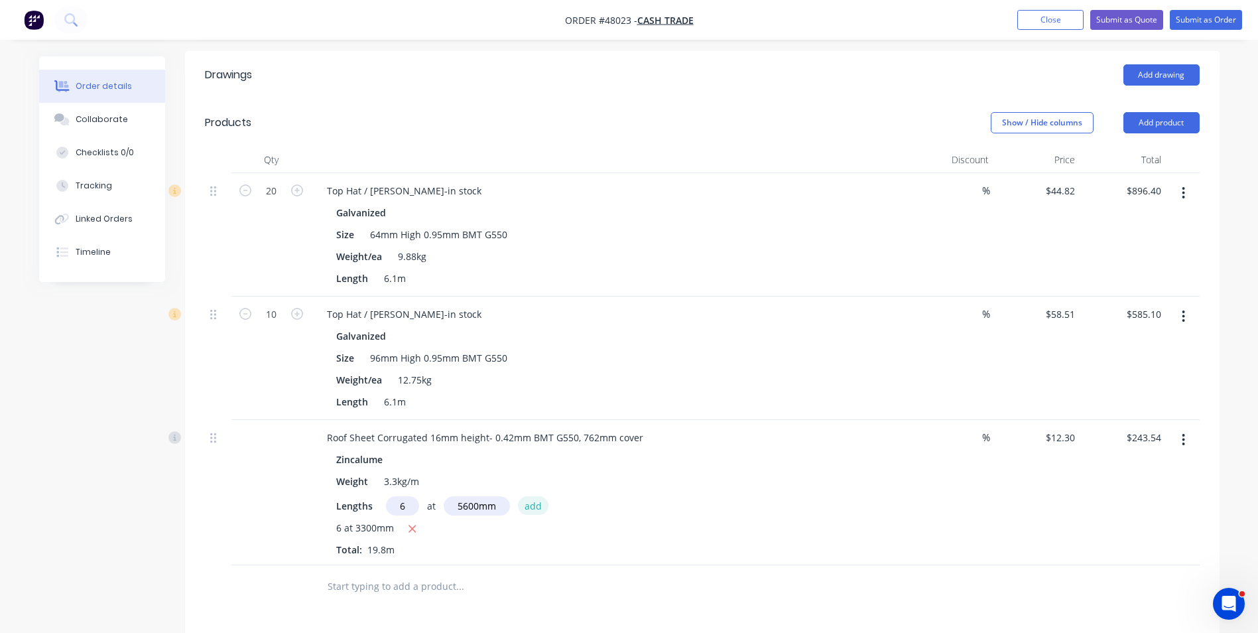
type input "6"
click at [537, 509] on button "add" at bounding box center [533, 505] width 31 height 18
click at [410, 549] on icon "button" at bounding box center [412, 550] width 7 height 7
type input "$413.28"
click at [403, 508] on input "text" at bounding box center [402, 505] width 33 height 19
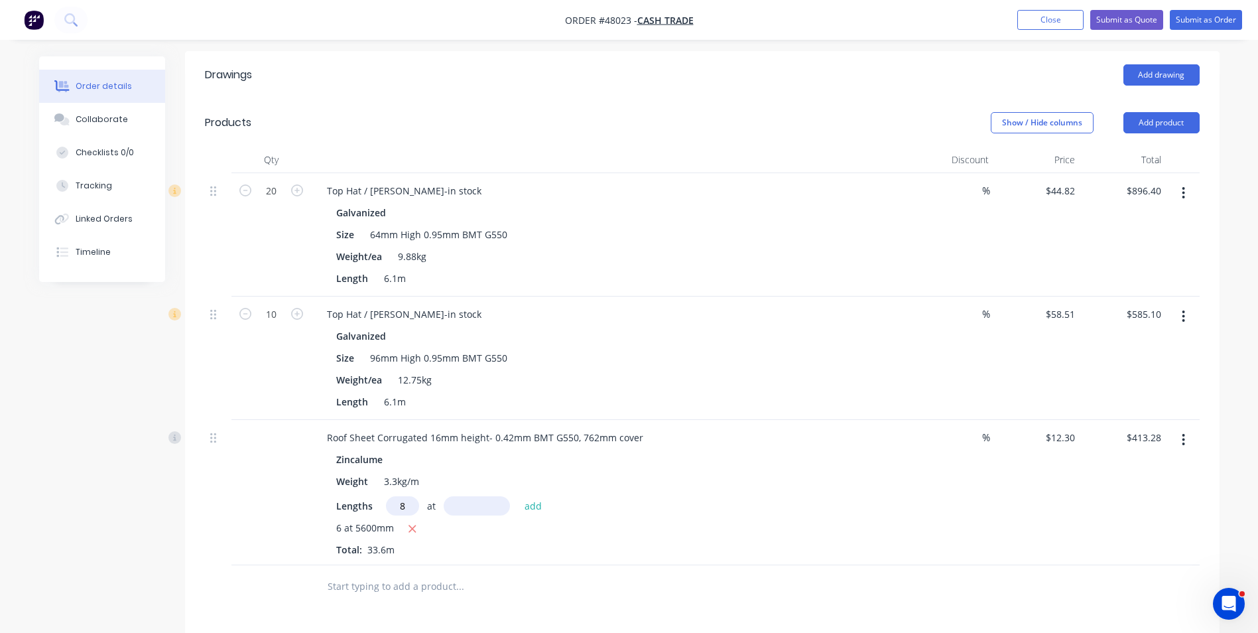
type input "8"
click at [464, 505] on input "text" at bounding box center [477, 505] width 66 height 19
type input "3900"
click at [518, 496] on button "add" at bounding box center [533, 505] width 31 height 18
type input "$797.04"
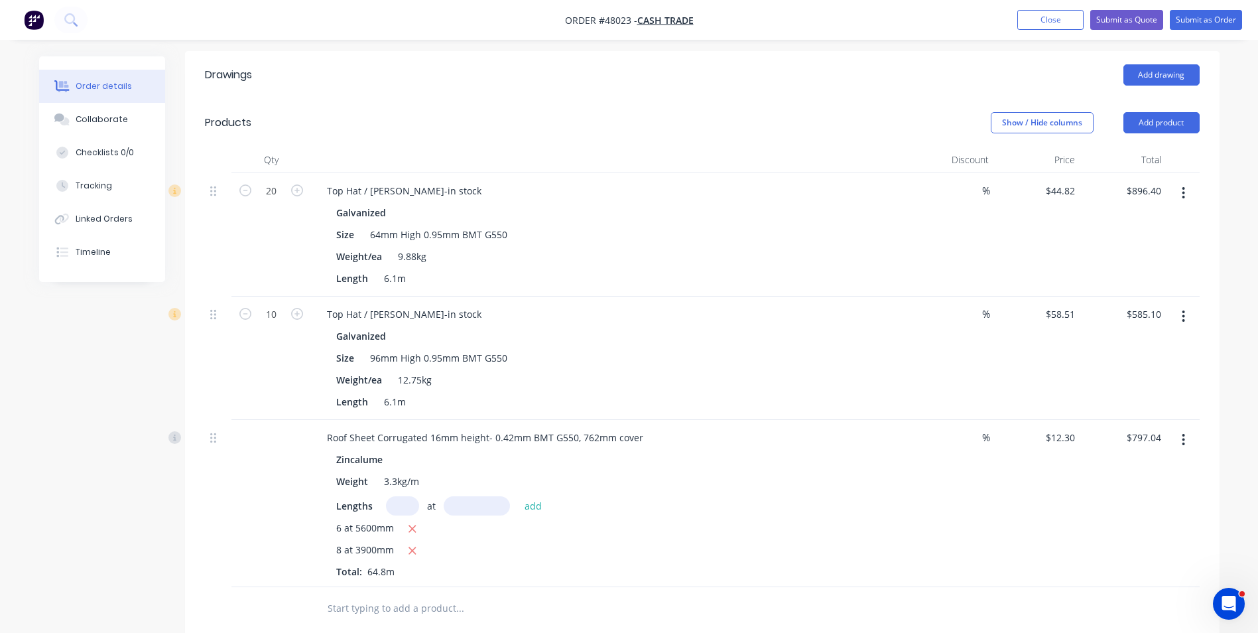
click at [498, 566] on div "6 at 5600mm 8 at 3900mm Total: 64.8m" at bounding box center [609, 550] width 547 height 58
click at [409, 509] on input "text" at bounding box center [402, 505] width 33 height 19
type input "8"
click at [480, 505] on input "text" at bounding box center [477, 505] width 66 height 19
type input "3700"
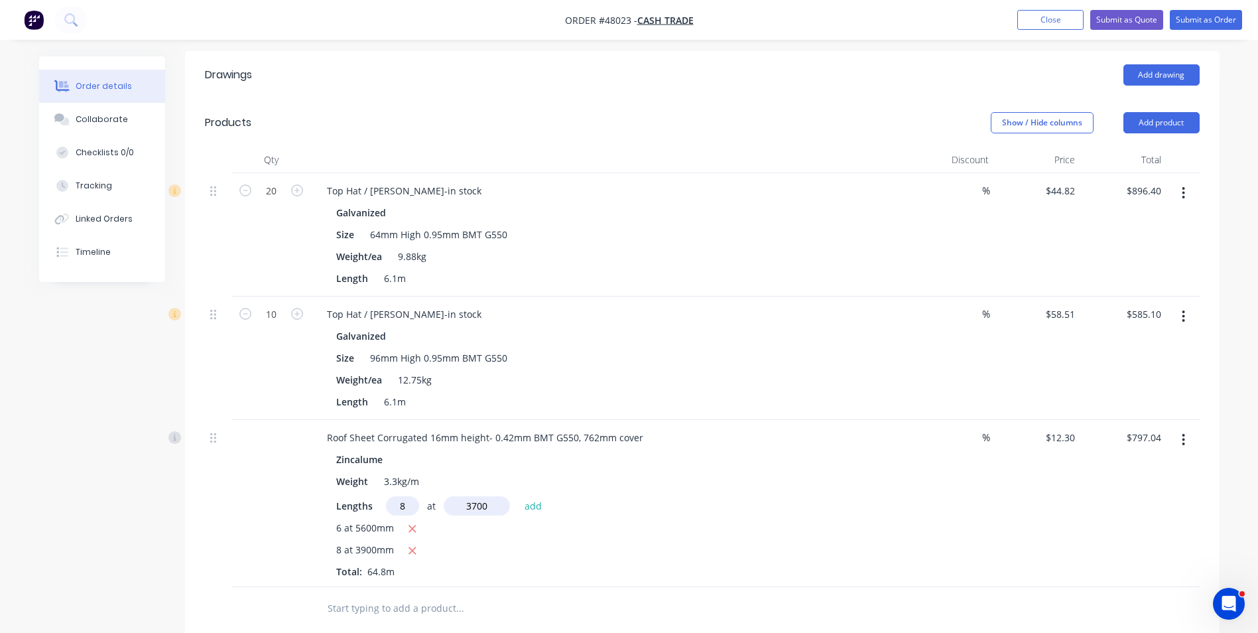
click at [518, 496] on button "add" at bounding box center [533, 505] width 31 height 18
click at [413, 553] on icon "button" at bounding box center [412, 551] width 9 height 12
type input "$777.36"
click at [505, 534] on div "6 at 5600mm" at bounding box center [609, 529] width 547 height 17
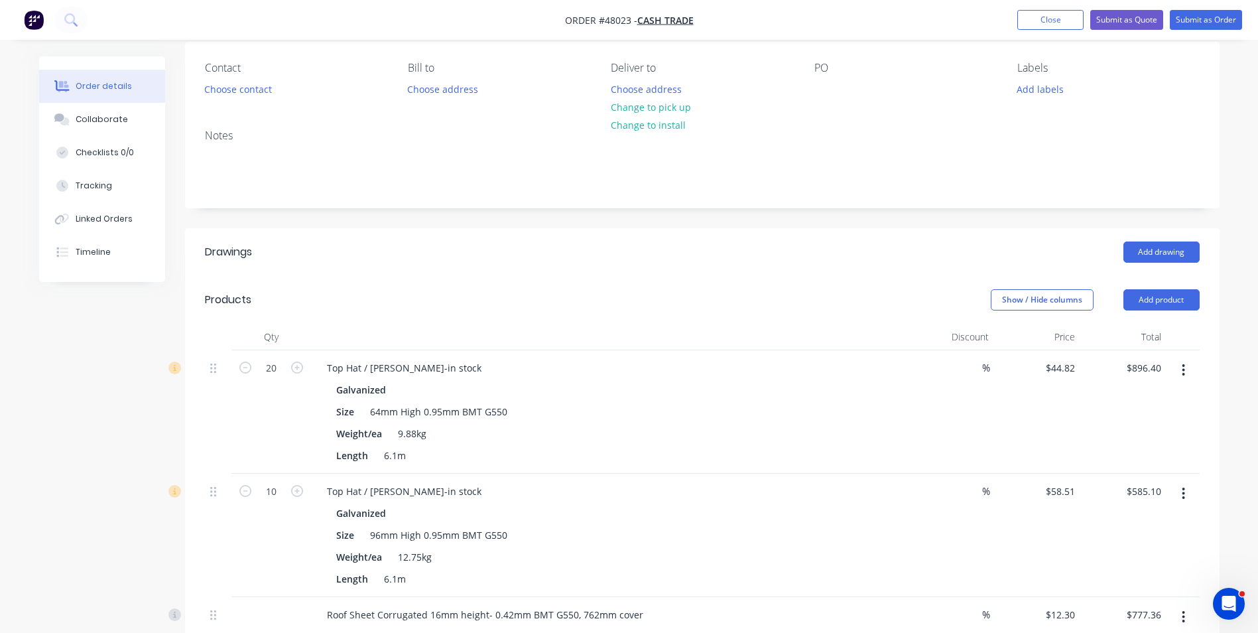
scroll to position [199, 0]
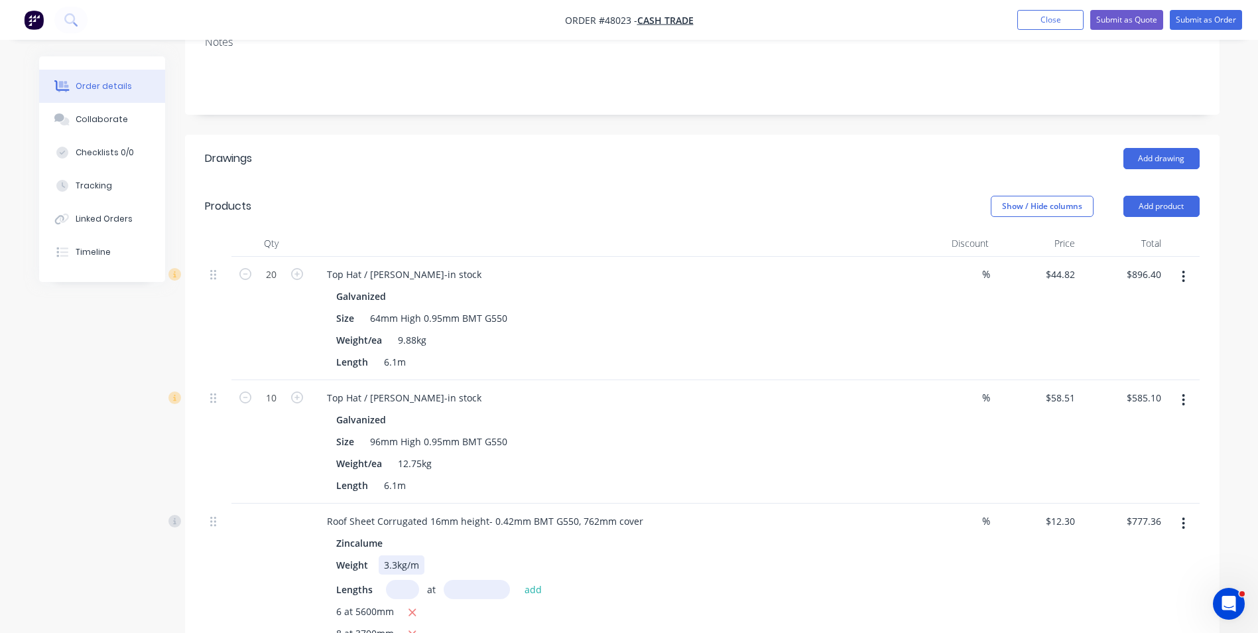
click at [683, 568] on div "Weight 3.3kg/m" at bounding box center [607, 564] width 552 height 19
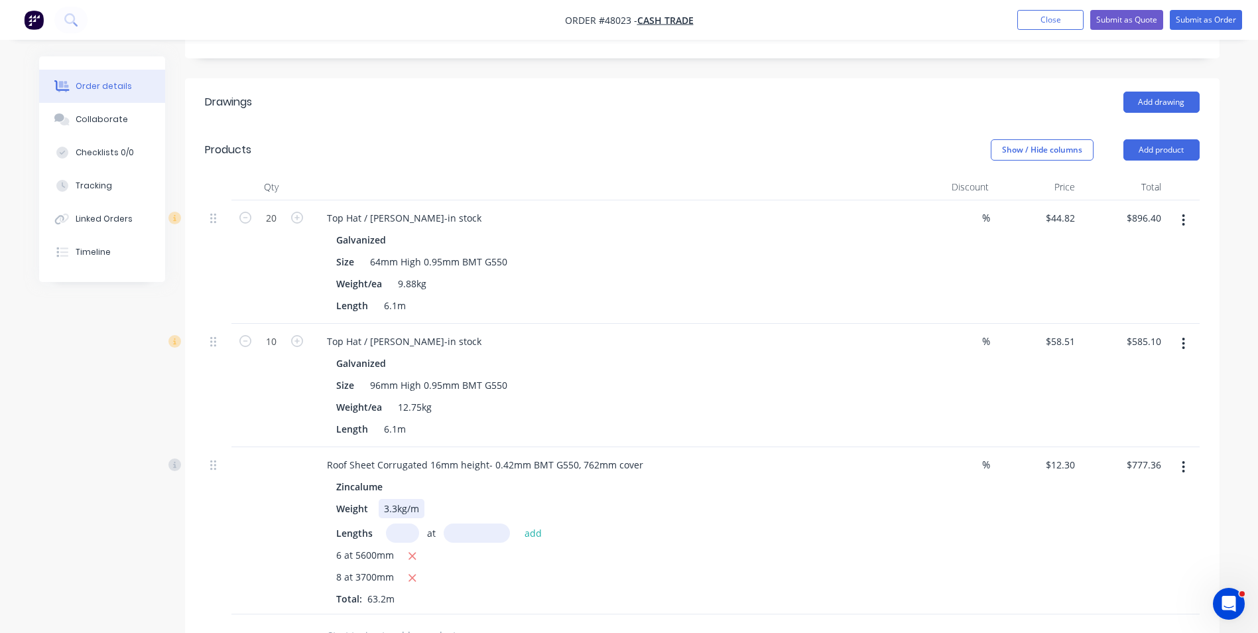
scroll to position [332, 0]
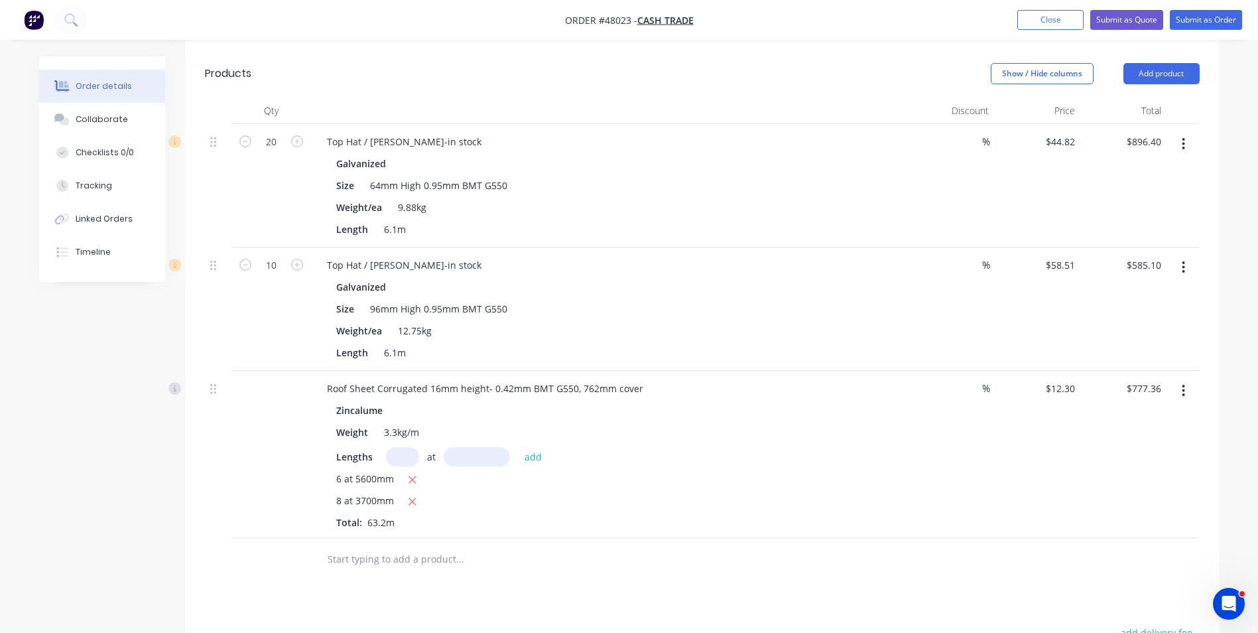
click at [691, 567] on div at bounding box center [515, 559] width 398 height 27
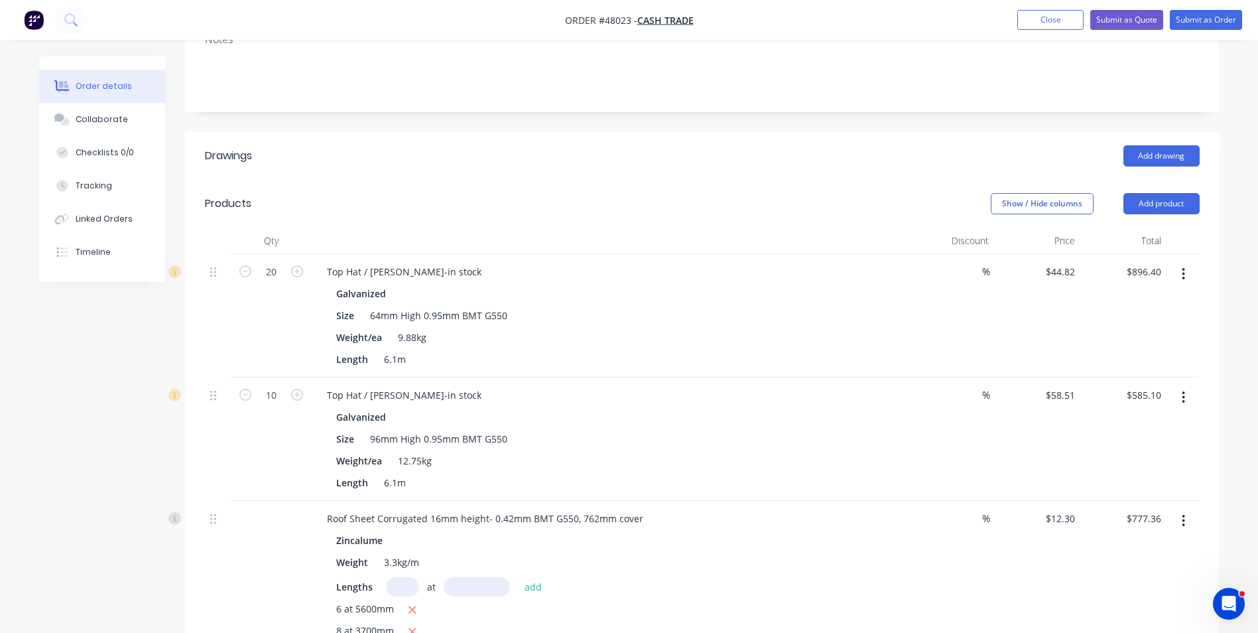
scroll to position [199, 0]
click at [214, 401] on icon at bounding box center [213, 398] width 6 height 12
click at [441, 368] on div "Length 6.1m" at bounding box center [607, 361] width 552 height 19
click at [755, 405] on div "Top Hat / Batten-in stock" at bounding box center [609, 397] width 586 height 19
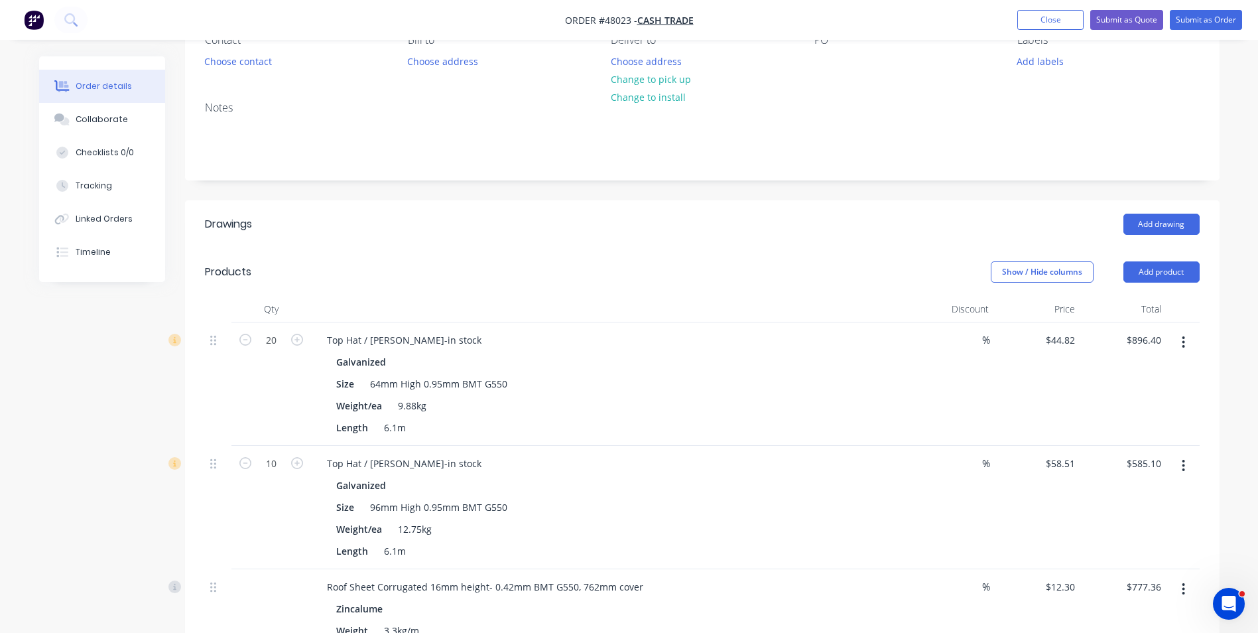
scroll to position [0, 0]
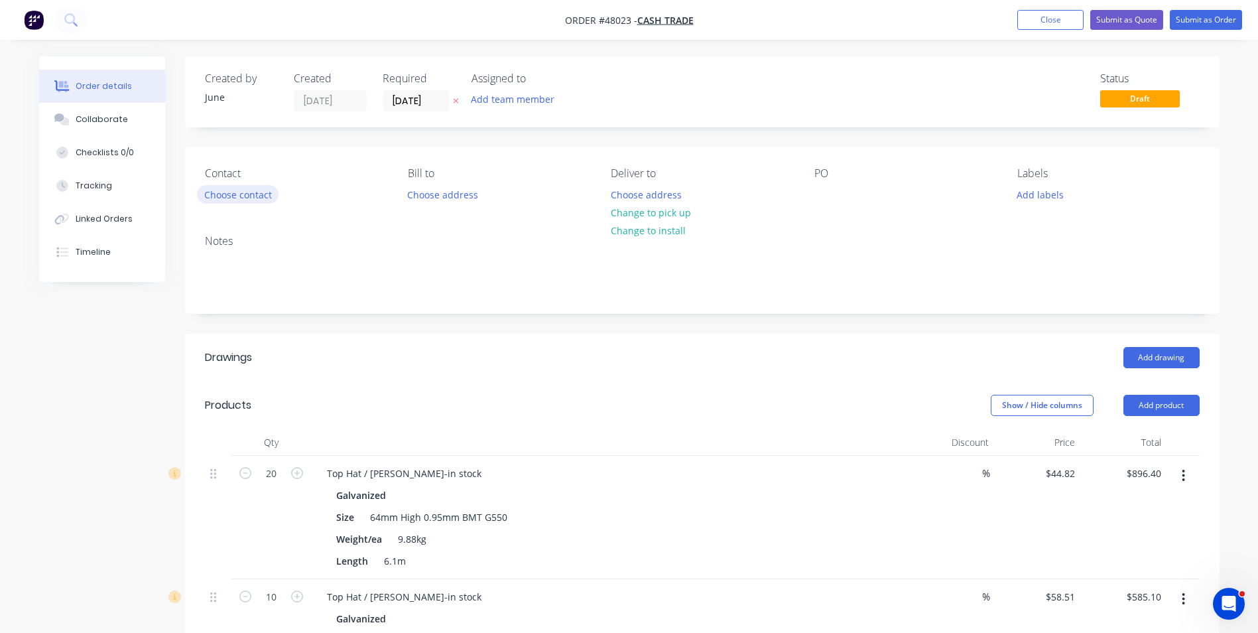
click at [227, 194] on button "Choose contact" at bounding box center [238, 194] width 82 height 18
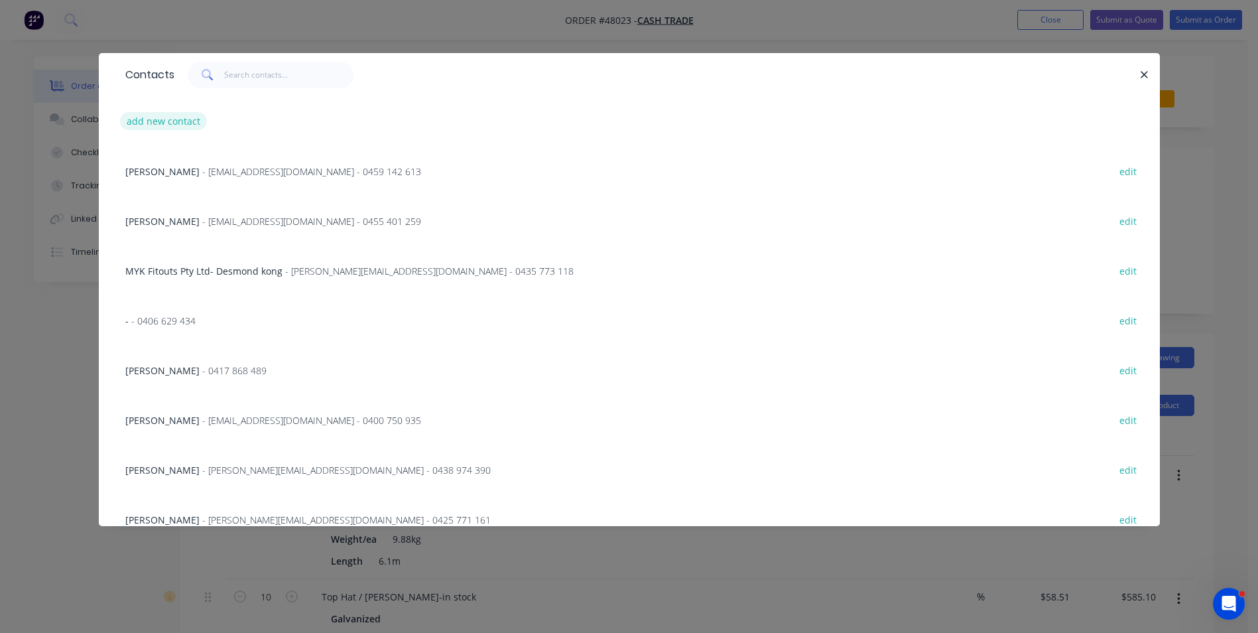
click at [174, 119] on button "add new contact" at bounding box center [164, 121] width 88 height 18
select select "AU"
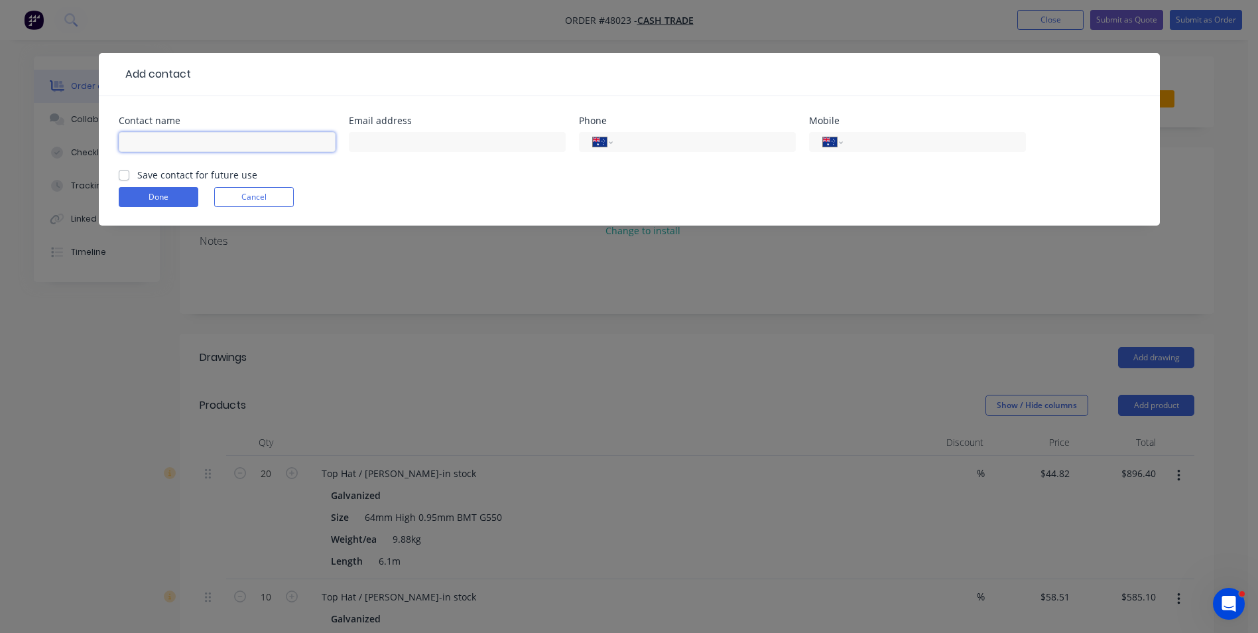
click at [190, 134] on input "text" at bounding box center [227, 142] width 217 height 20
type input "Brett"
click at [400, 142] on input "text" at bounding box center [457, 142] width 217 height 20
type input "brettdoughty@outlook.com"
click at [539, 167] on div "brettdoughty@outlook.com" at bounding box center [457, 148] width 217 height 39
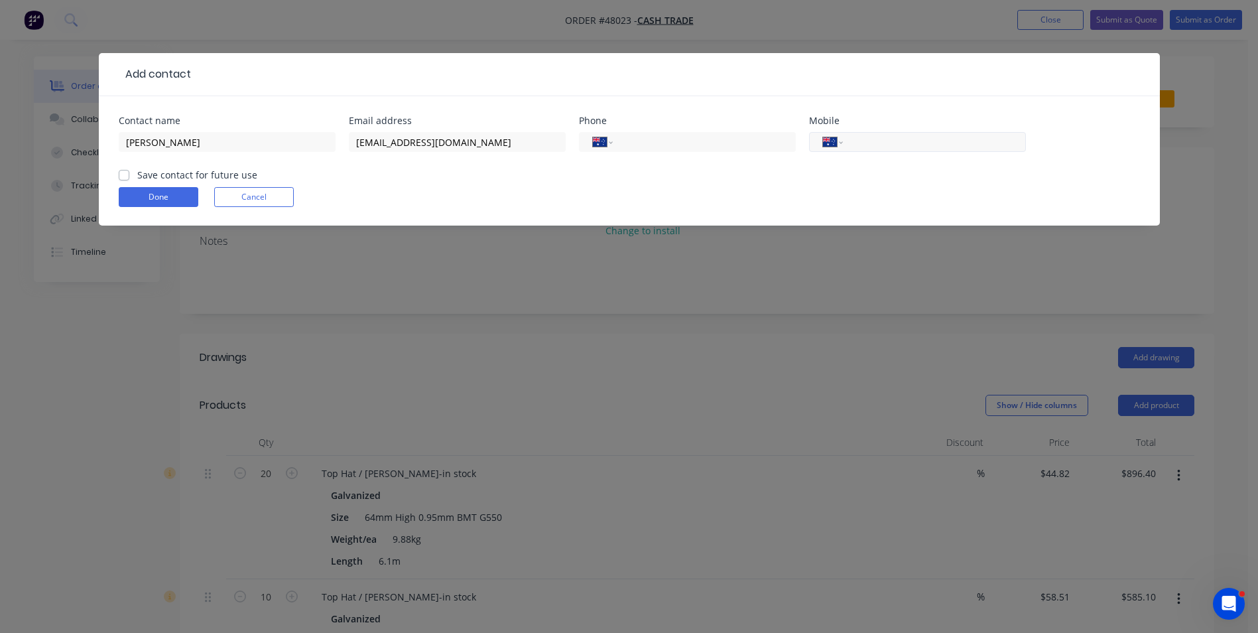
click at [884, 144] on input "tel" at bounding box center [931, 142] width 159 height 15
drag, startPoint x: 924, startPoint y: 142, endPoint x: 850, endPoint y: 138, distance: 73.7
click at [850, 138] on div "International Afghanistan Åland Islands Albania Algeria American Samoa Andorra …" at bounding box center [917, 142] width 217 height 20
paste input "59 999 981"
type input "0459 999 981"
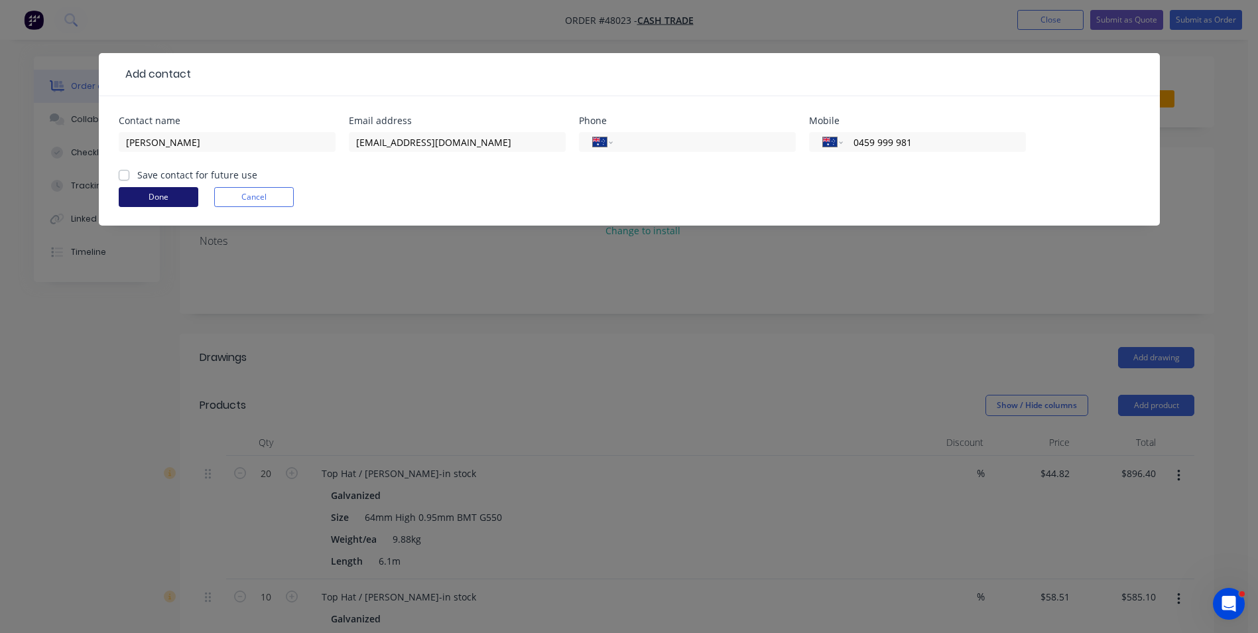
click at [188, 196] on button "Done" at bounding box center [159, 197] width 80 height 20
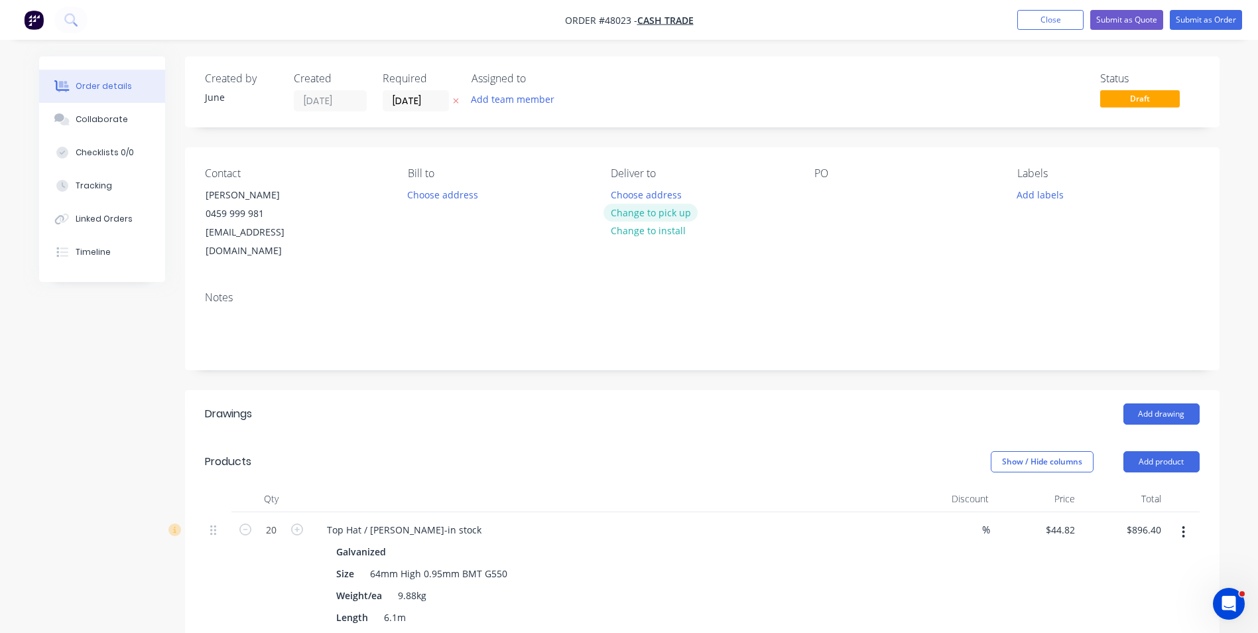
click at [655, 216] on button "Change to pick up" at bounding box center [651, 213] width 94 height 18
drag, startPoint x: 335, startPoint y: 231, endPoint x: 198, endPoint y: 243, distance: 137.1
click at [198, 243] on div "Contact Brett 0459 999 981 brettdoughty@outlook.com Bill to Choose address Pick…" at bounding box center [702, 213] width 1035 height 133
click at [408, 94] on input "[DATE]" at bounding box center [415, 101] width 65 height 20
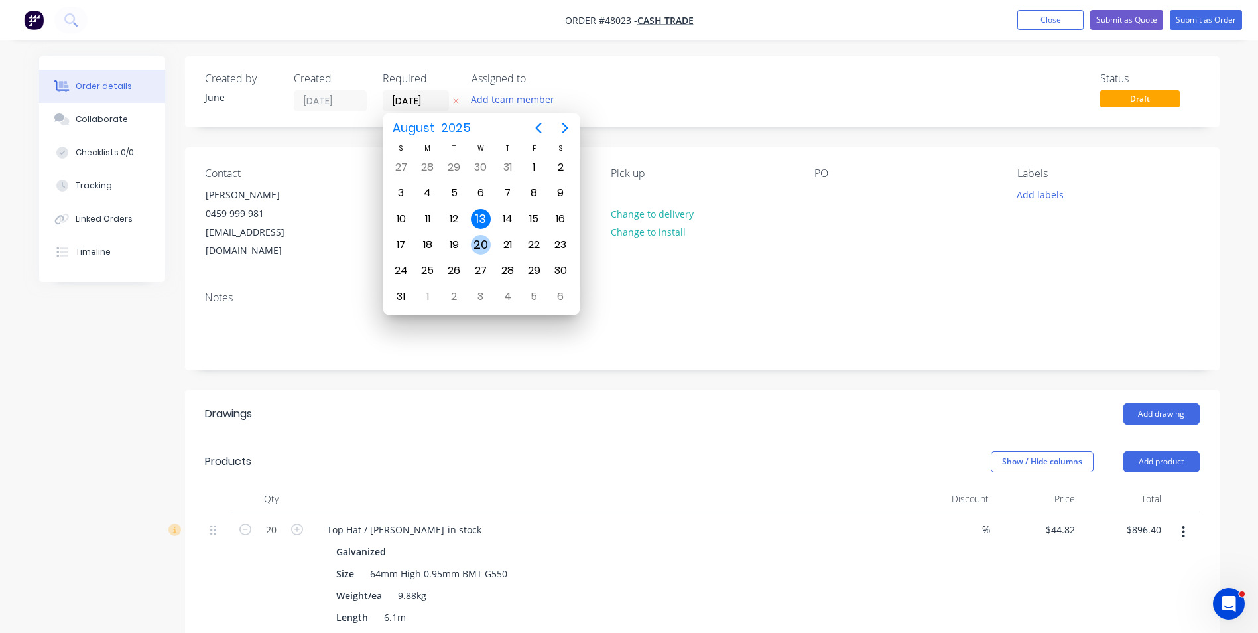
click at [482, 241] on div "20" at bounding box center [481, 245] width 20 height 20
type input "20/08/25"
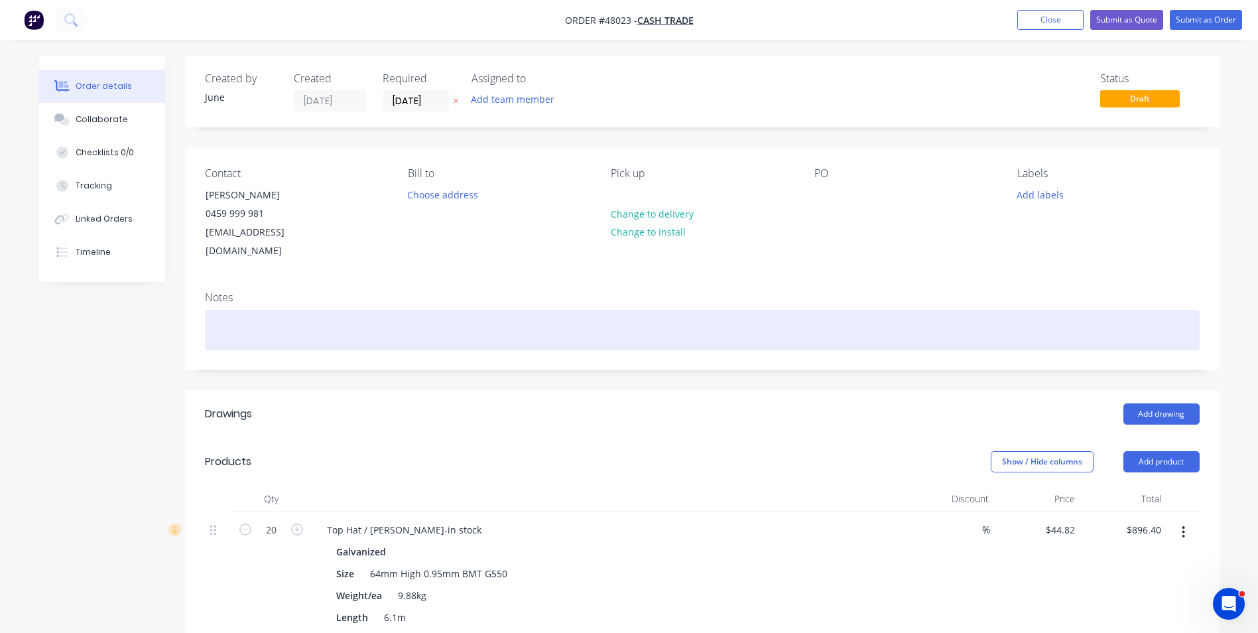
click at [509, 326] on div at bounding box center [702, 330] width 995 height 40
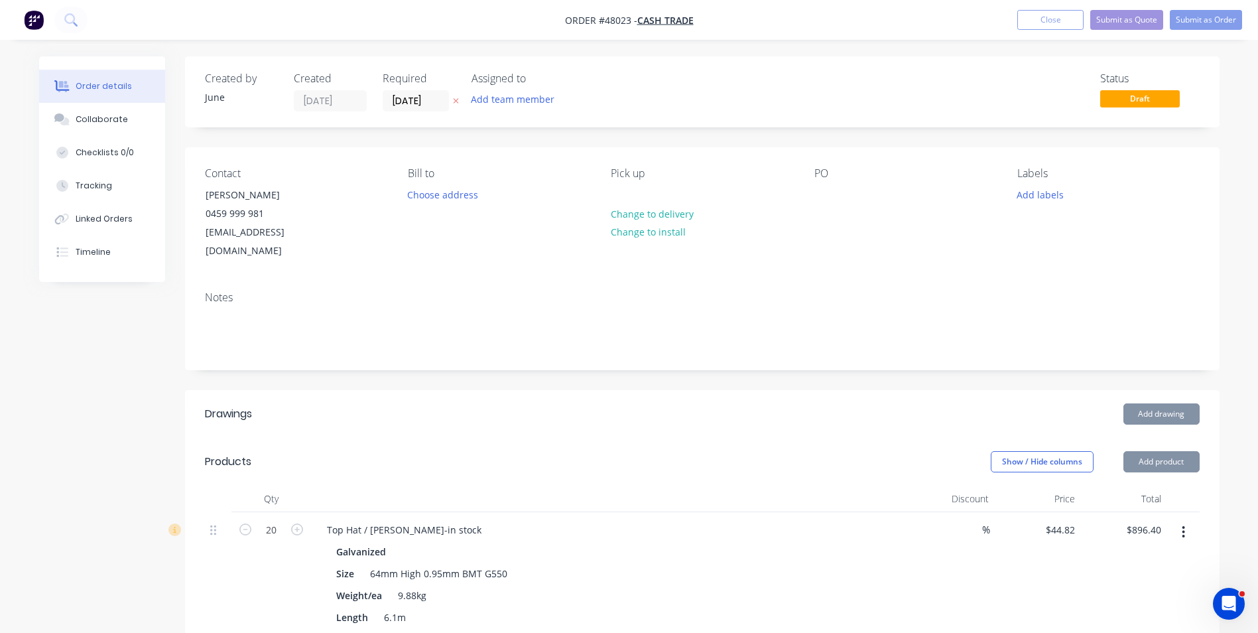
click at [354, 243] on div "Contact Brett 0459 999 981 brettdoughty@outlook.com Bill to Choose address Pick…" at bounding box center [702, 213] width 1035 height 133
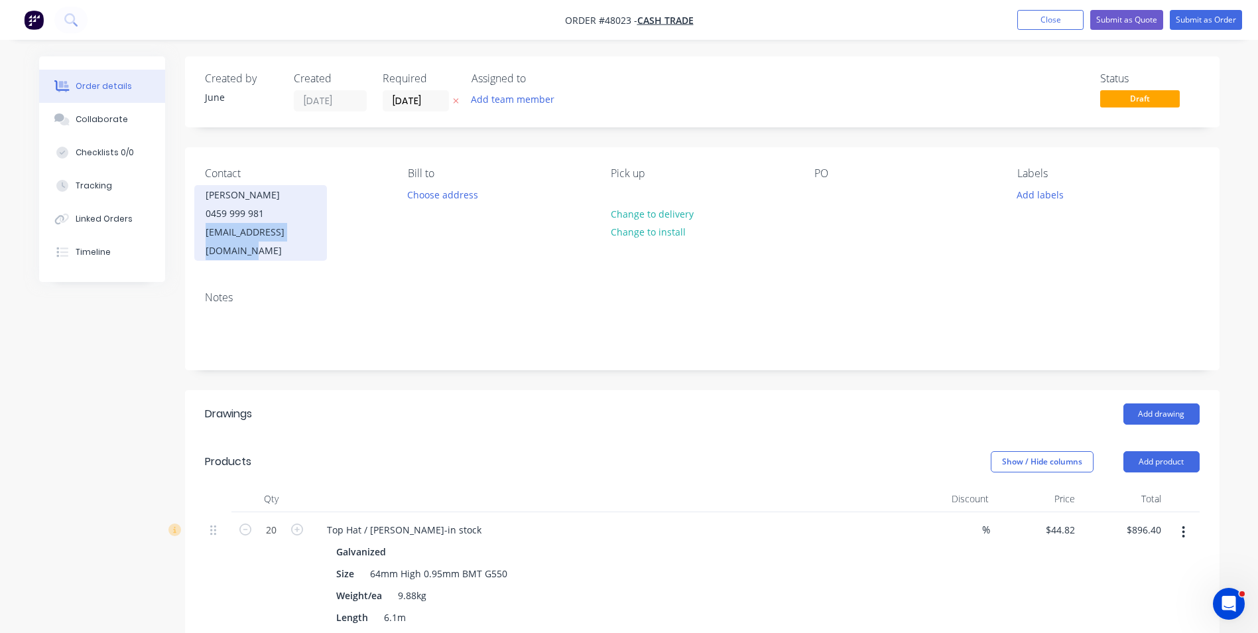
drag, startPoint x: 336, startPoint y: 233, endPoint x: 202, endPoint y: 233, distance: 134.6
click at [205, 233] on div "Contact Brett 0459 999 981 brettdoughty@outlook.com" at bounding box center [296, 214] width 182 height 94
copy div "brettdoughty@outlook.com"
click at [870, 281] on div "Notes" at bounding box center [702, 325] width 1035 height 89
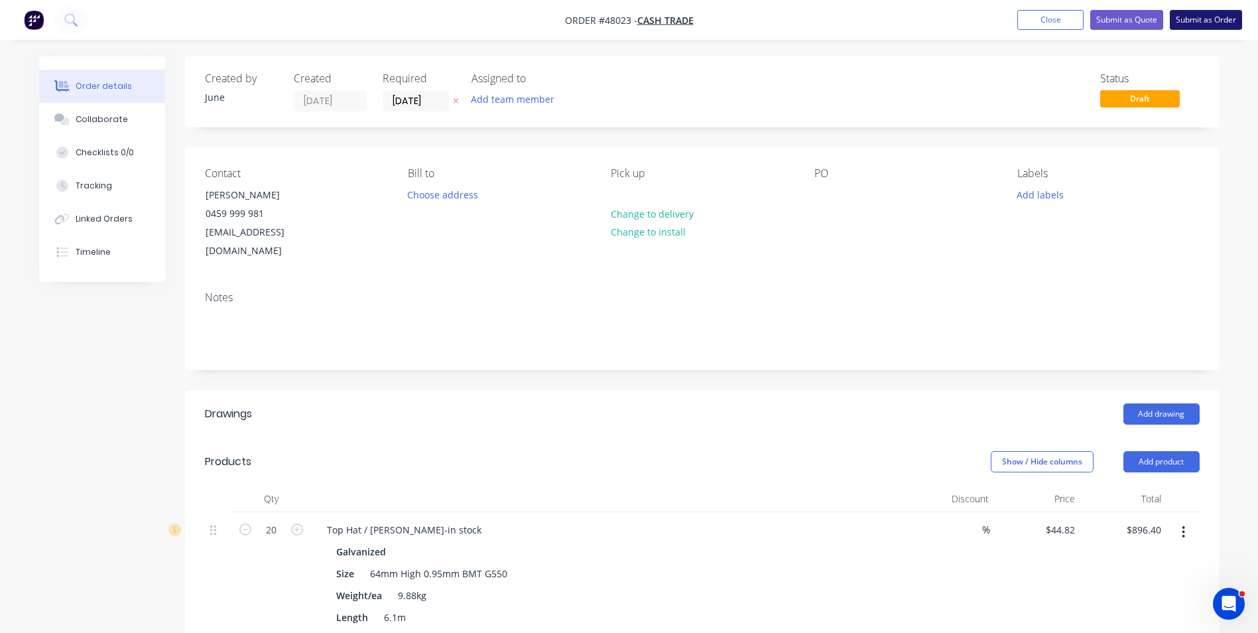
click at [1197, 14] on button "Submit as Order" at bounding box center [1206, 20] width 72 height 20
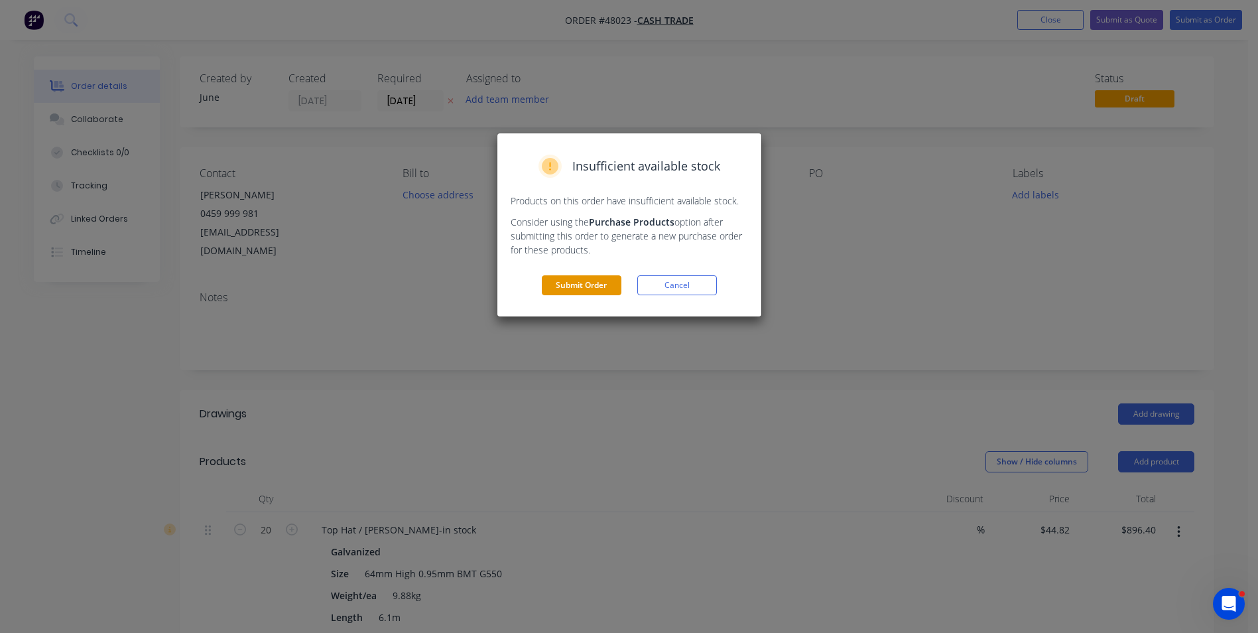
click at [606, 287] on button "Submit Order" at bounding box center [582, 285] width 80 height 20
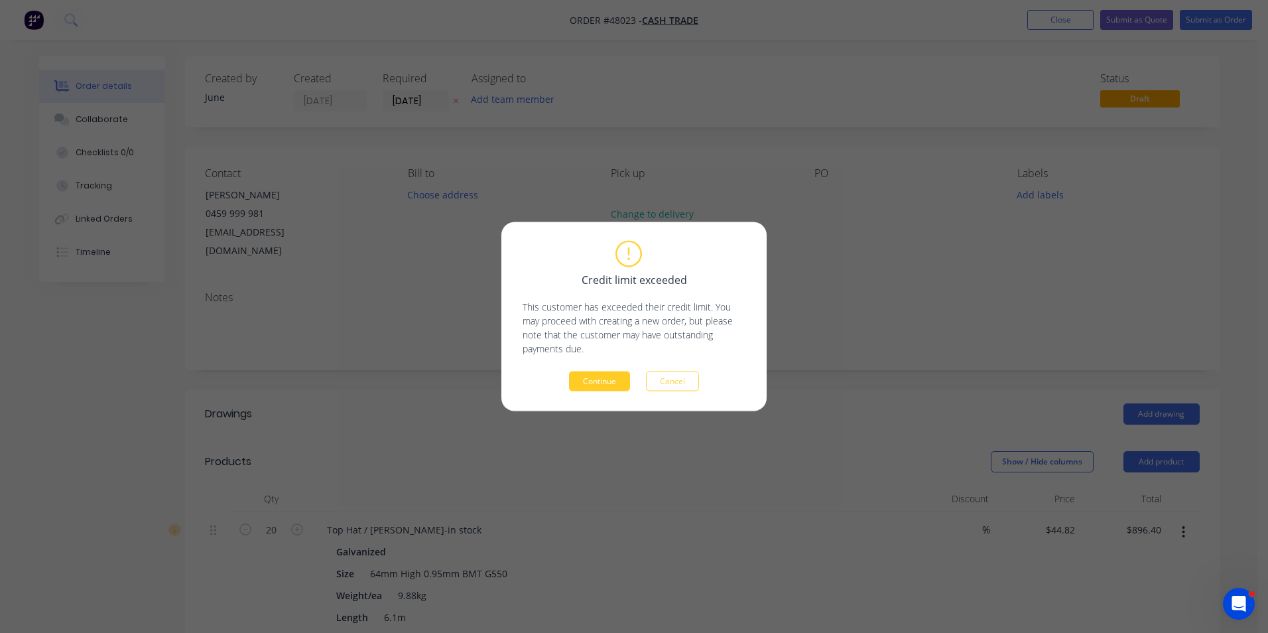
click at [604, 384] on button "Continue" at bounding box center [599, 381] width 61 height 20
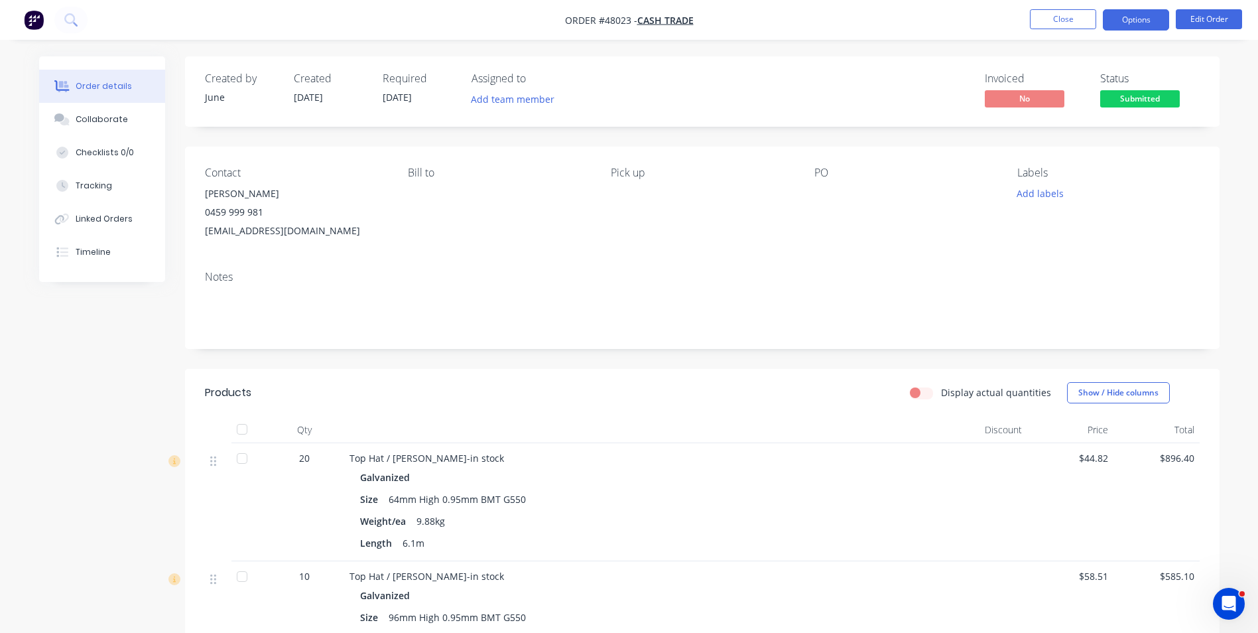
click at [1134, 11] on button "Options" at bounding box center [1136, 19] width 66 height 21
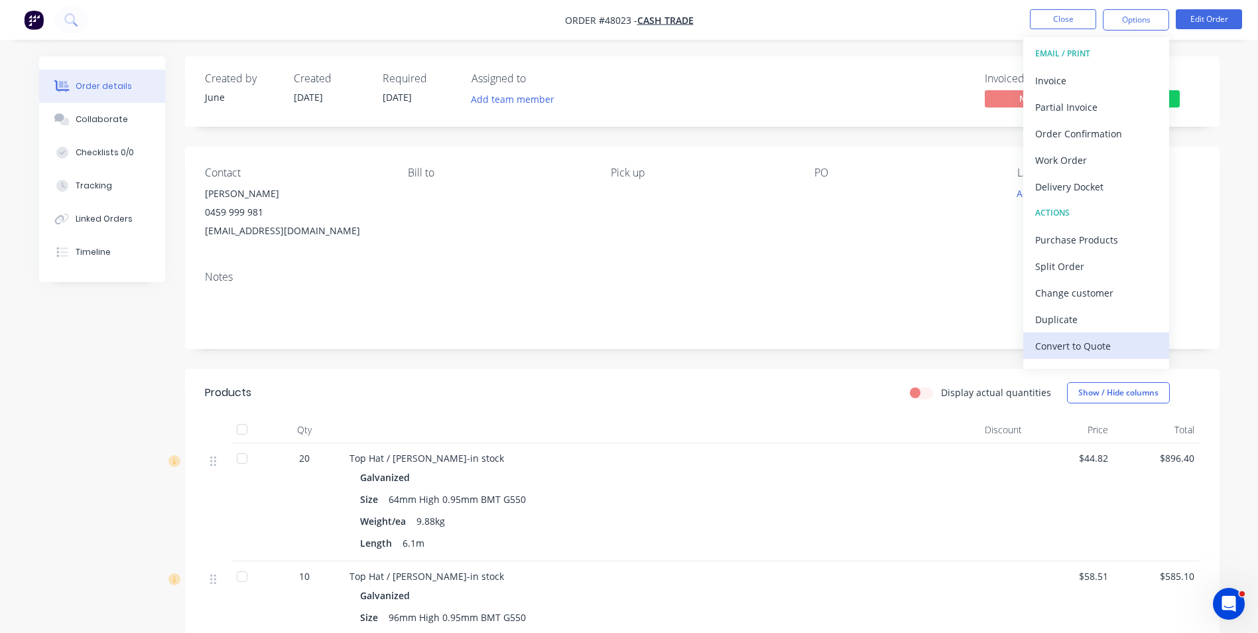
click at [1100, 346] on div "Convert to Quote" at bounding box center [1096, 345] width 122 height 19
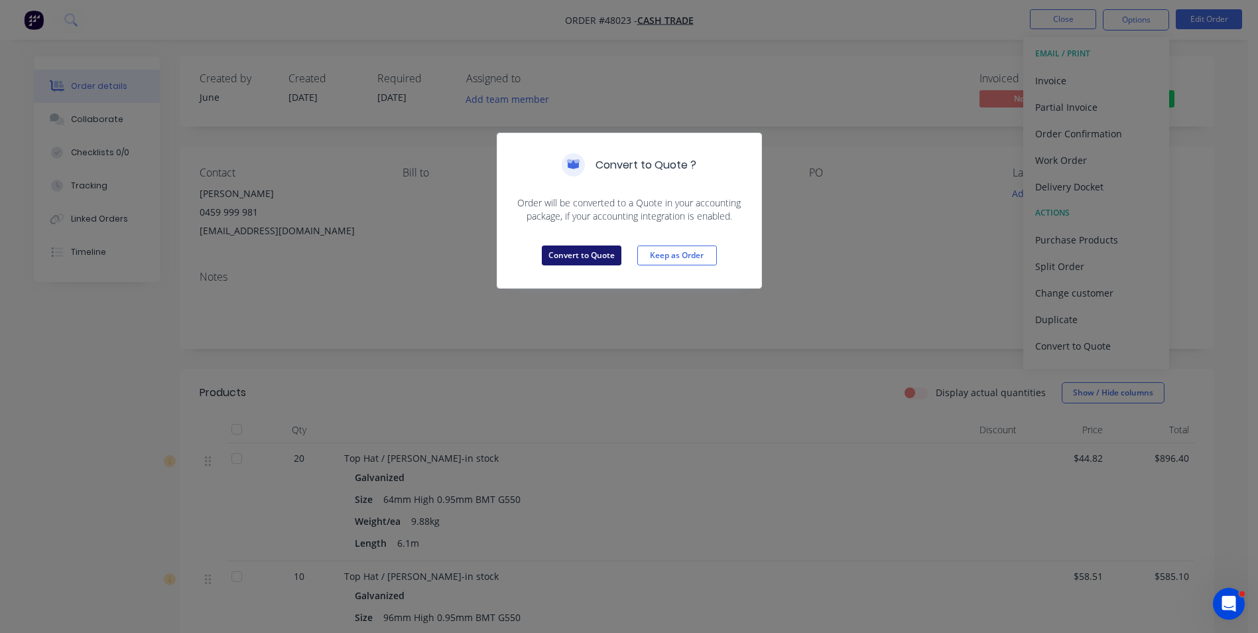
click at [582, 249] on button "Convert to Quote" at bounding box center [582, 255] width 80 height 20
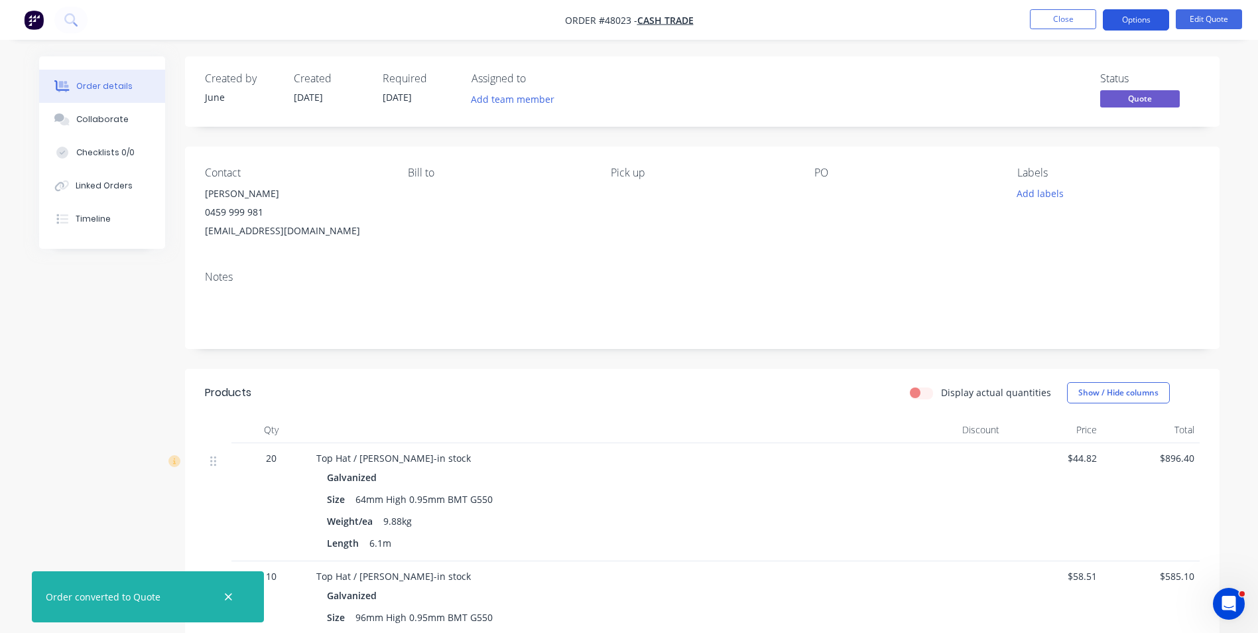
click at [1162, 25] on button "Options" at bounding box center [1136, 19] width 66 height 21
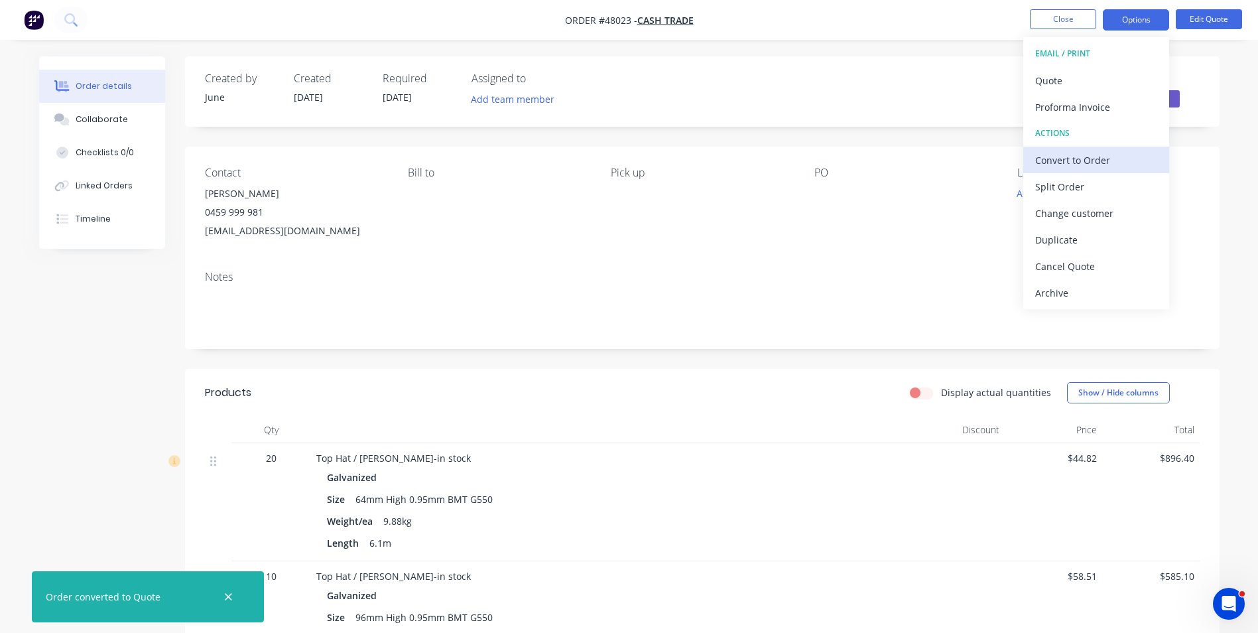
click at [1095, 167] on div "Convert to Order" at bounding box center [1096, 160] width 122 height 19
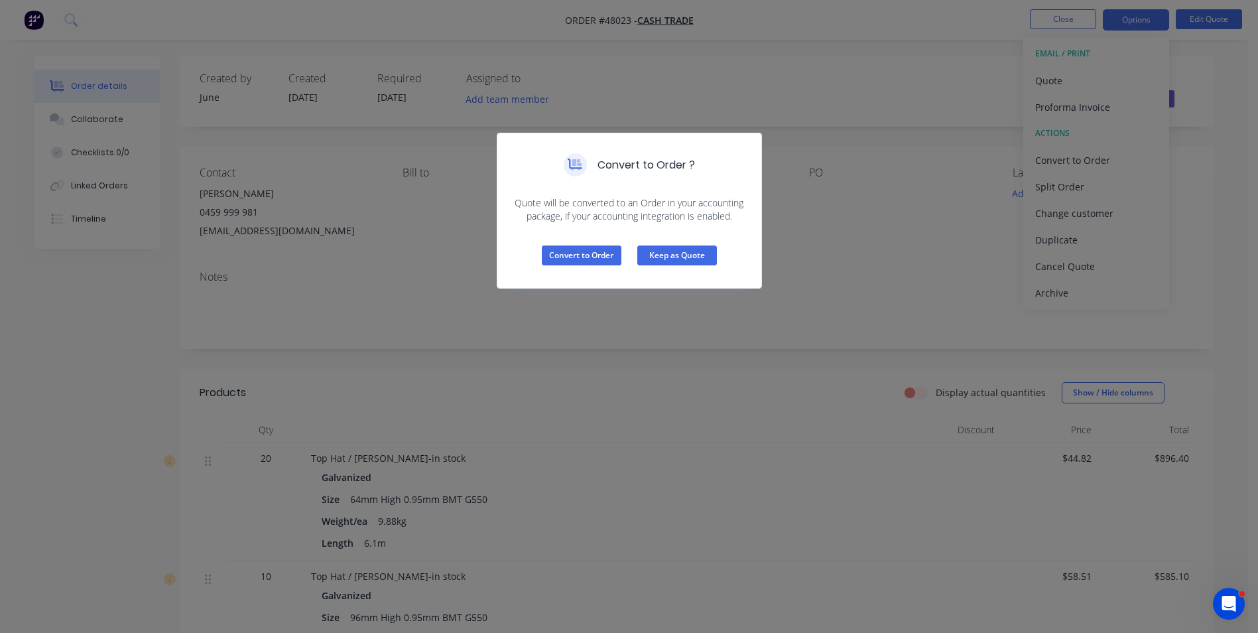
click at [676, 257] on button "Keep as Quote" at bounding box center [677, 255] width 80 height 20
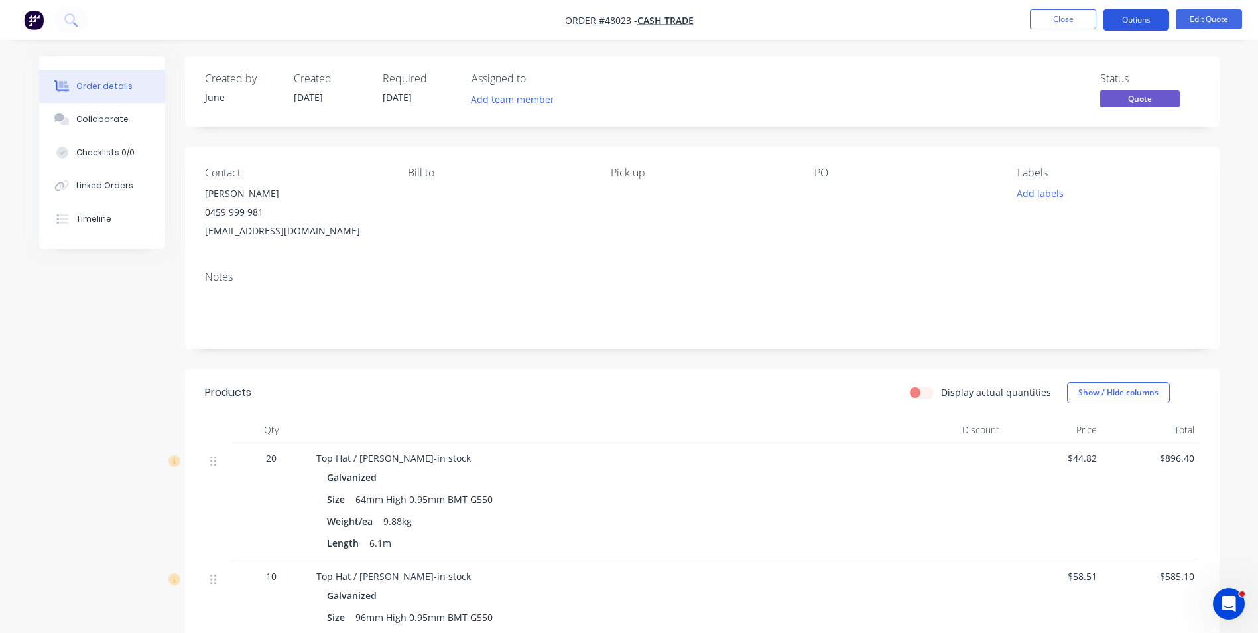
click at [1139, 28] on button "Options" at bounding box center [1136, 19] width 66 height 21
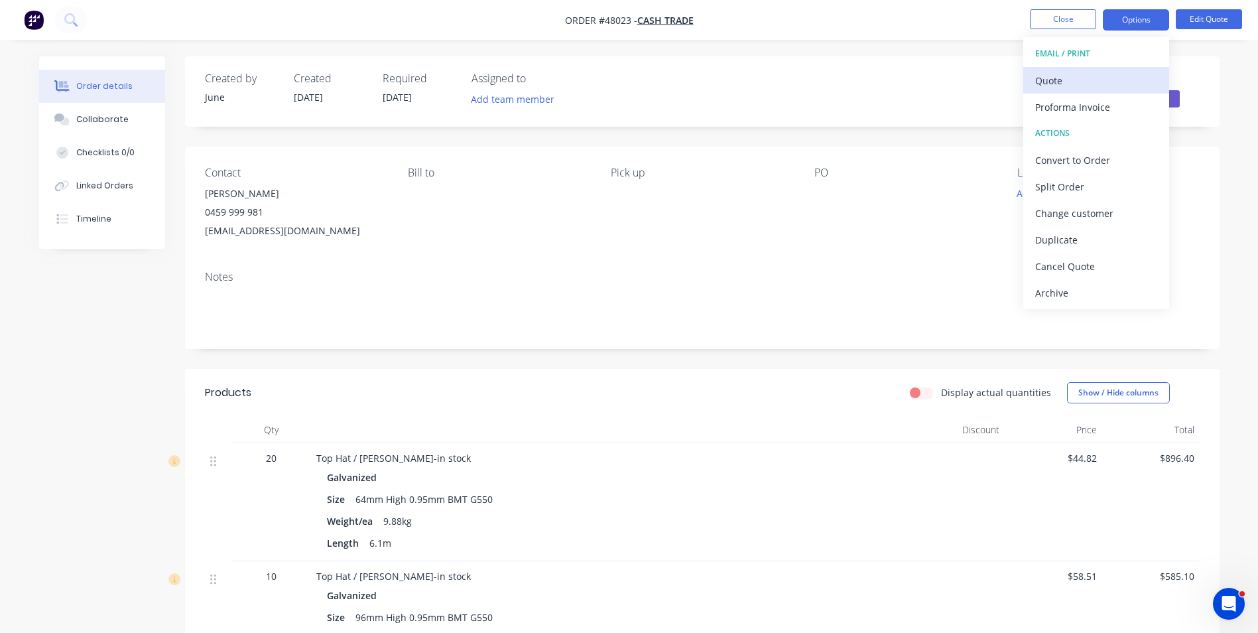
click at [1079, 67] on button "Quote" at bounding box center [1096, 80] width 146 height 27
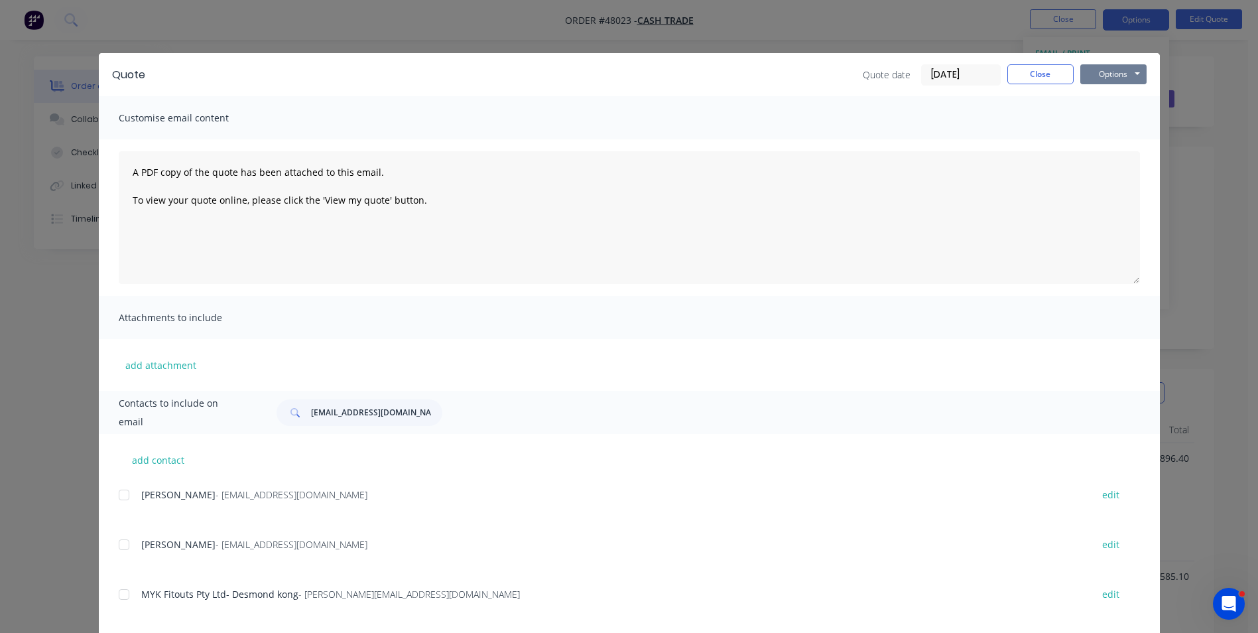
click at [1103, 66] on button "Options" at bounding box center [1113, 74] width 66 height 20
click at [1102, 115] on button "Print" at bounding box center [1122, 120] width 85 height 22
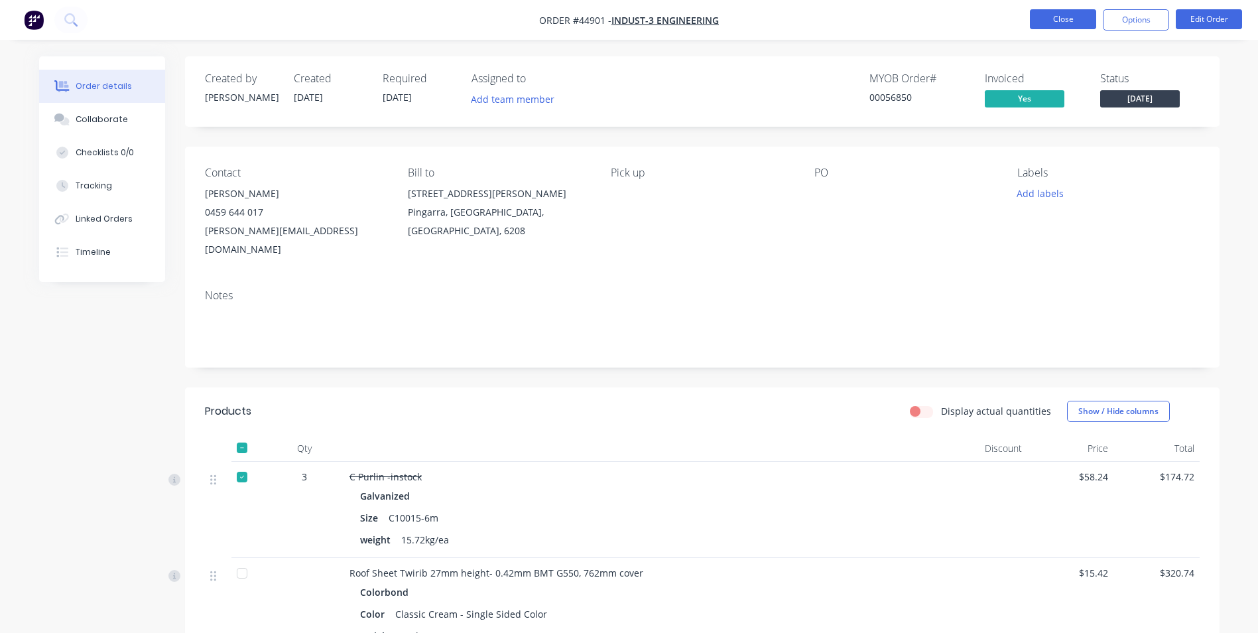
click at [1050, 15] on button "Close" at bounding box center [1063, 19] width 66 height 20
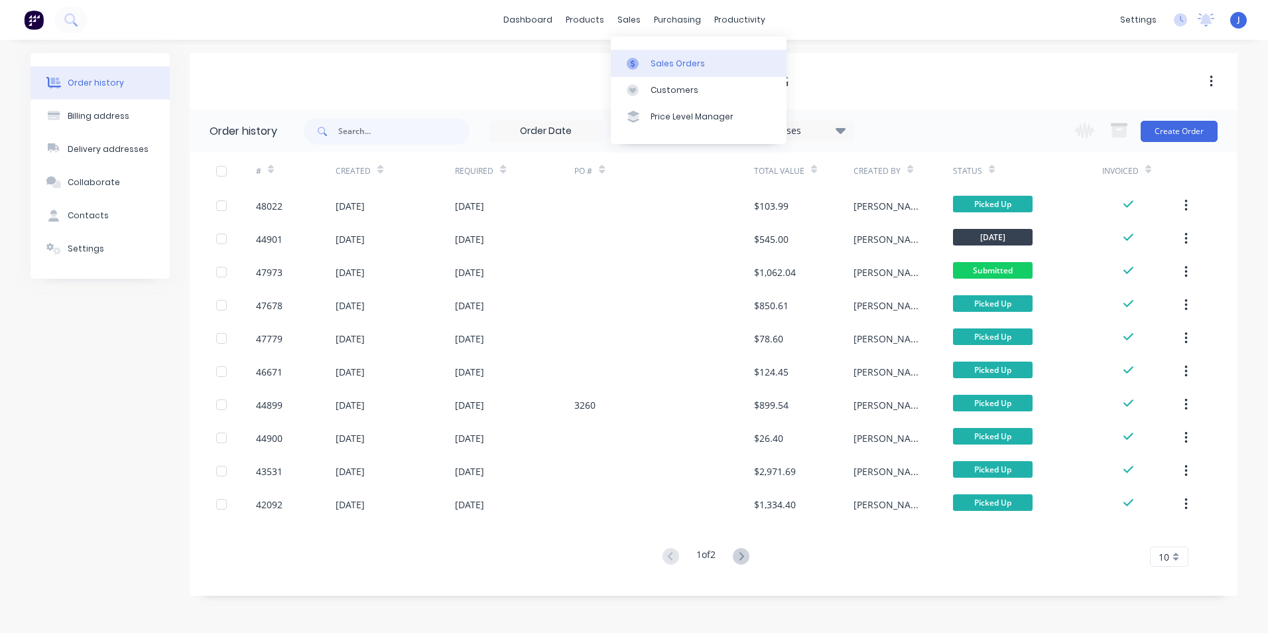
click at [638, 62] on icon at bounding box center [633, 64] width 12 height 12
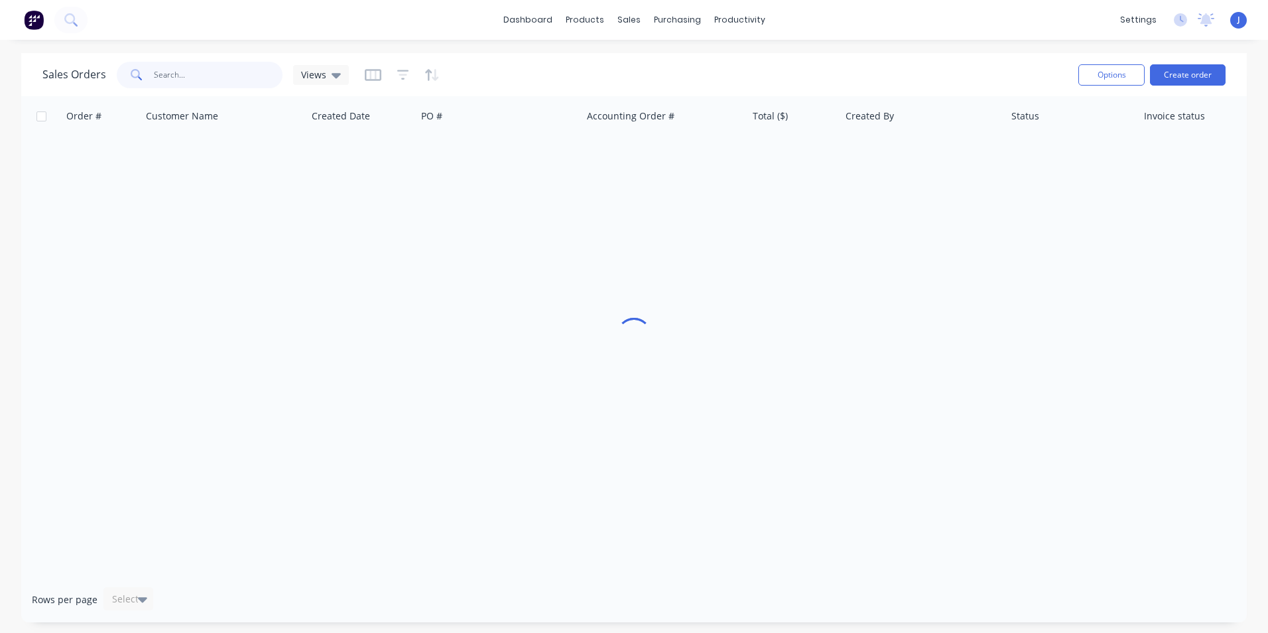
click at [232, 79] on input "text" at bounding box center [218, 75] width 129 height 27
click at [229, 72] on input "0459999918" at bounding box center [218, 75] width 129 height 27
click at [219, 84] on input "0459999918" at bounding box center [218, 75] width 129 height 27
click at [220, 78] on input "0459999918" at bounding box center [218, 75] width 129 height 27
type input "0459999981"
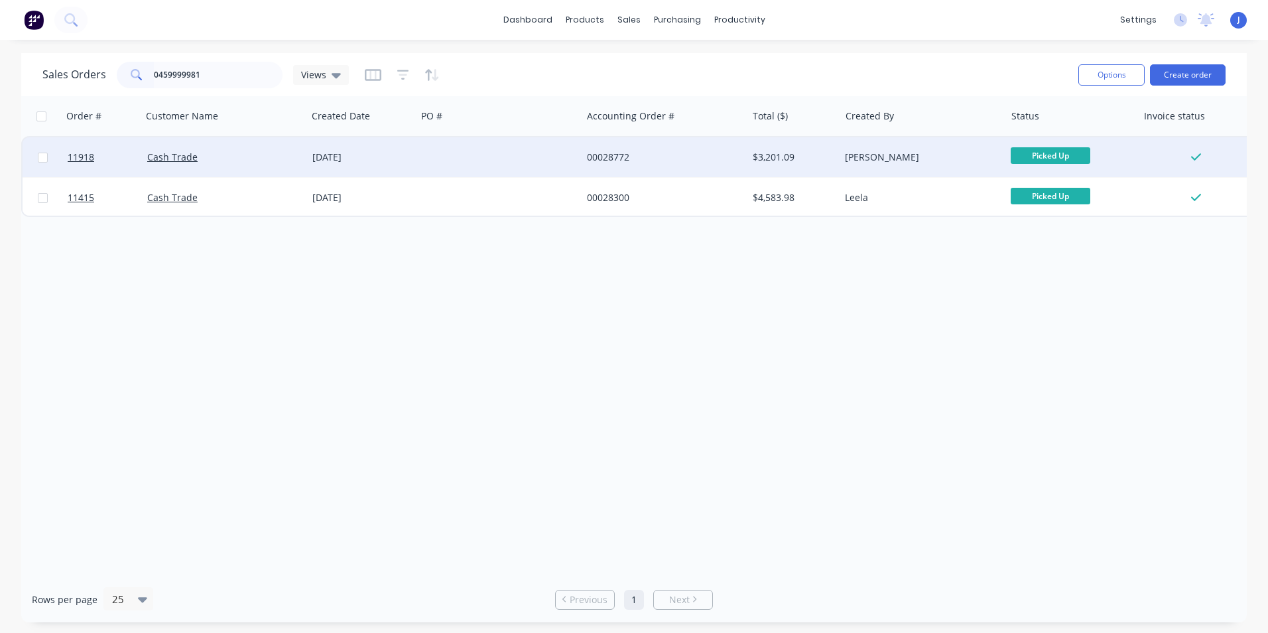
click at [229, 163] on div "Cash Trade" at bounding box center [220, 157] width 147 height 13
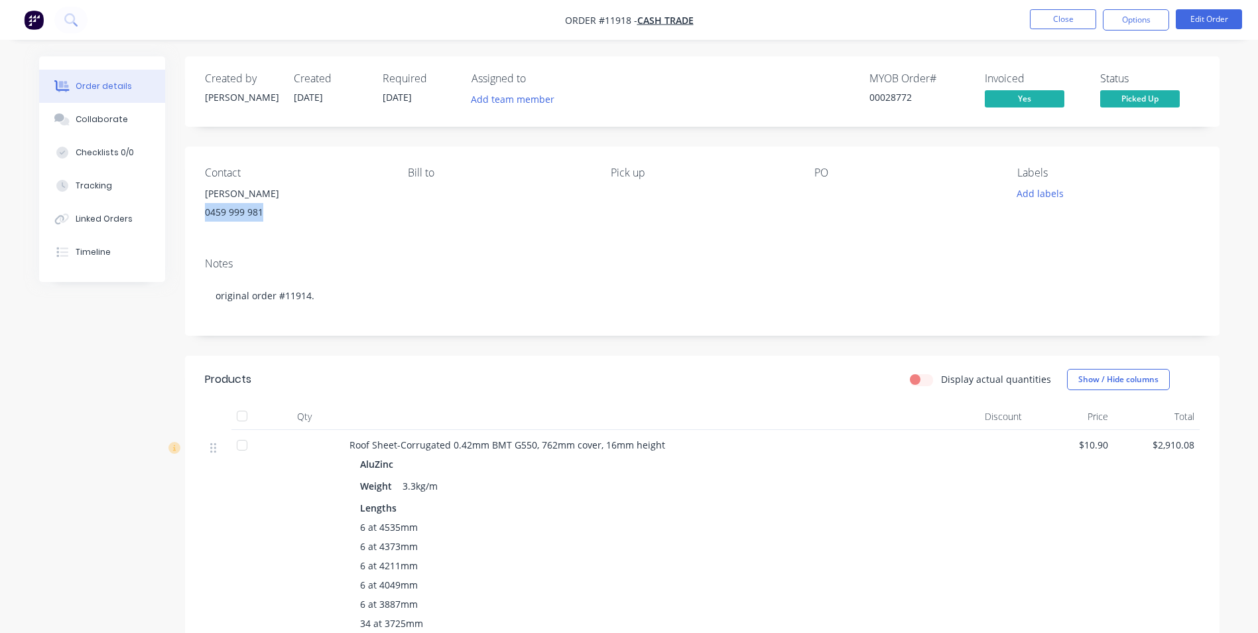
drag, startPoint x: 265, startPoint y: 214, endPoint x: 204, endPoint y: 224, distance: 61.9
click at [204, 224] on div "Contact Brett 0459 999 981 Bill to Pick up PO Labels Add labels" at bounding box center [702, 197] width 1035 height 100
copy div "0459 999 981"
click at [332, 247] on div "Notes original order #11914." at bounding box center [702, 291] width 1035 height 89
click at [258, 213] on div "0459 999 981" at bounding box center [296, 212] width 182 height 19
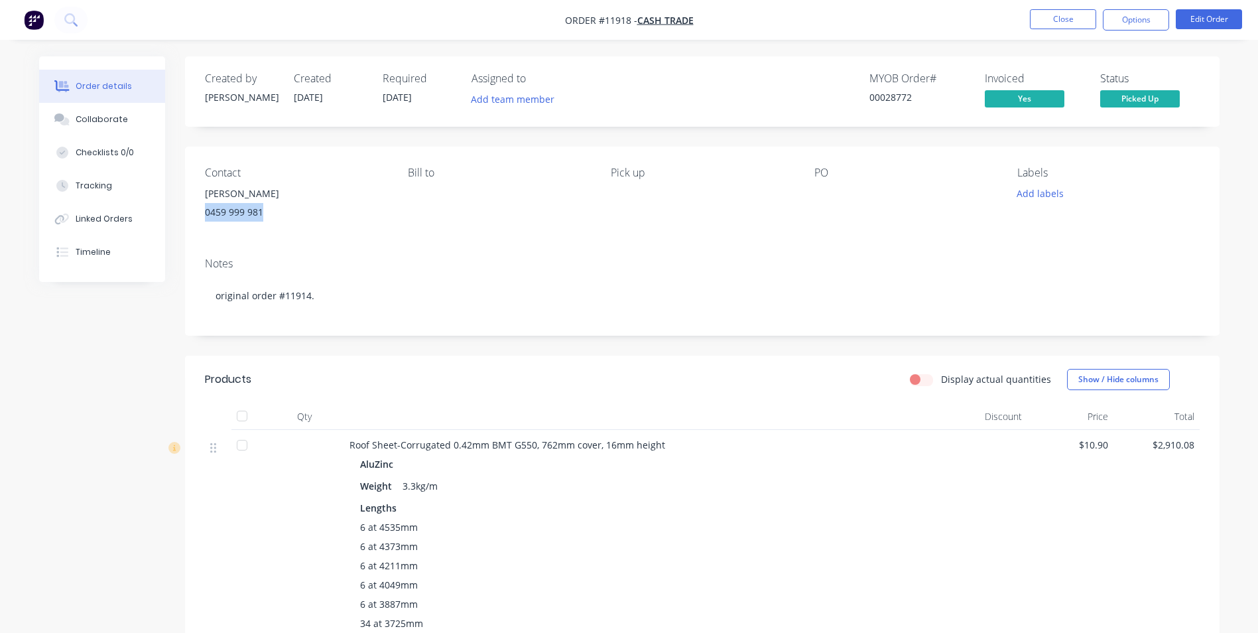
drag, startPoint x: 267, startPoint y: 209, endPoint x: 207, endPoint y: 216, distance: 60.8
click at [207, 216] on div "0459 999 981" at bounding box center [296, 212] width 182 height 19
copy div "0459 999 981"
